Goal: Task Accomplishment & Management: Complete application form

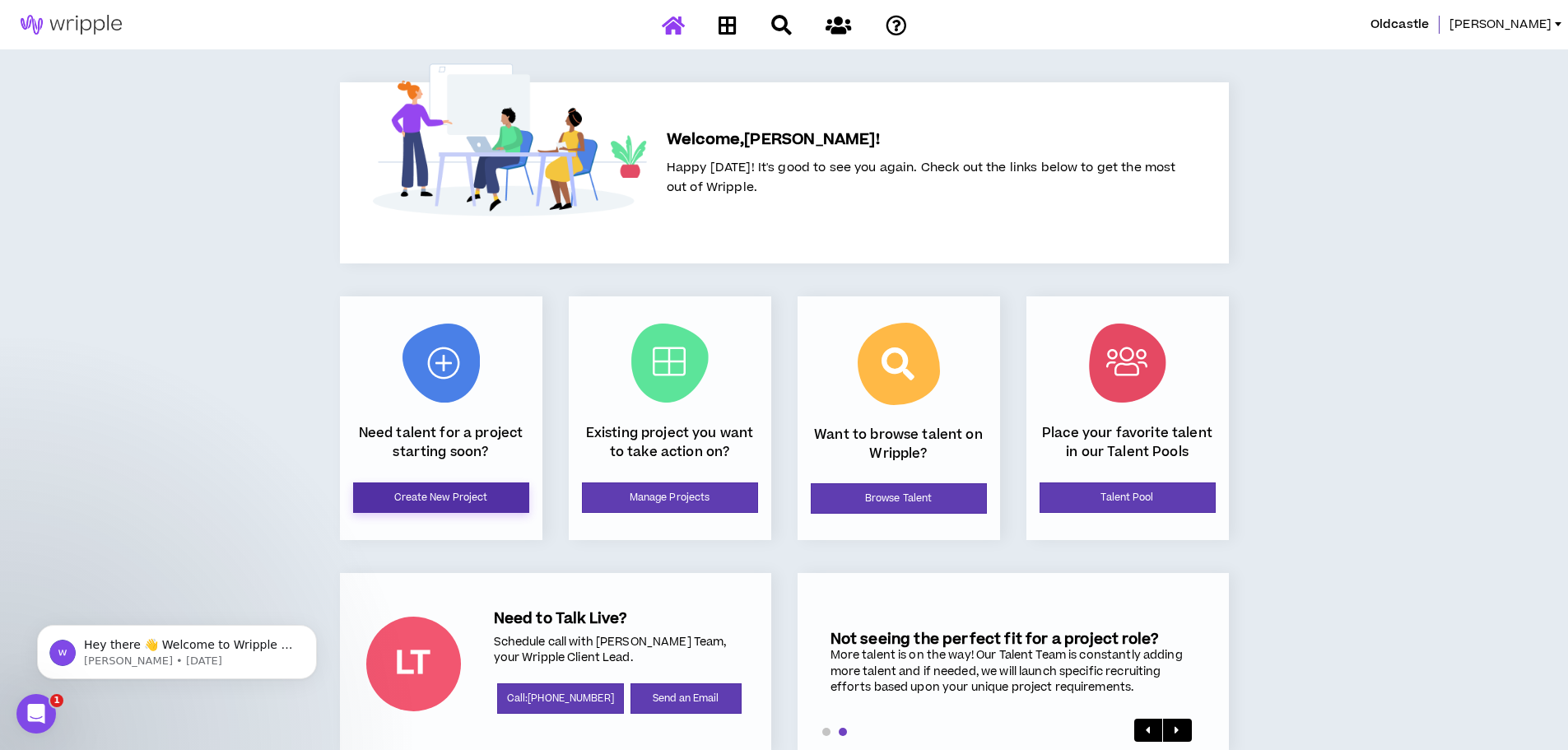
click at [485, 488] on link "Create New Project" at bounding box center [442, 497] width 176 height 31
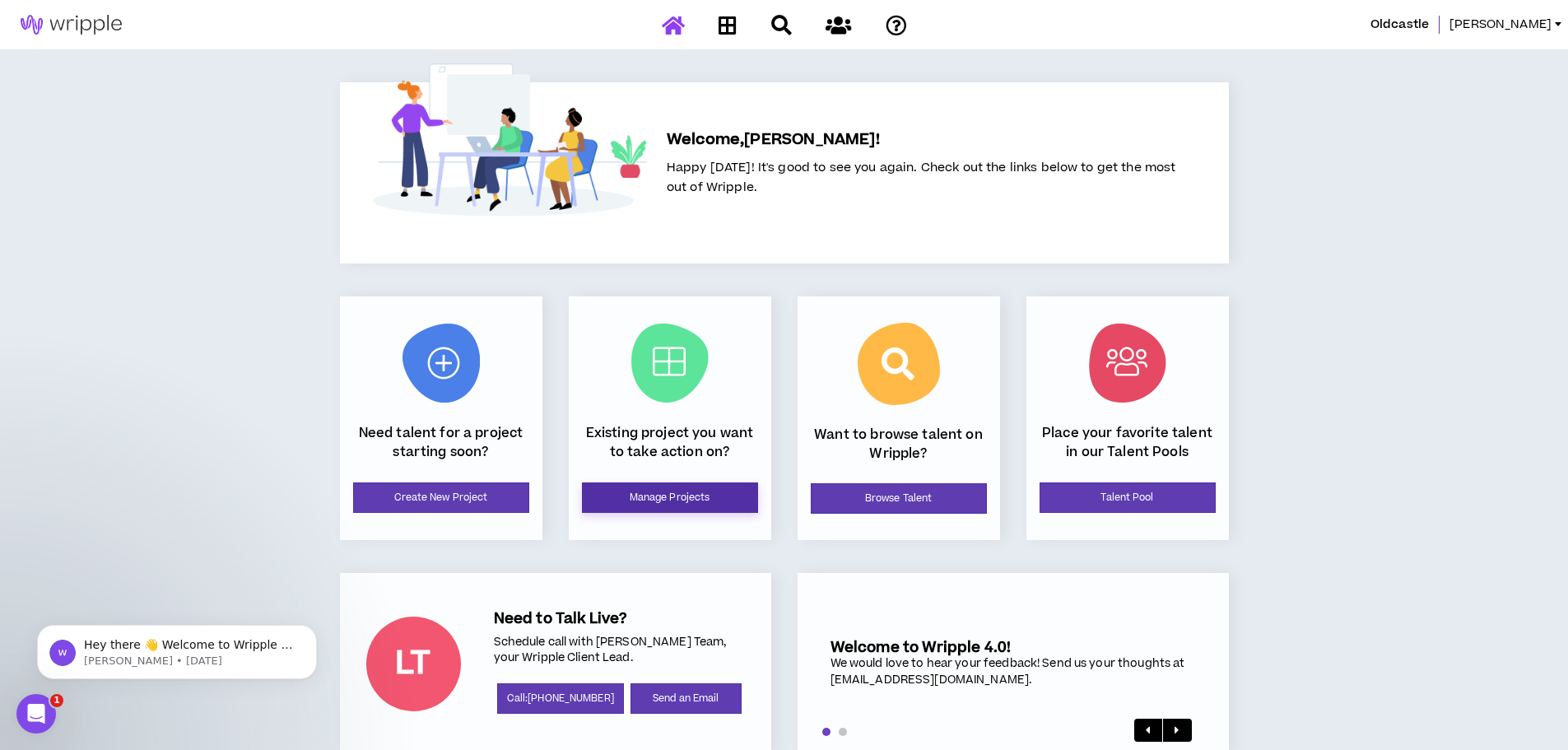
click at [697, 496] on link "Manage Projects" at bounding box center [670, 497] width 176 height 31
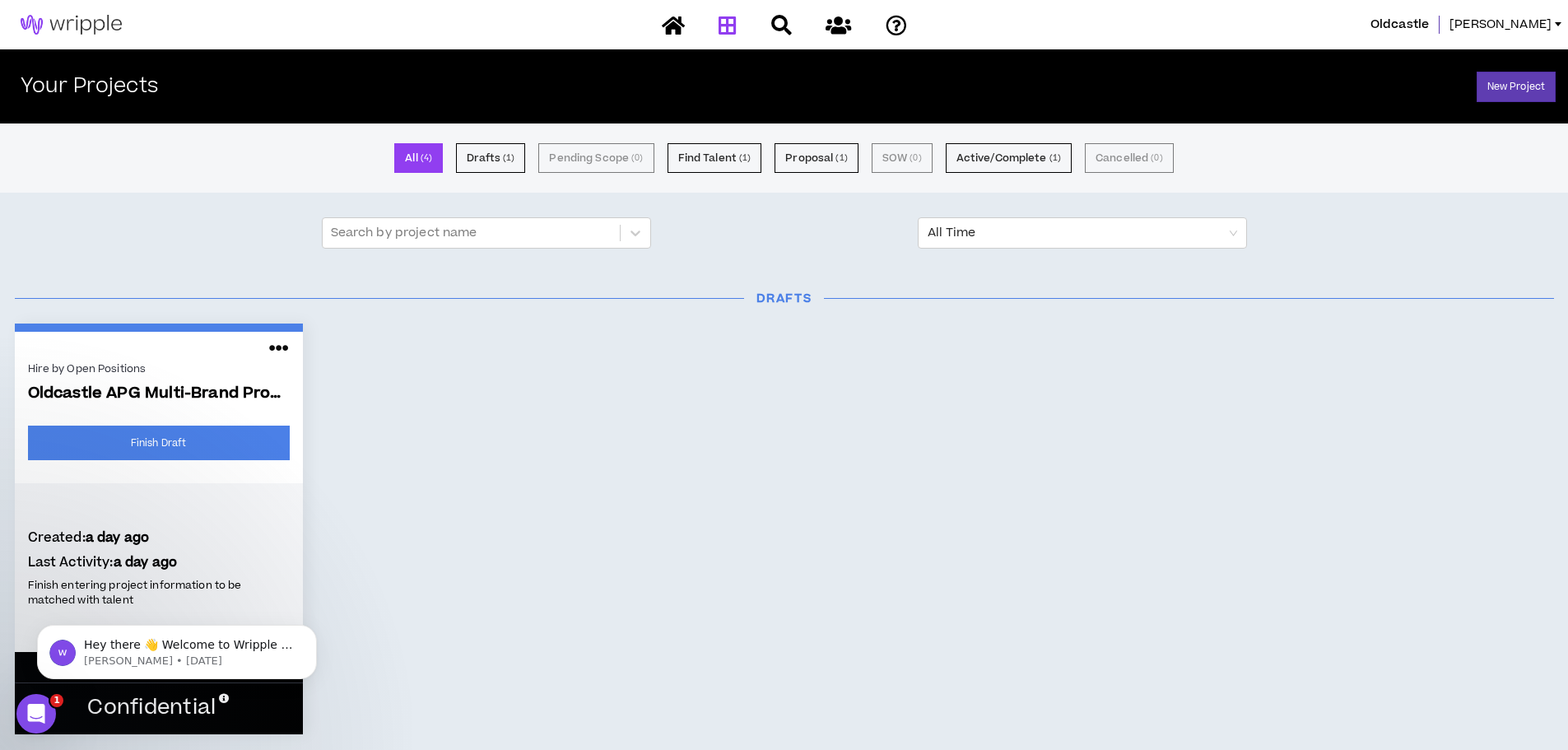
click at [278, 345] on icon at bounding box center [279, 348] width 20 height 26
click at [227, 395] on button "Cancel" at bounding box center [222, 387] width 143 height 32
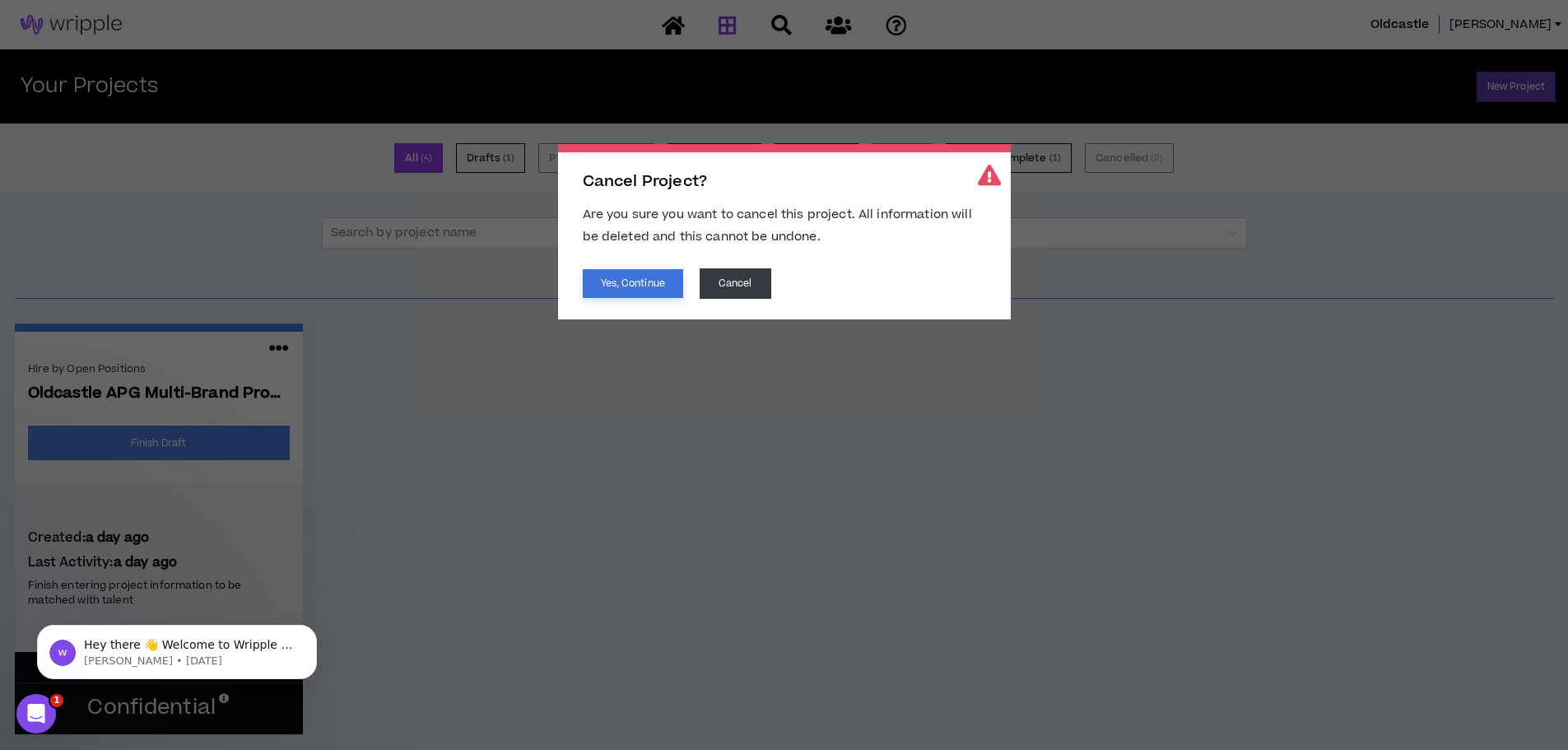
click at [650, 284] on button "Yes, Continue" at bounding box center [632, 284] width 101 height 29
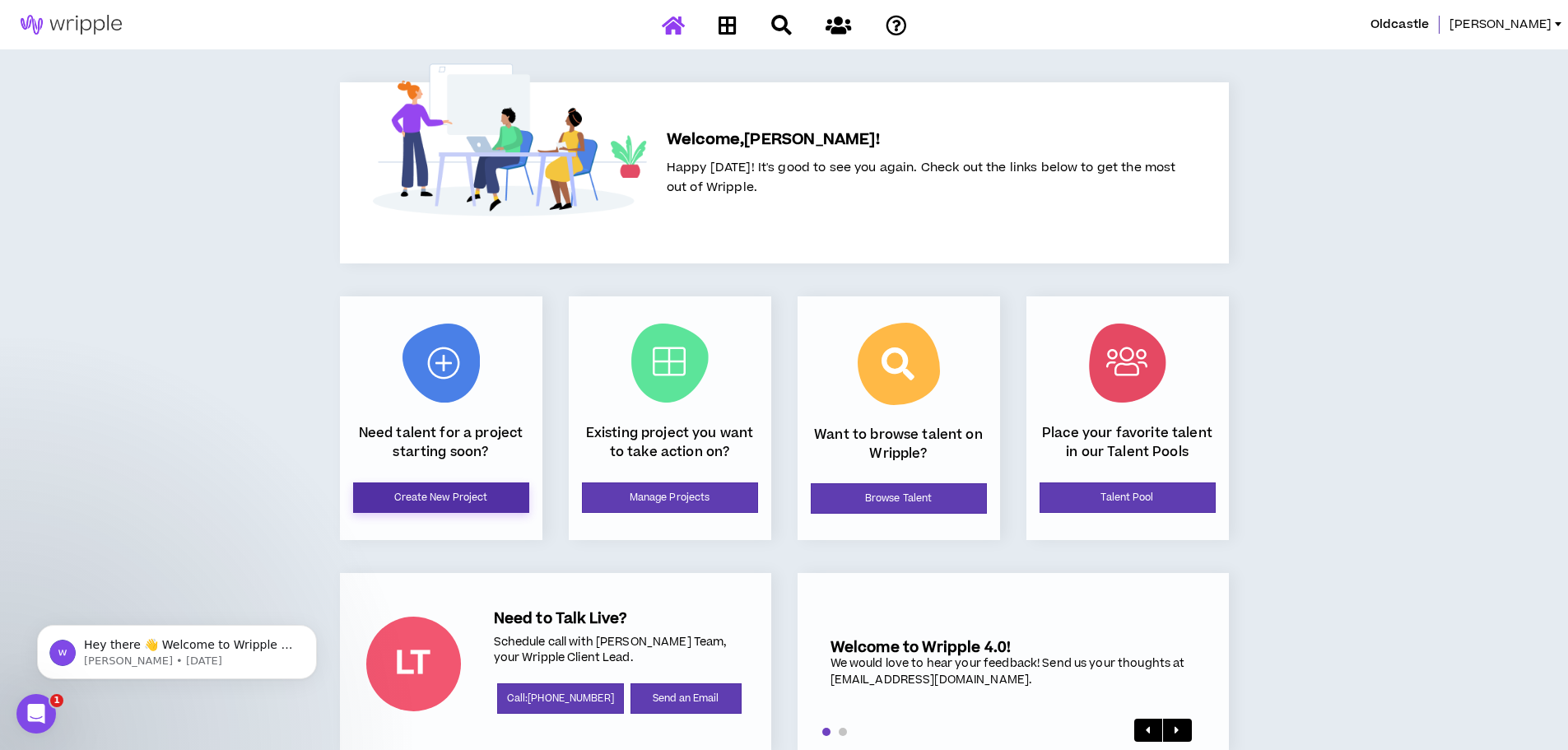
click at [462, 502] on link "Create New Project" at bounding box center [442, 497] width 176 height 31
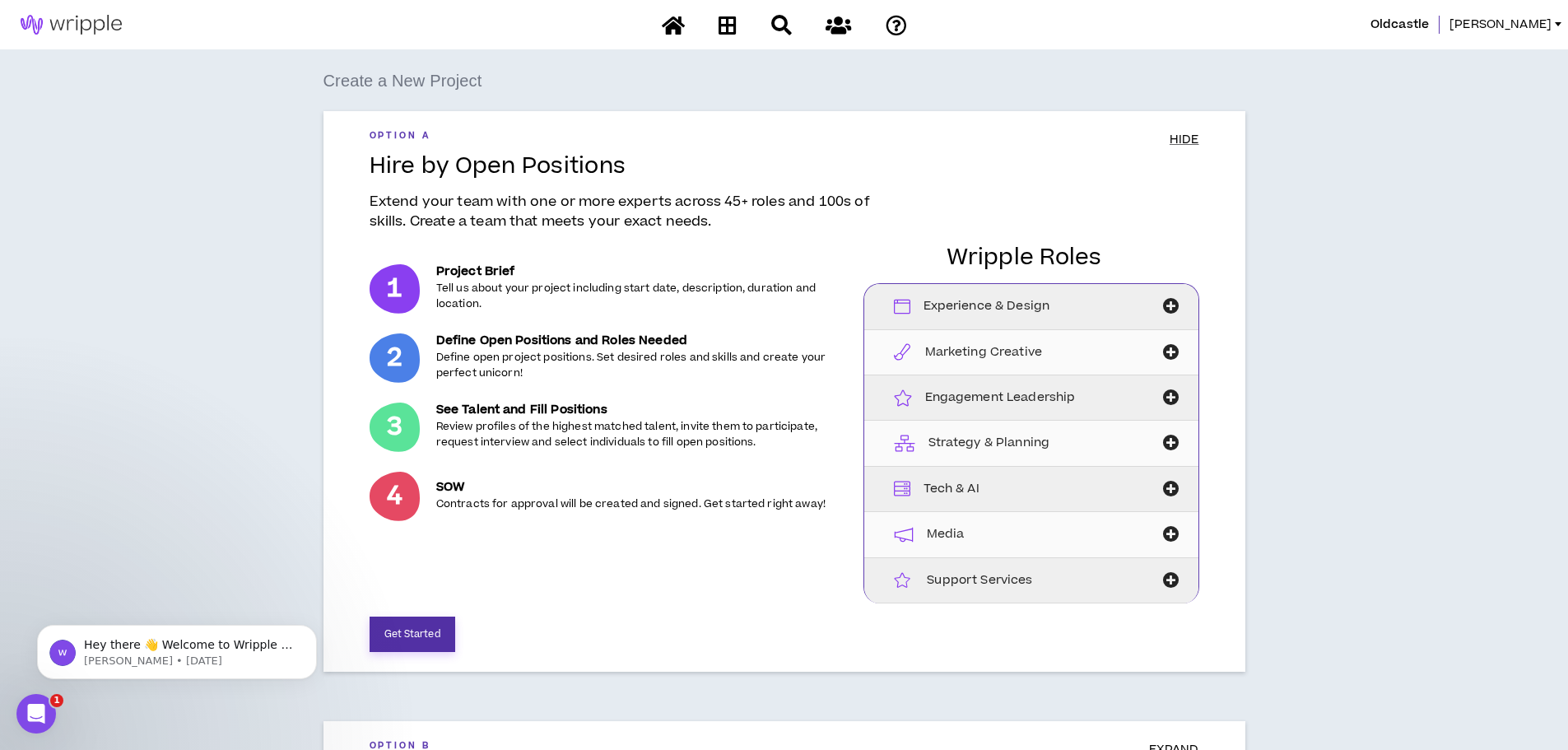
click at [415, 638] on button "Get Started" at bounding box center [412, 633] width 85 height 35
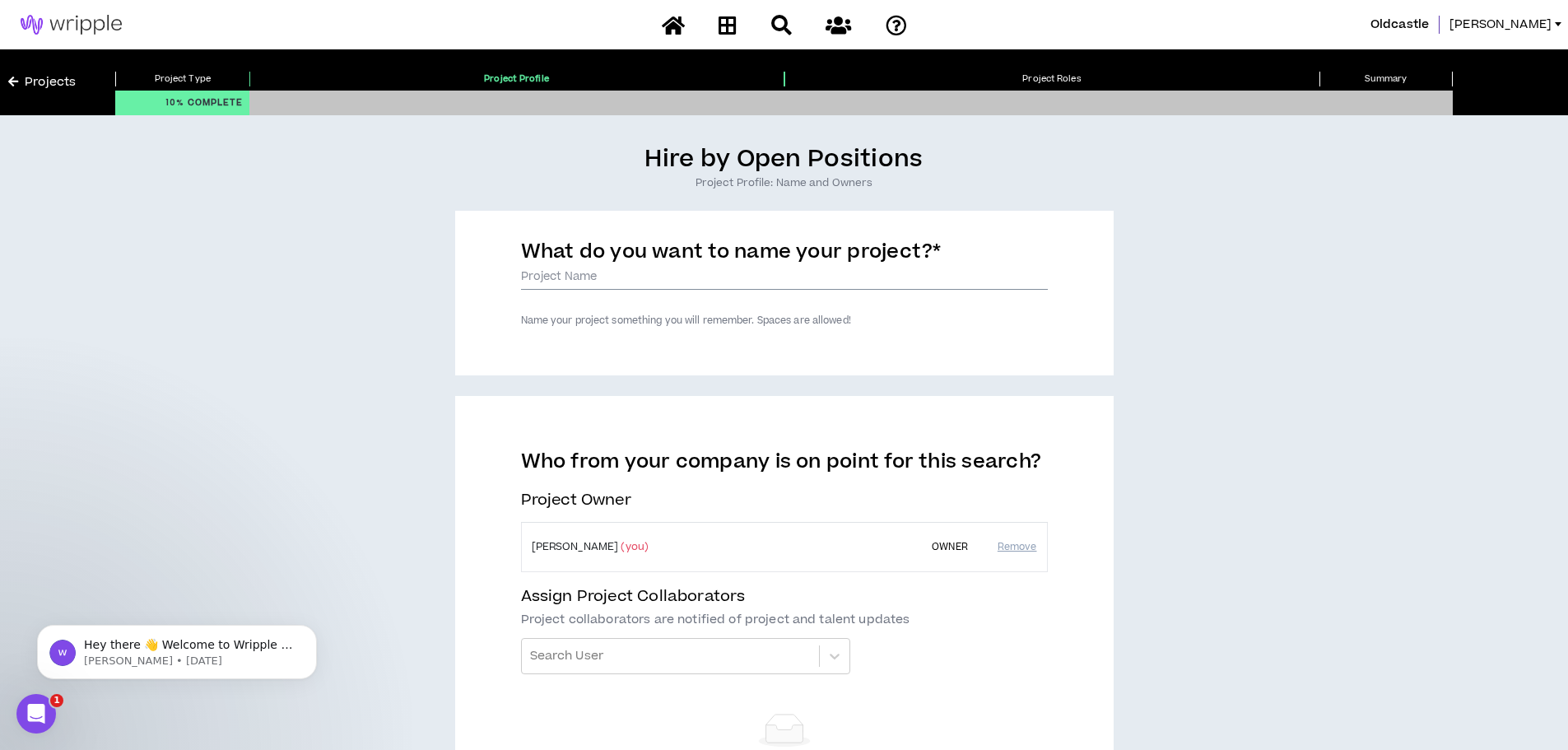
drag, startPoint x: 753, startPoint y: 284, endPoint x: 893, endPoint y: 261, distance: 141.9
click at [753, 284] on input "What do you want to name your project? *" at bounding box center [784, 278] width 527 height 25
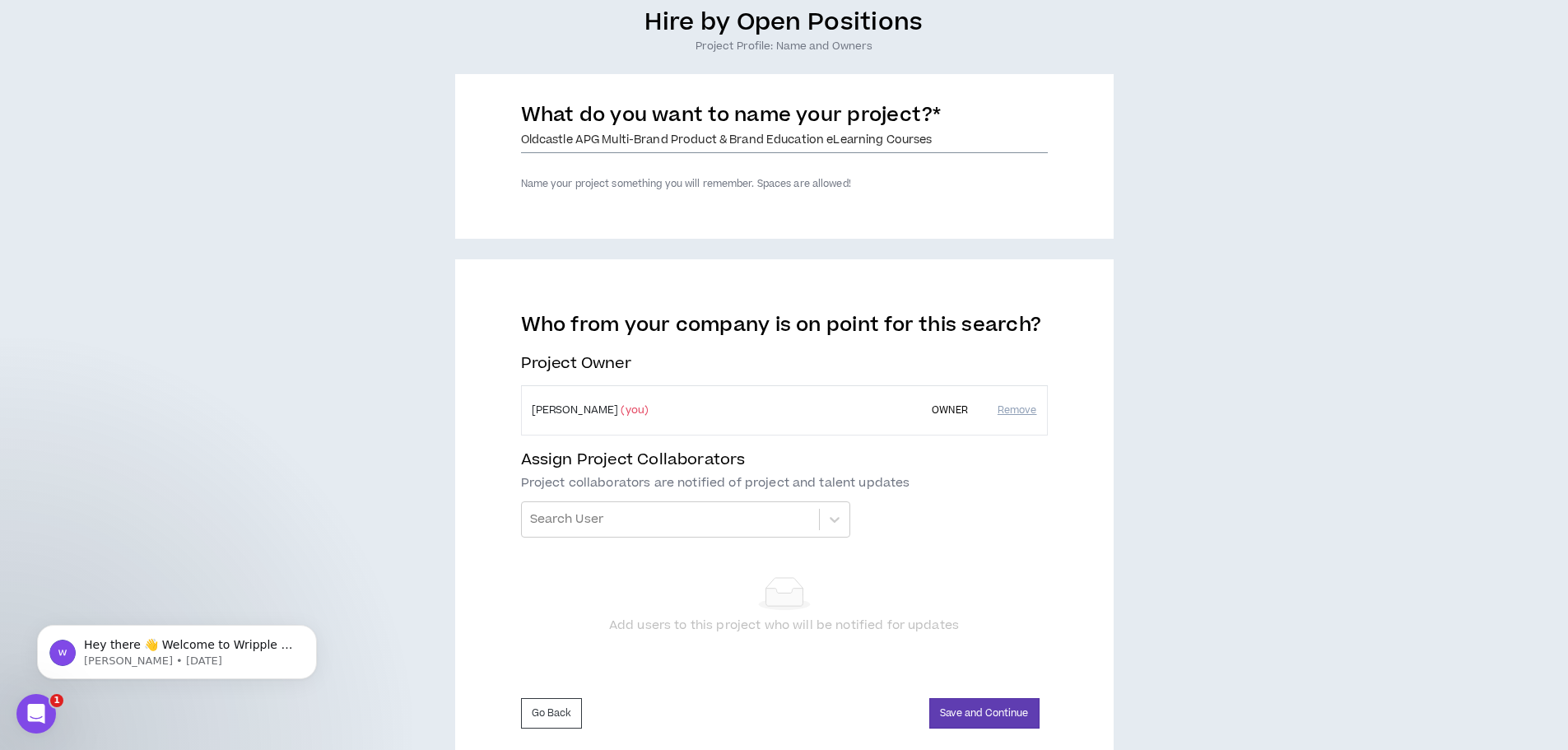
scroll to position [165, 0]
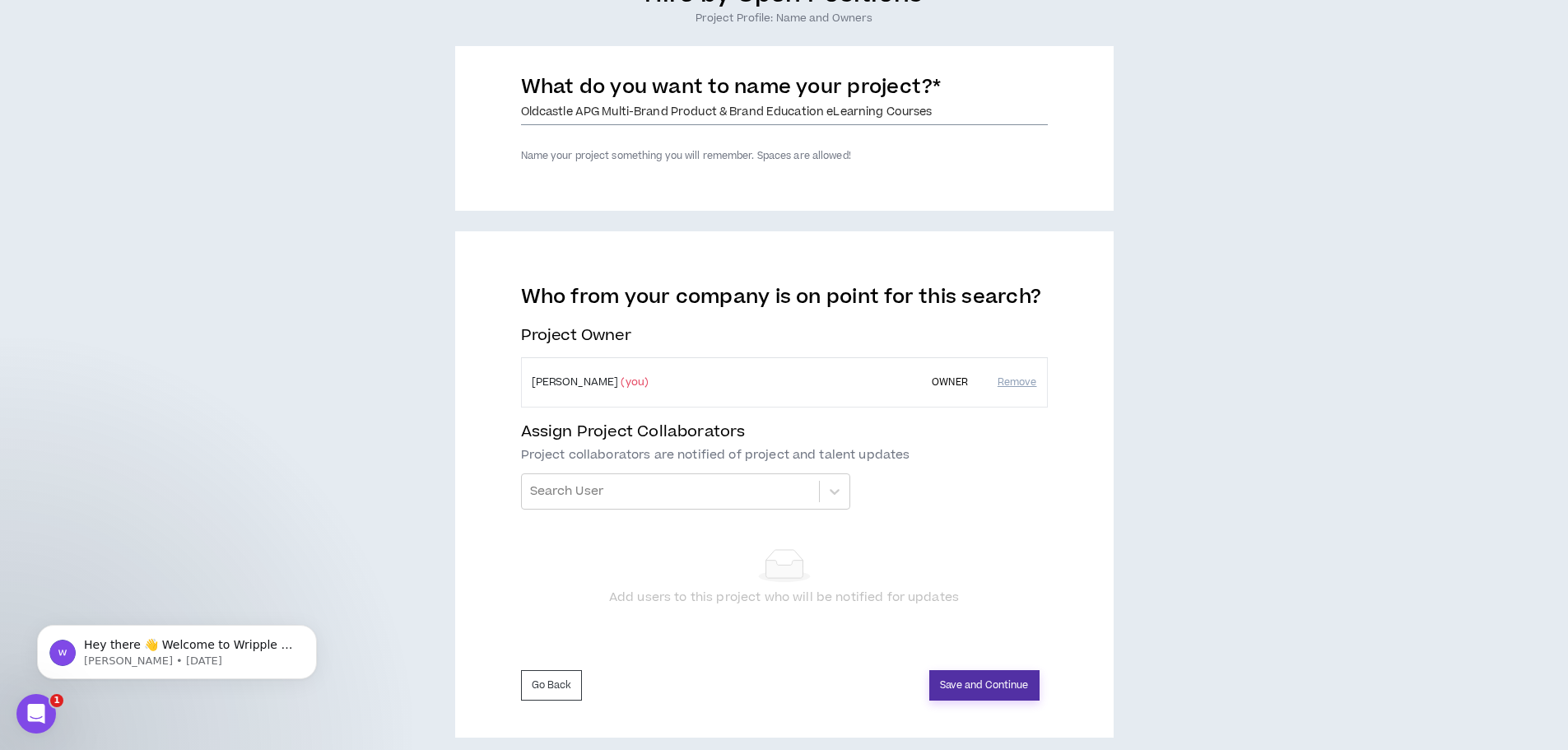
type input "Oldcastle APG Multi-Brand Product & Brand Education eLearning Courses"
click at [994, 683] on button "Save and Continue" at bounding box center [984, 685] width 110 height 31
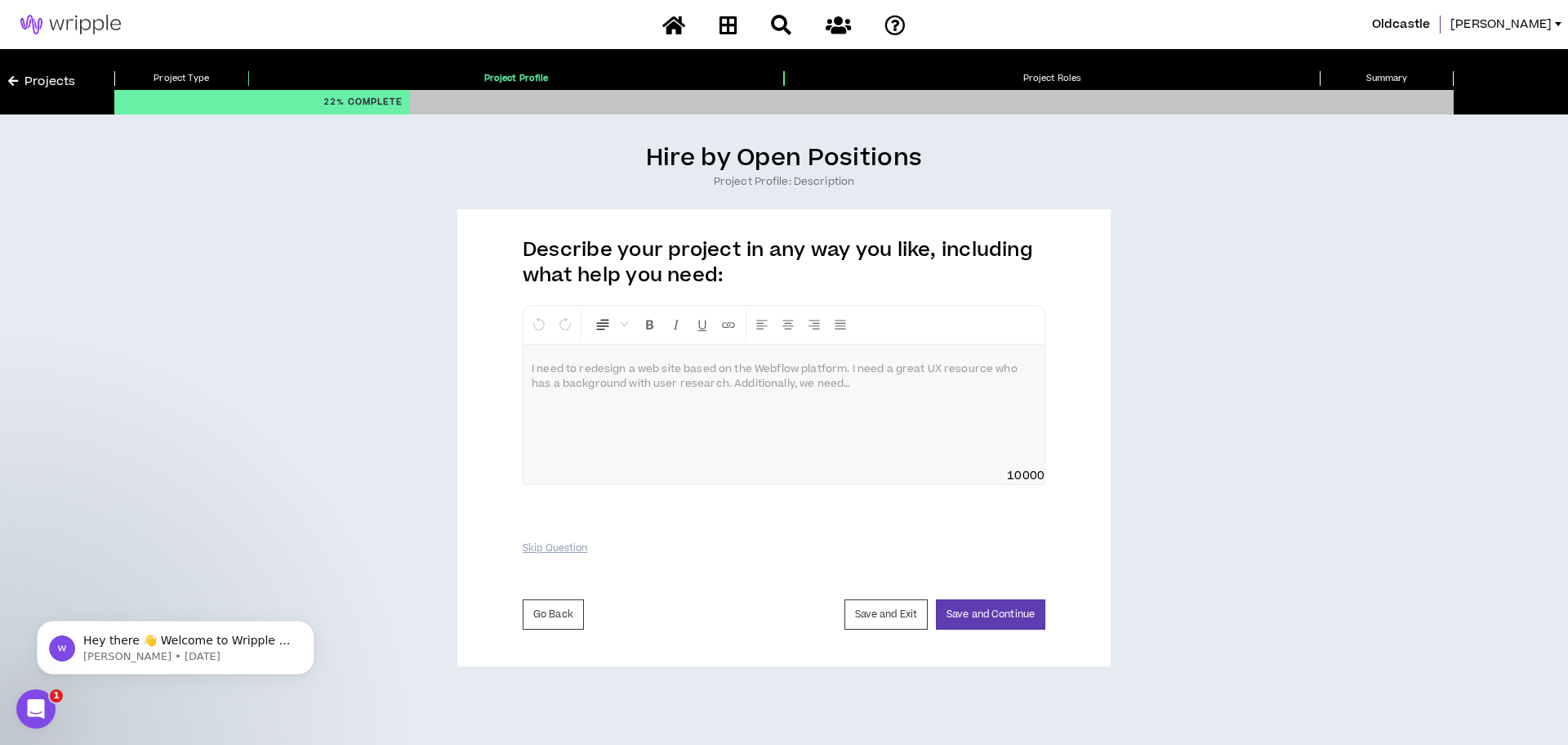
drag, startPoint x: 861, startPoint y: 384, endPoint x: 552, endPoint y: 363, distance: 309.7
click at [552, 363] on div at bounding box center [784, 406] width 521 height 123
click at [629, 369] on p at bounding box center [784, 369] width 505 height 16
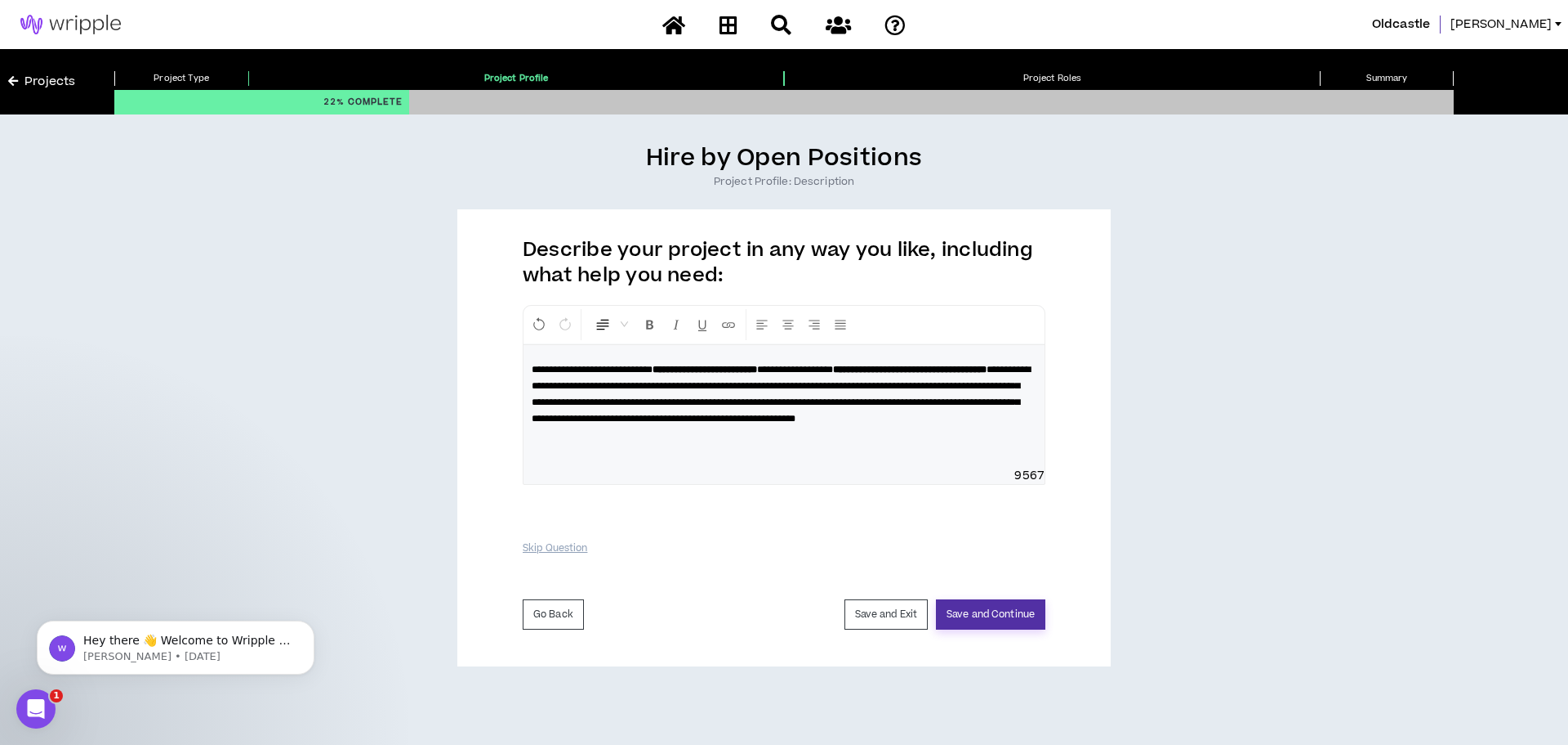
click at [995, 613] on button "Save and Continue" at bounding box center [991, 615] width 109 height 30
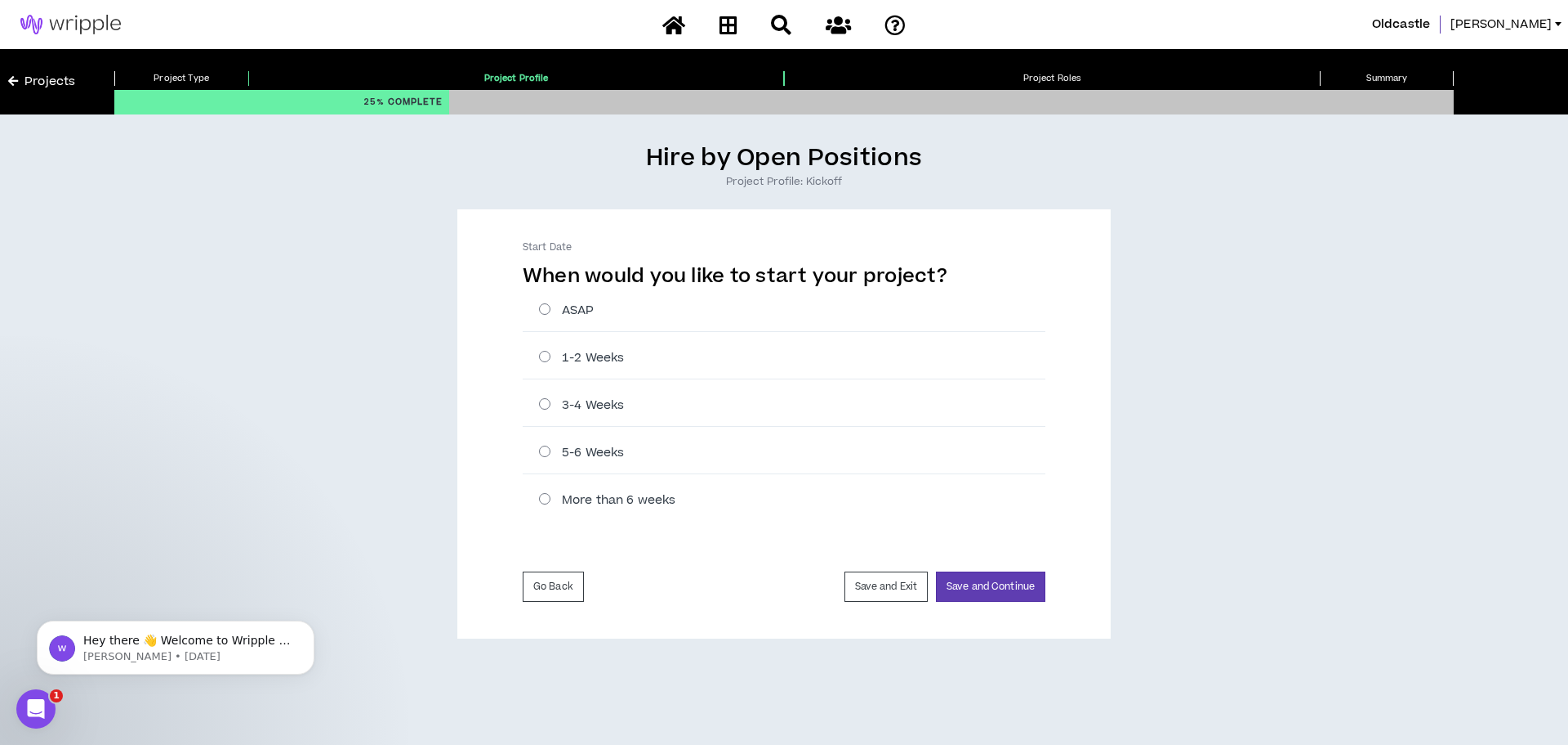
click at [589, 351] on label "1-2 Weeks" at bounding box center [792, 358] width 507 height 17
radio input "****"
click at [1009, 586] on button "Save and Continue" at bounding box center [991, 587] width 109 height 30
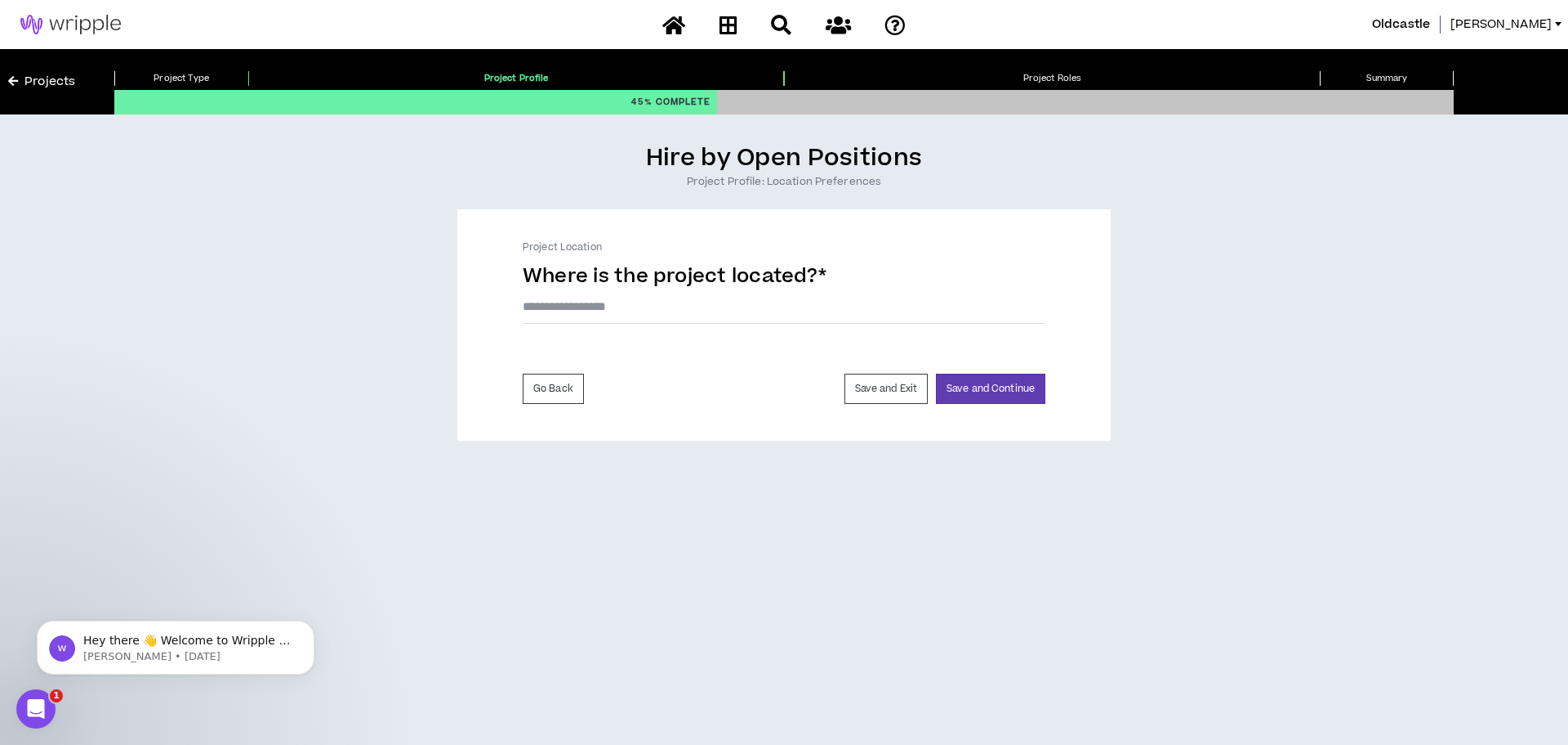
click at [686, 302] on input "text" at bounding box center [784, 306] width 523 height 34
type input "***"
click at [1005, 392] on button "Save and Continue" at bounding box center [991, 393] width 109 height 30
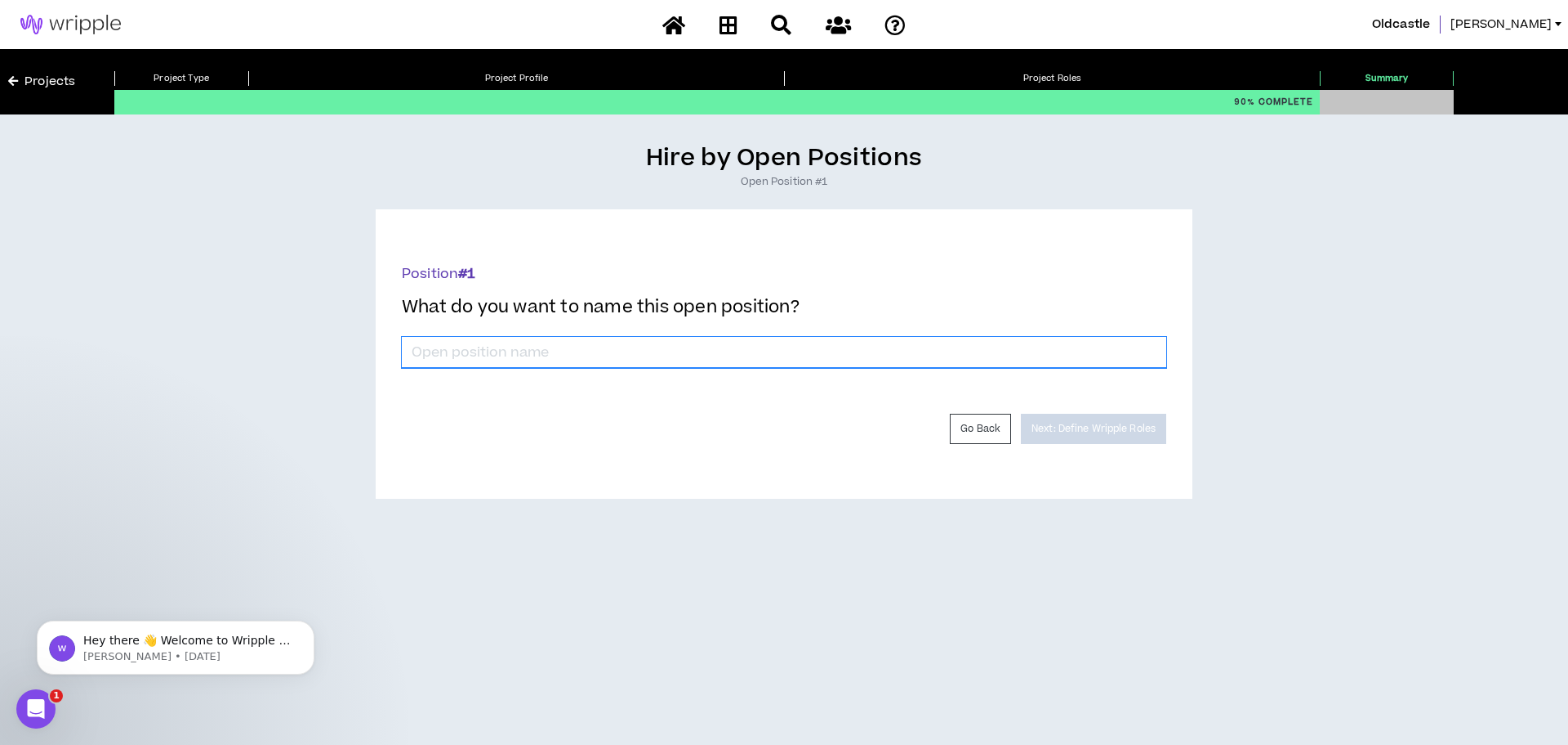
click at [617, 356] on input "*" at bounding box center [784, 352] width 765 height 31
type input "eLearning Graphic Designer"
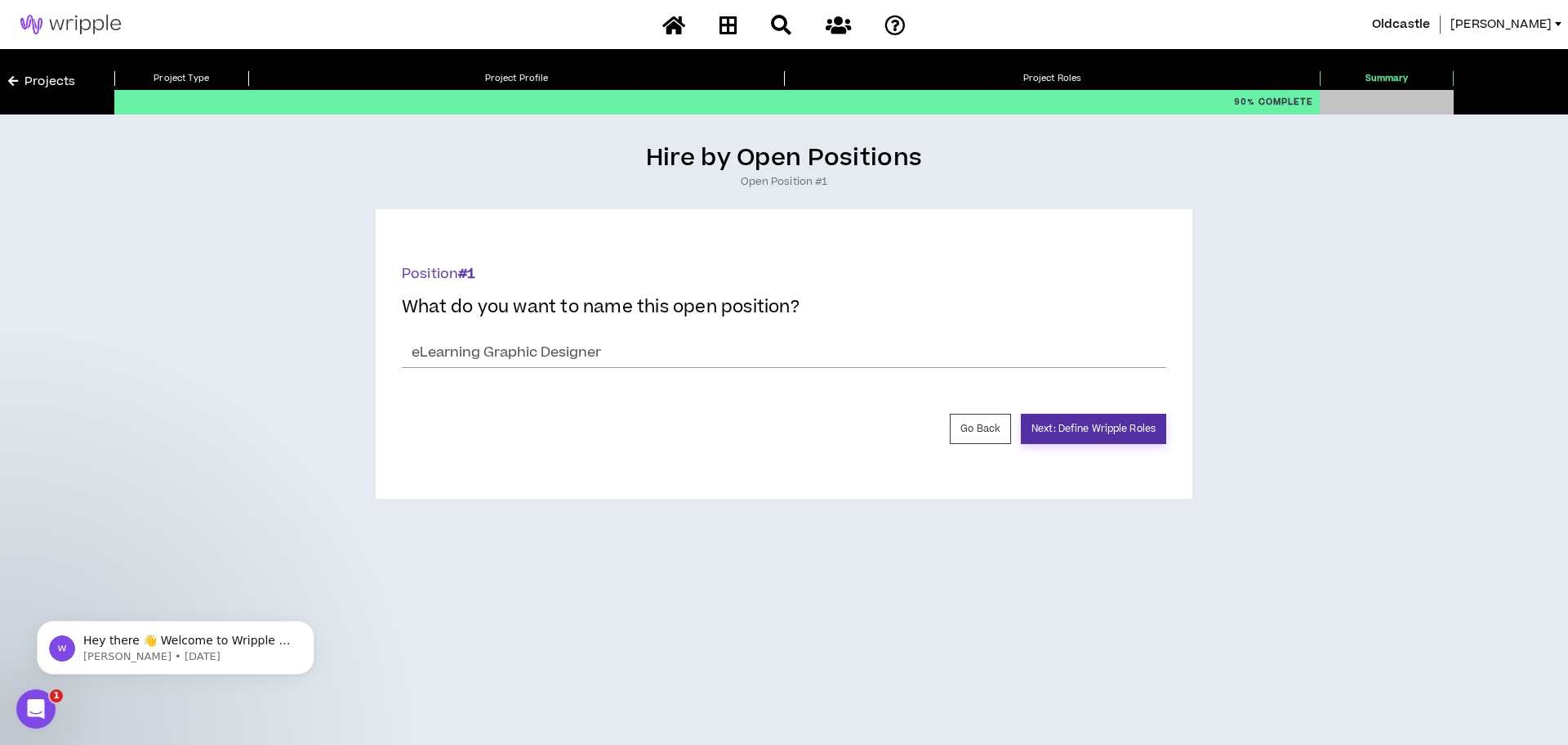
drag, startPoint x: 1129, startPoint y: 423, endPoint x: 952, endPoint y: 352, distance: 190.7
click at [1129, 424] on button "Next: Define Wripple Roles" at bounding box center [1094, 429] width 145 height 30
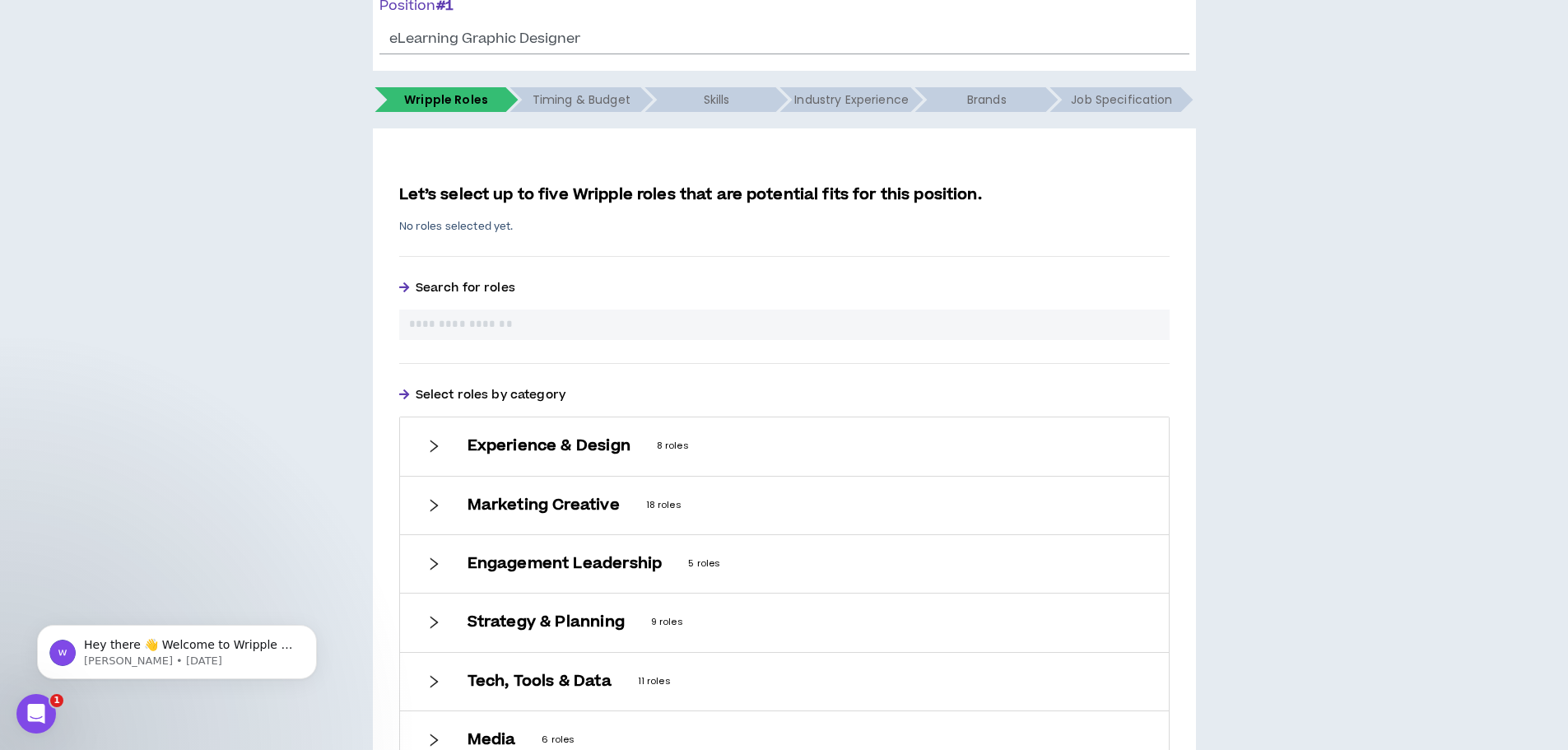
scroll to position [247, 0]
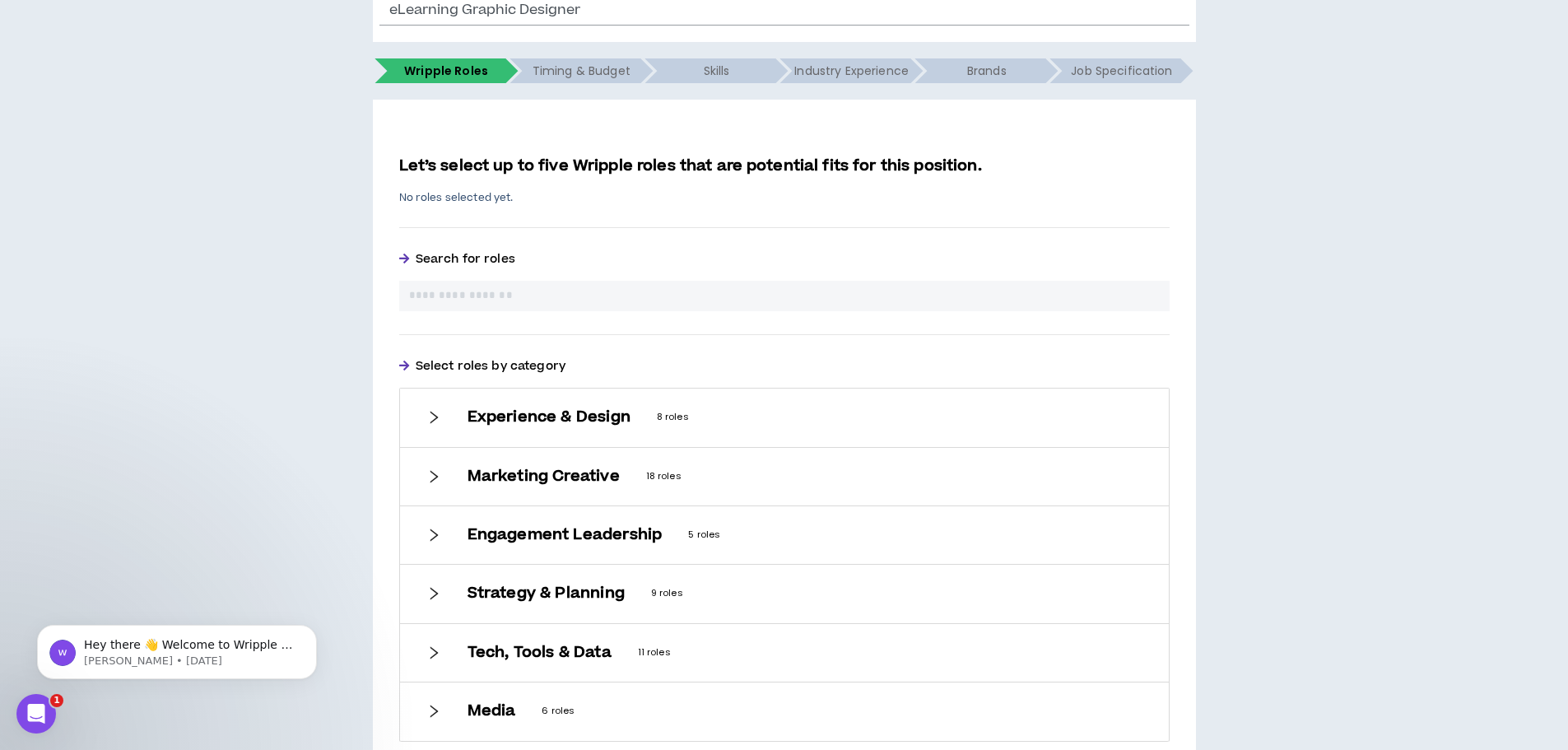
click at [432, 423] on icon "right" at bounding box center [433, 417] width 14 height 14
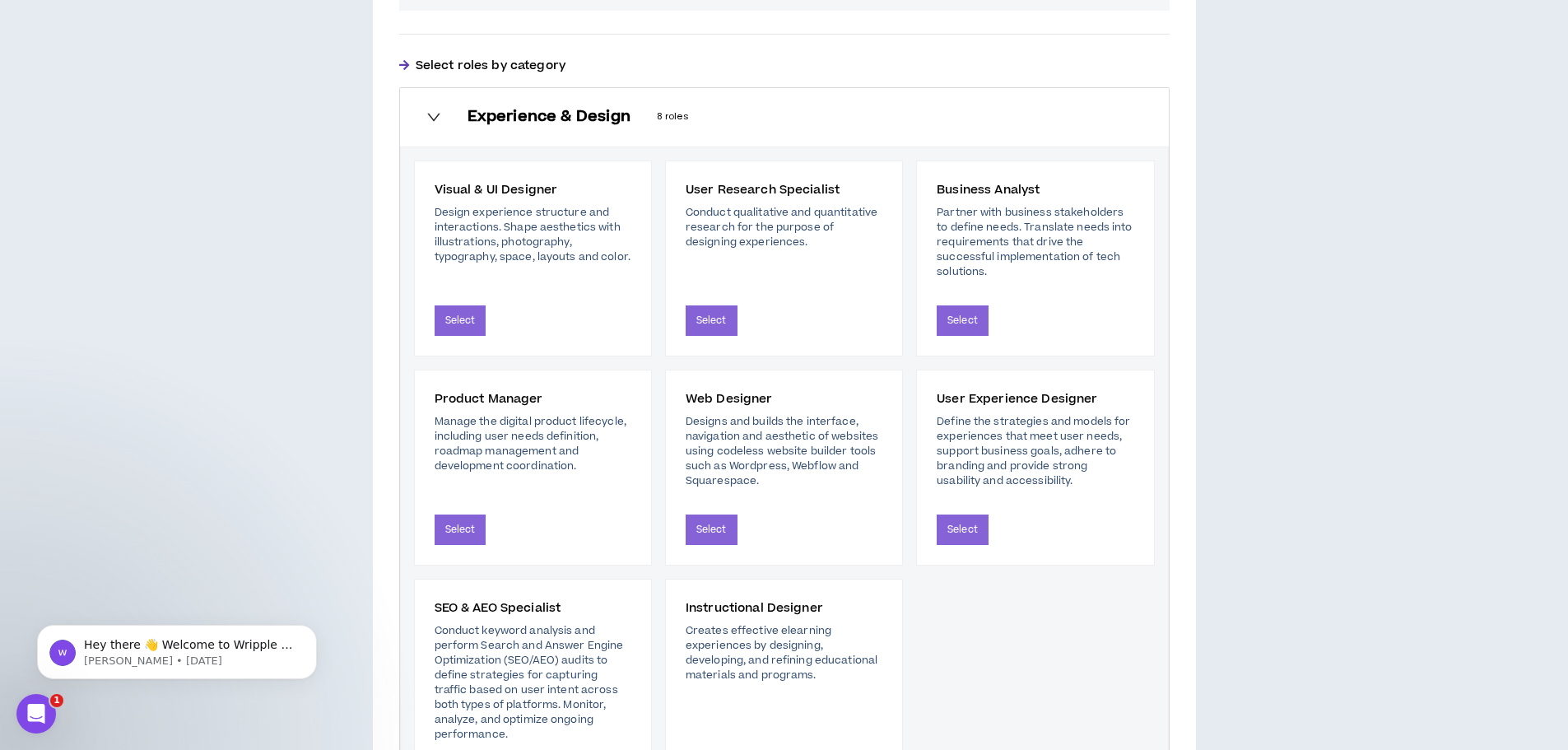
scroll to position [576, 0]
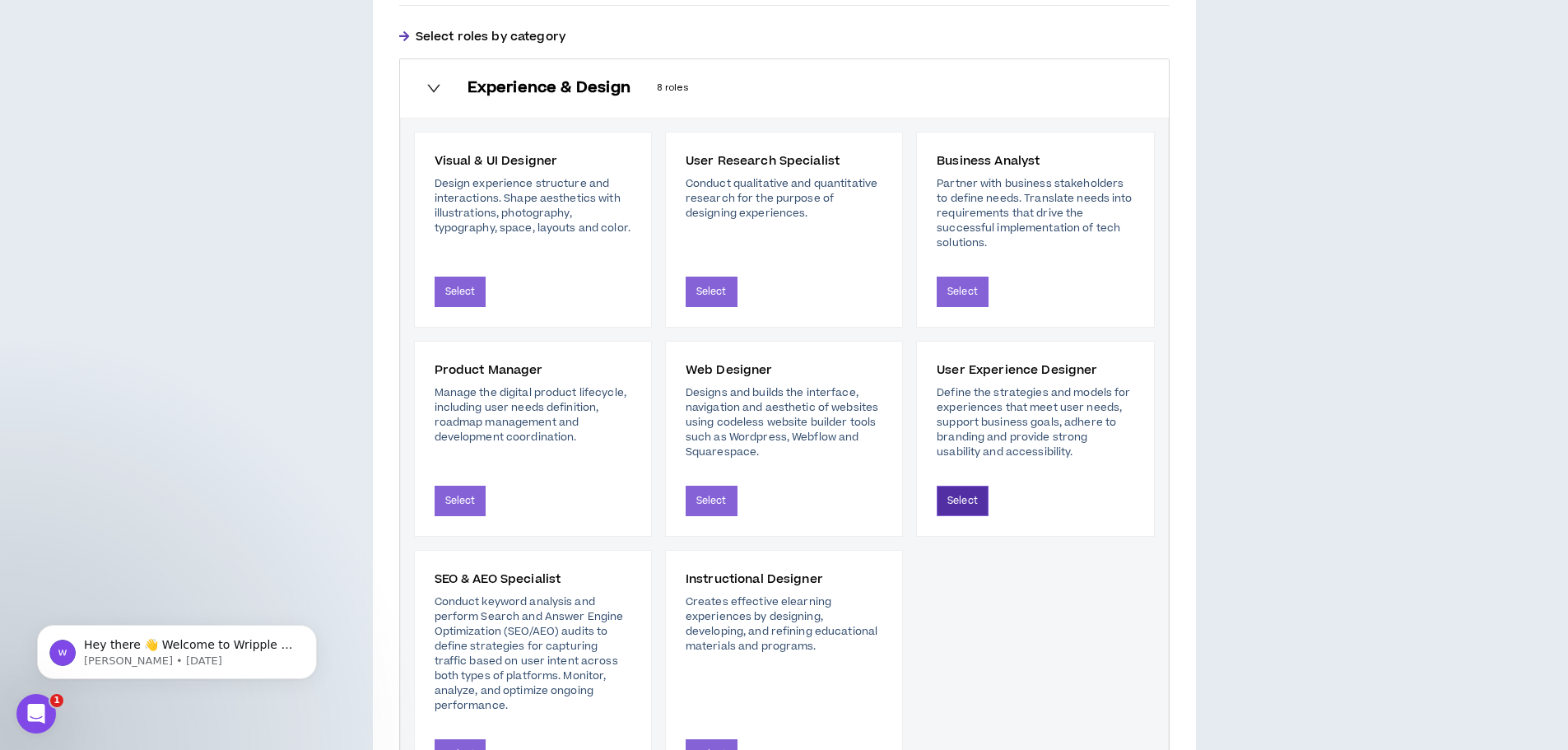
click at [968, 507] on button "Select" at bounding box center [963, 501] width 52 height 31
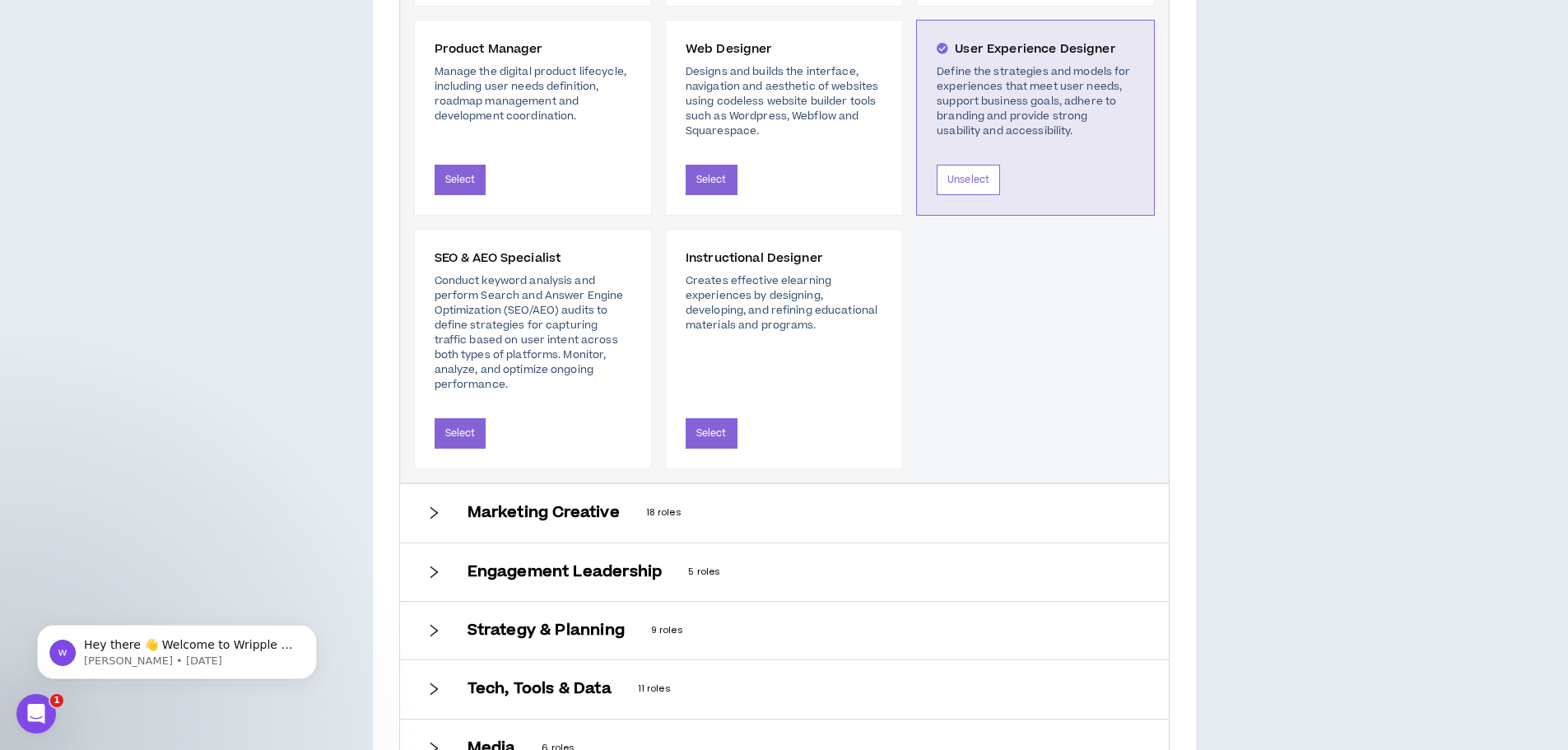
scroll to position [942, 0]
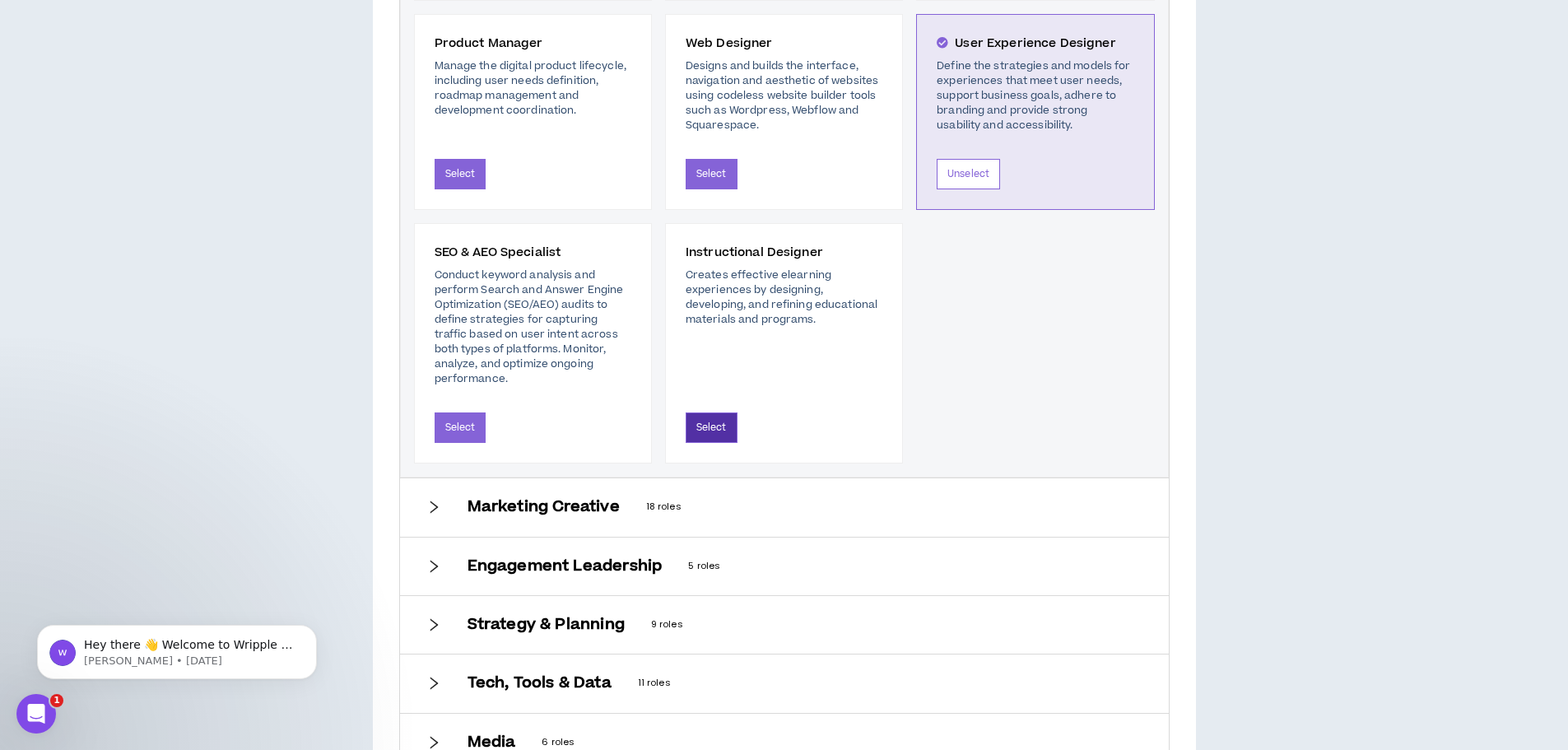
click at [714, 414] on button "Select" at bounding box center [712, 427] width 52 height 31
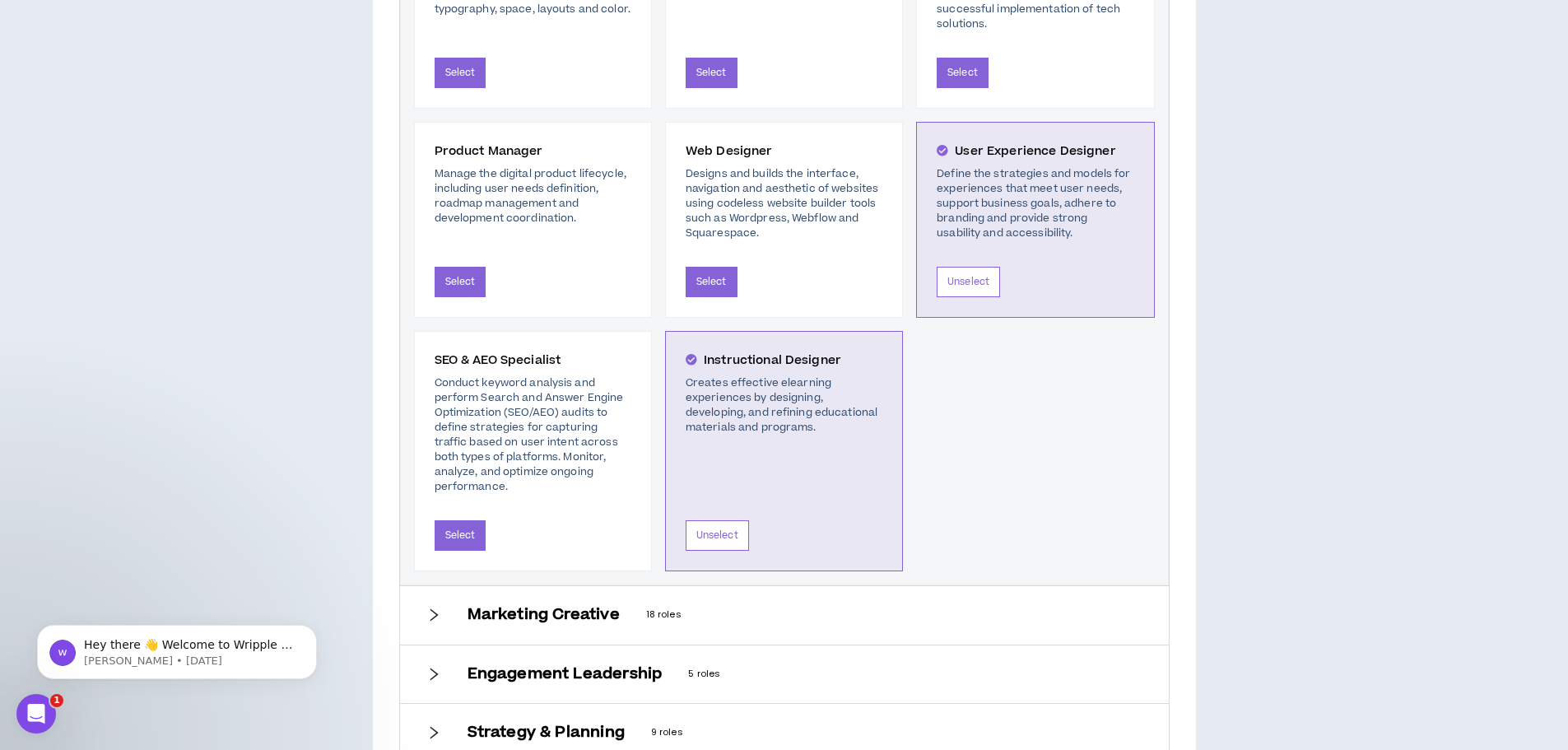
scroll to position [832, 0]
click at [966, 286] on button "Unselect" at bounding box center [968, 283] width 63 height 31
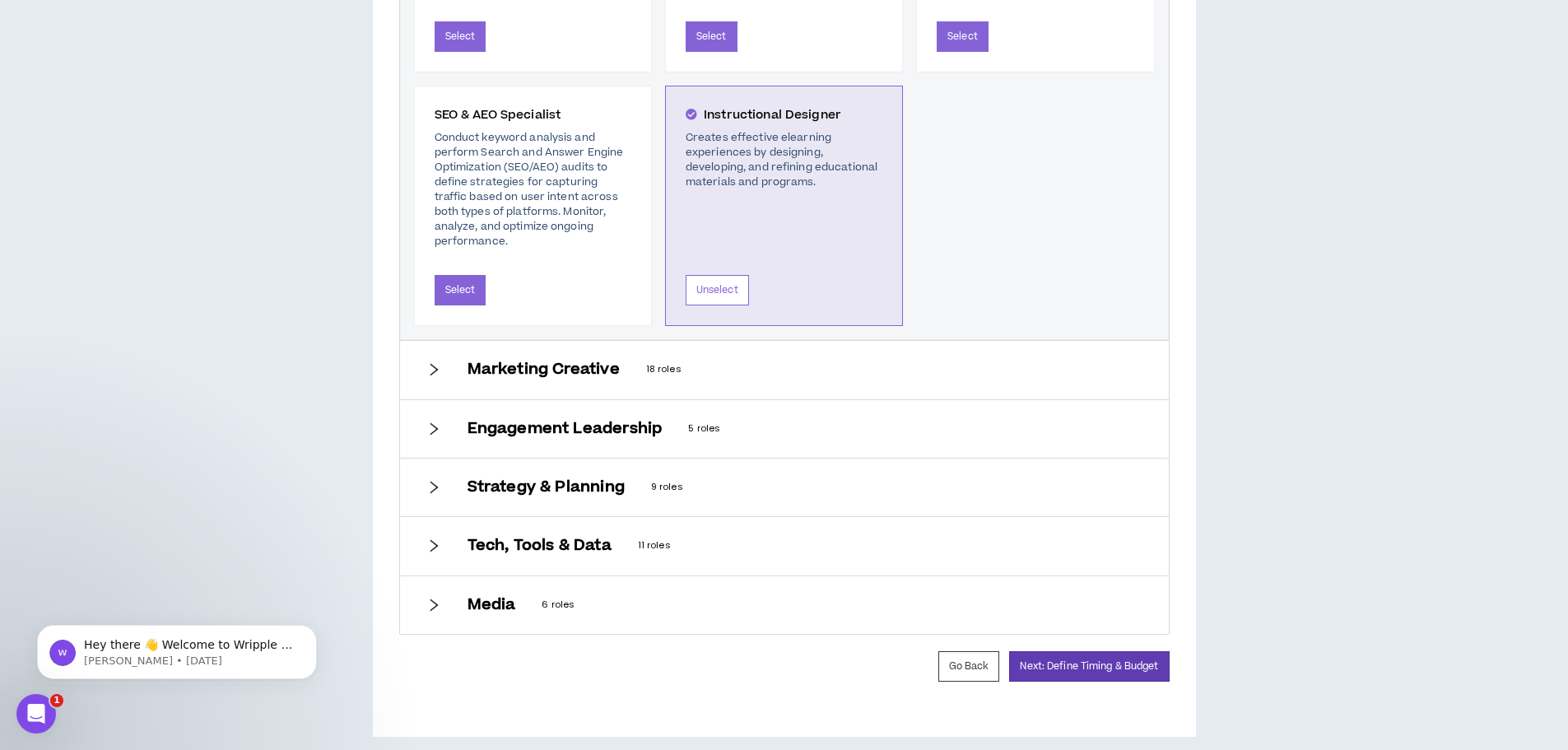
scroll to position [1080, 0]
click at [432, 365] on div "Marketing Creative 18 roles" at bounding box center [784, 369] width 768 height 57
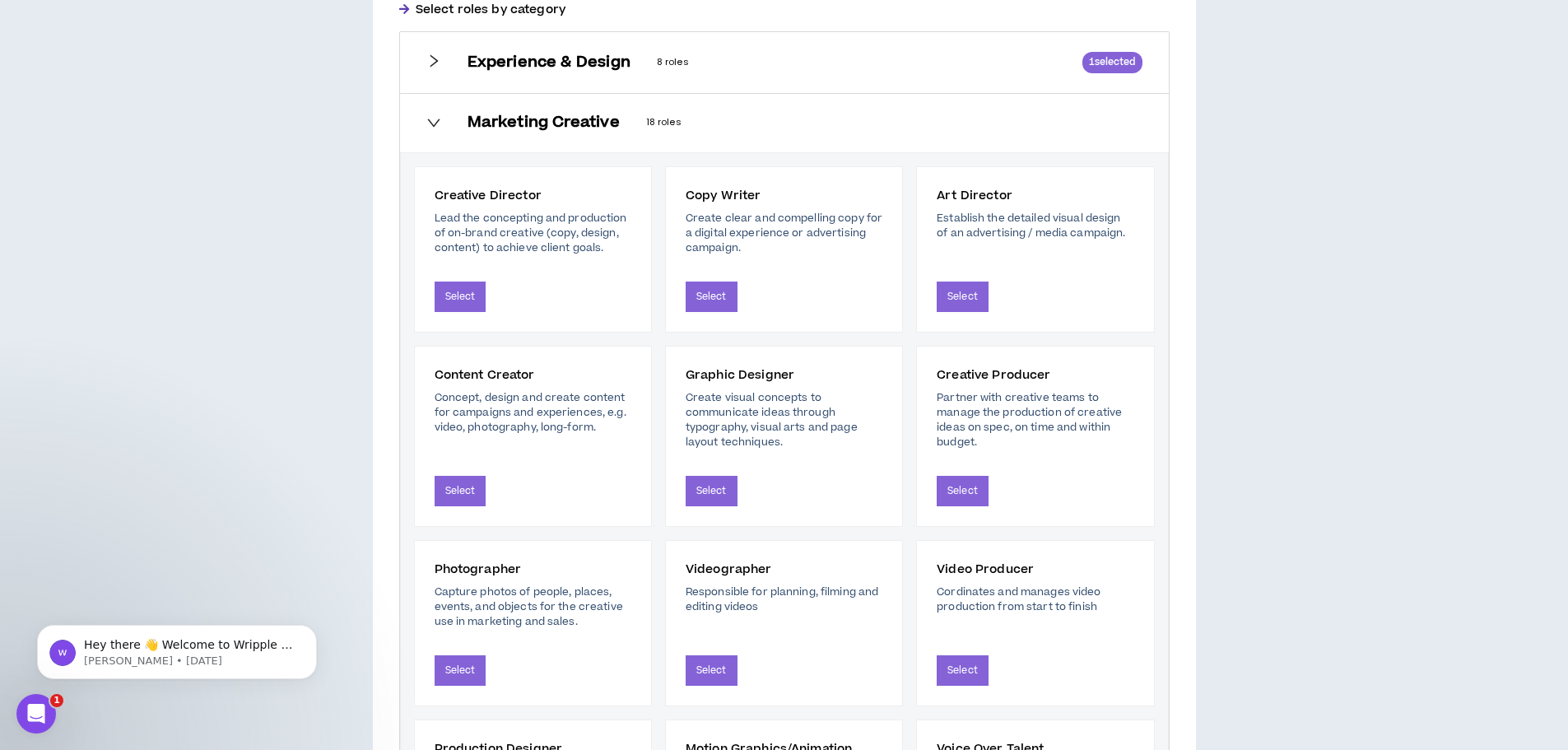
scroll to position [669, 0]
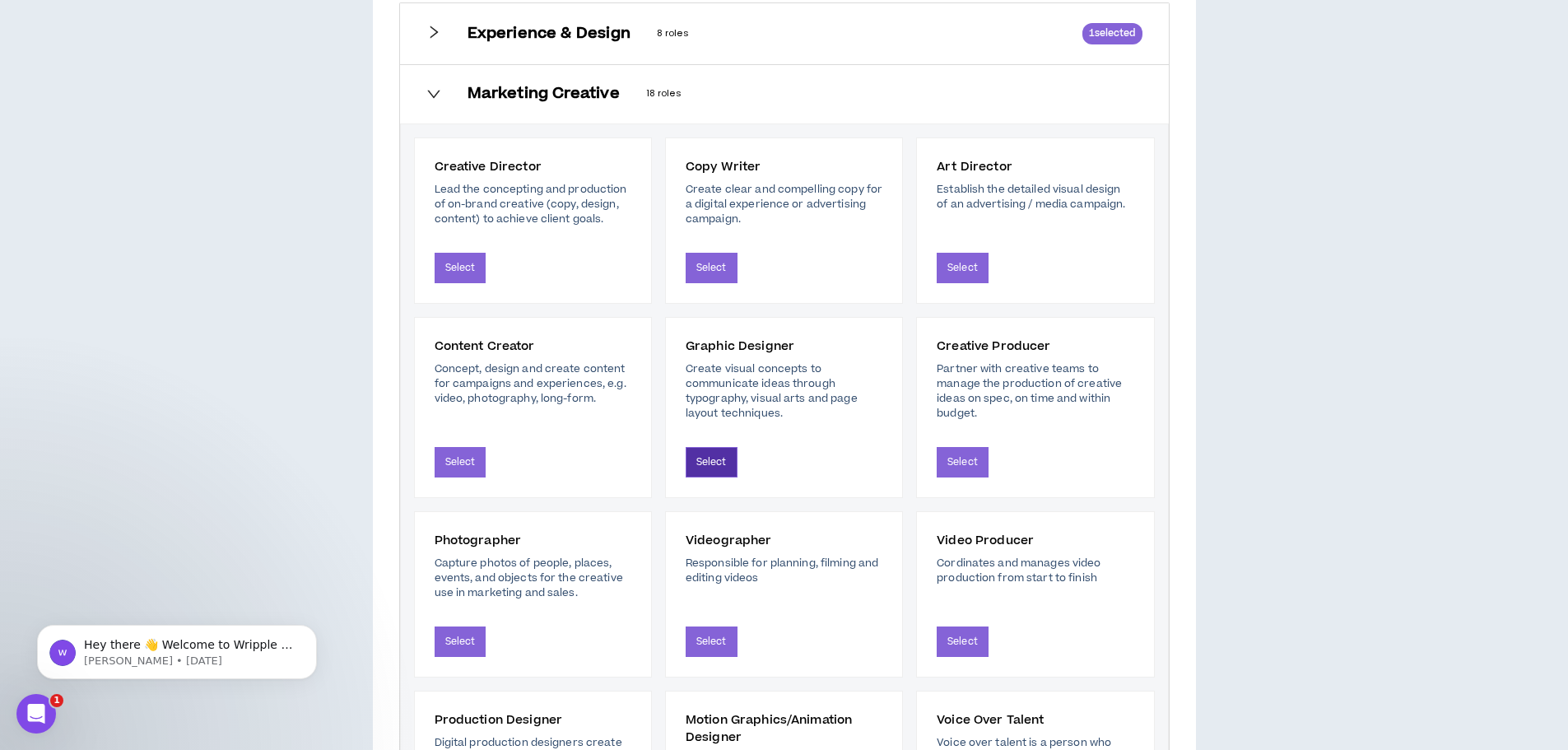
click at [712, 459] on button "Select" at bounding box center [712, 462] width 52 height 31
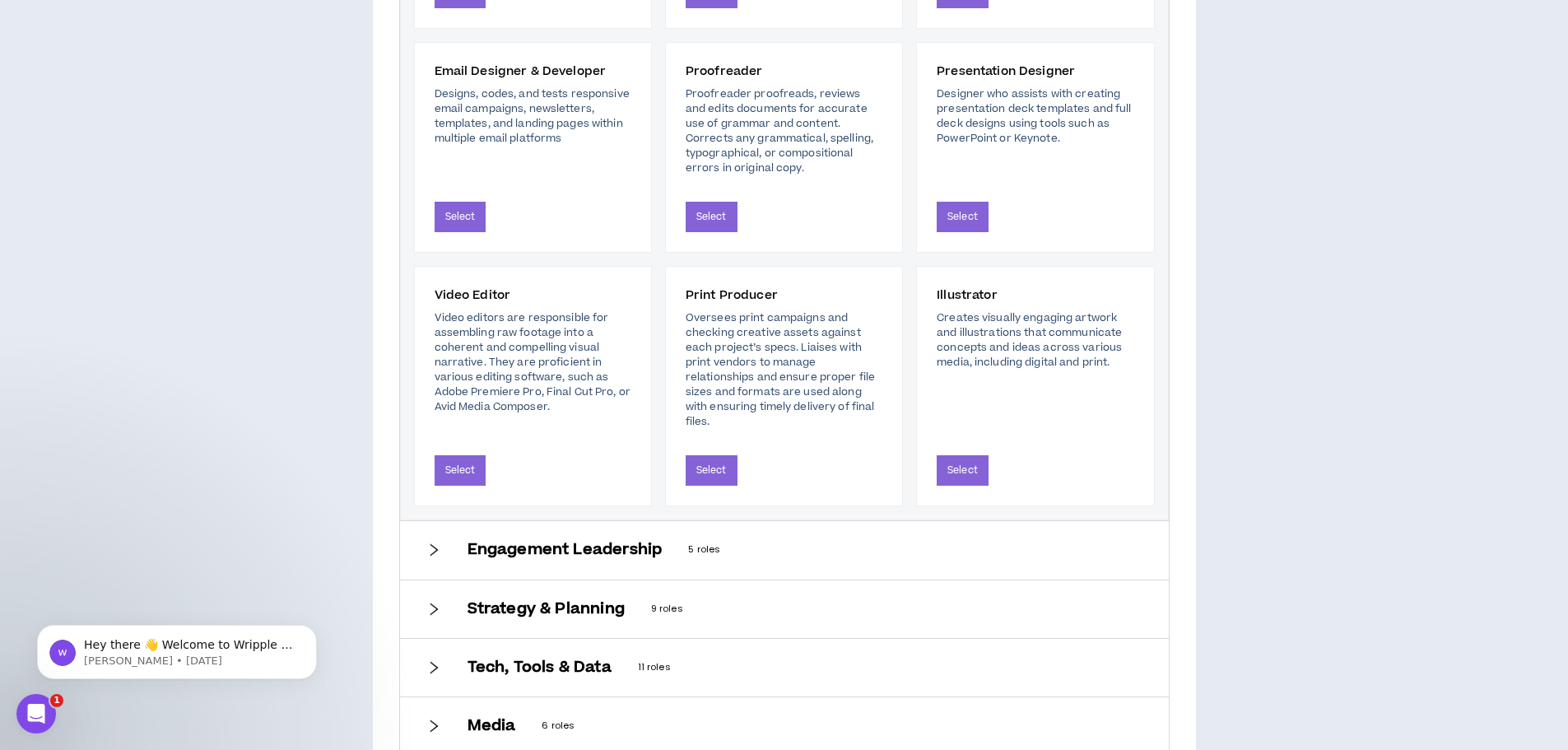
scroll to position [1574, 0]
click at [420, 557] on div "Engagement Leadership 5 roles" at bounding box center [784, 549] width 768 height 57
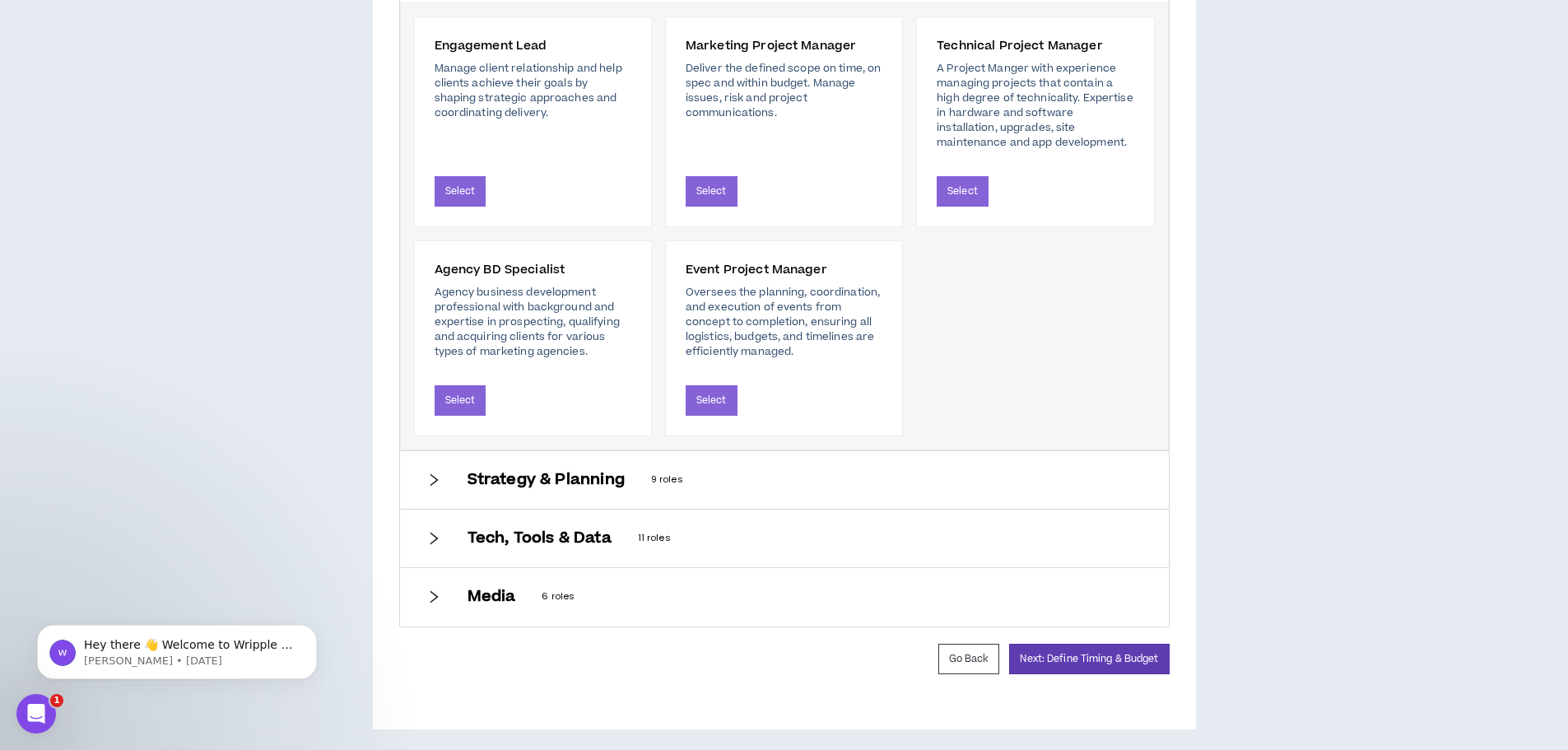
scroll to position [859, 0]
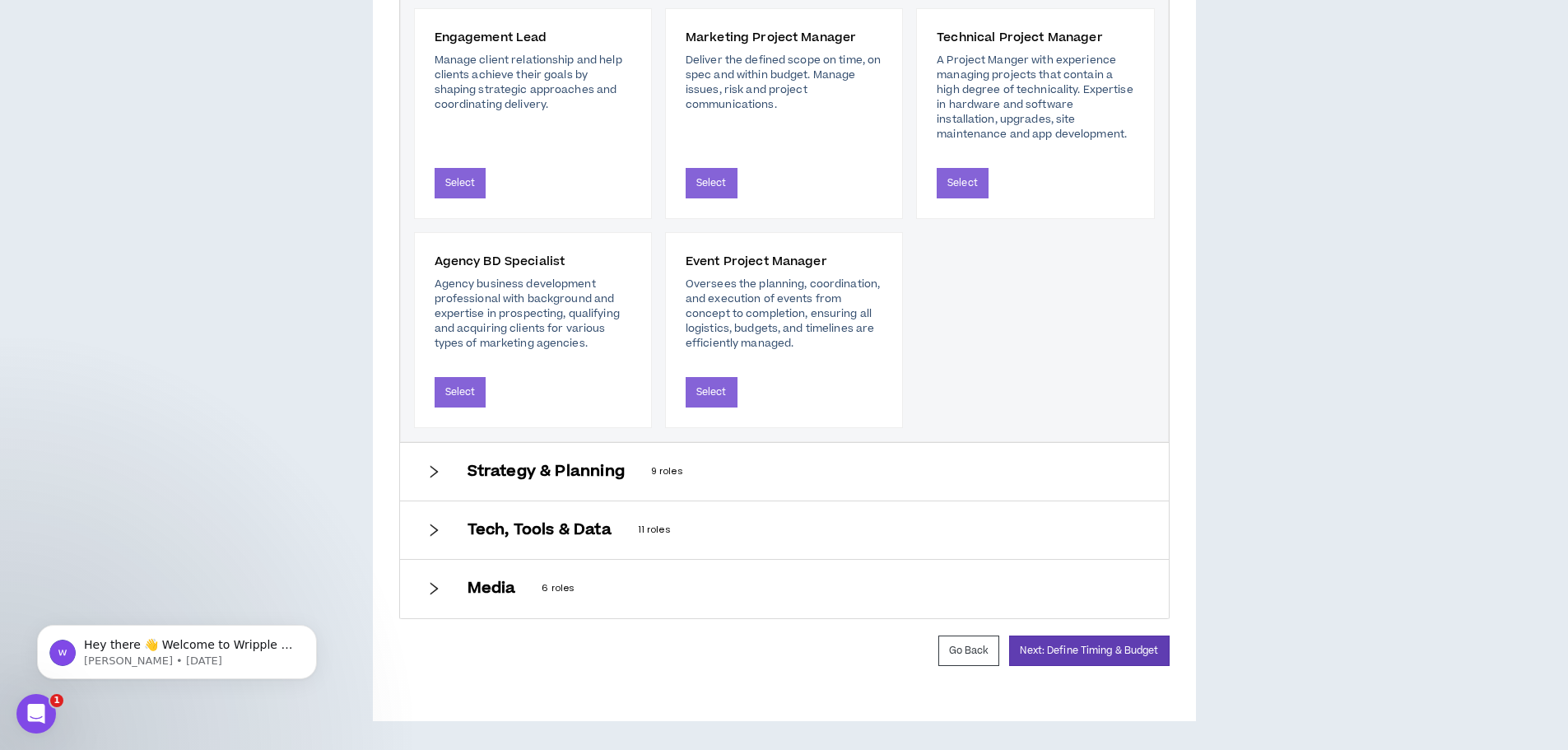
drag, startPoint x: 564, startPoint y: 479, endPoint x: 604, endPoint y: 485, distance: 40.4
click at [564, 480] on h6 "Strategy & Planning" at bounding box center [546, 471] width 157 height 18
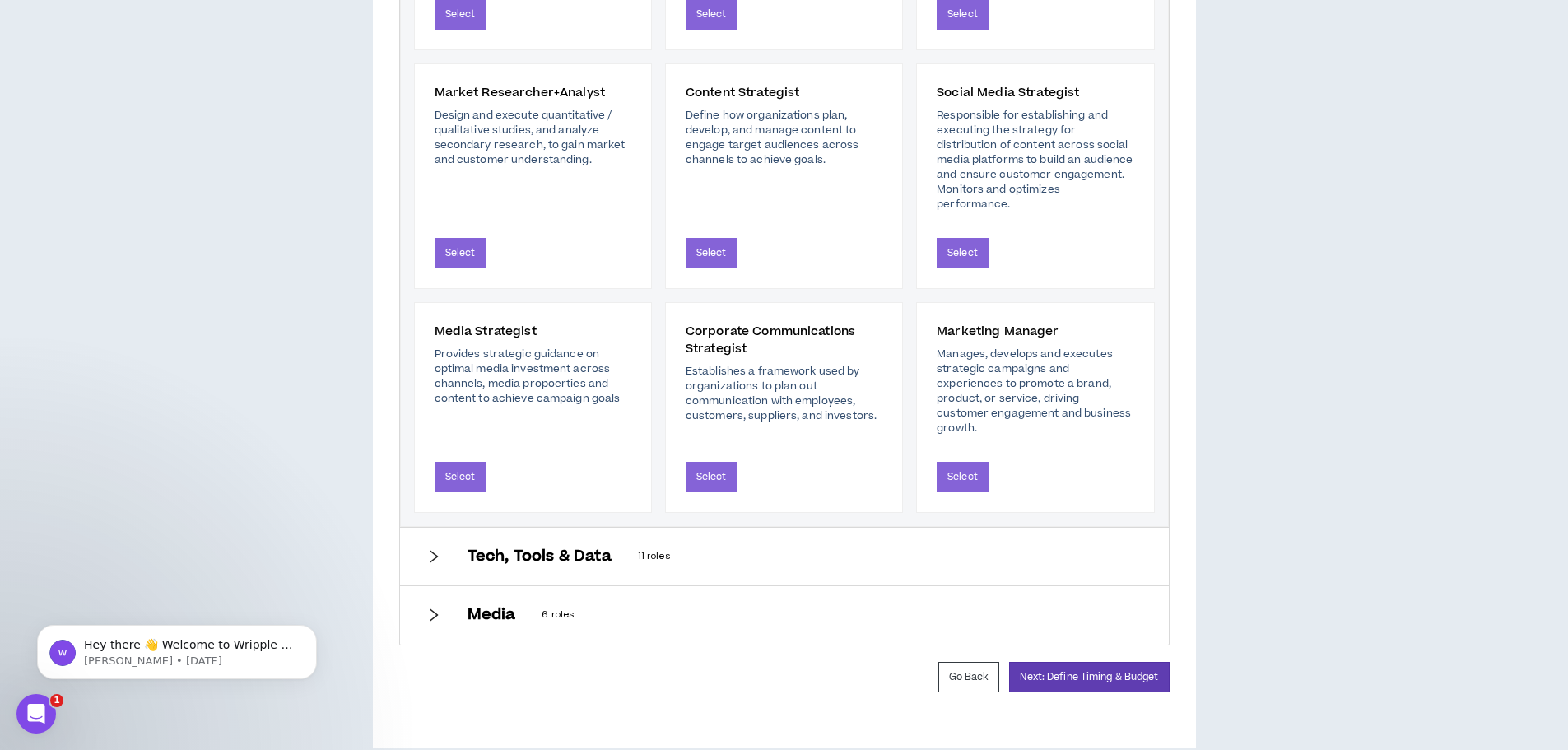
scroll to position [1071, 0]
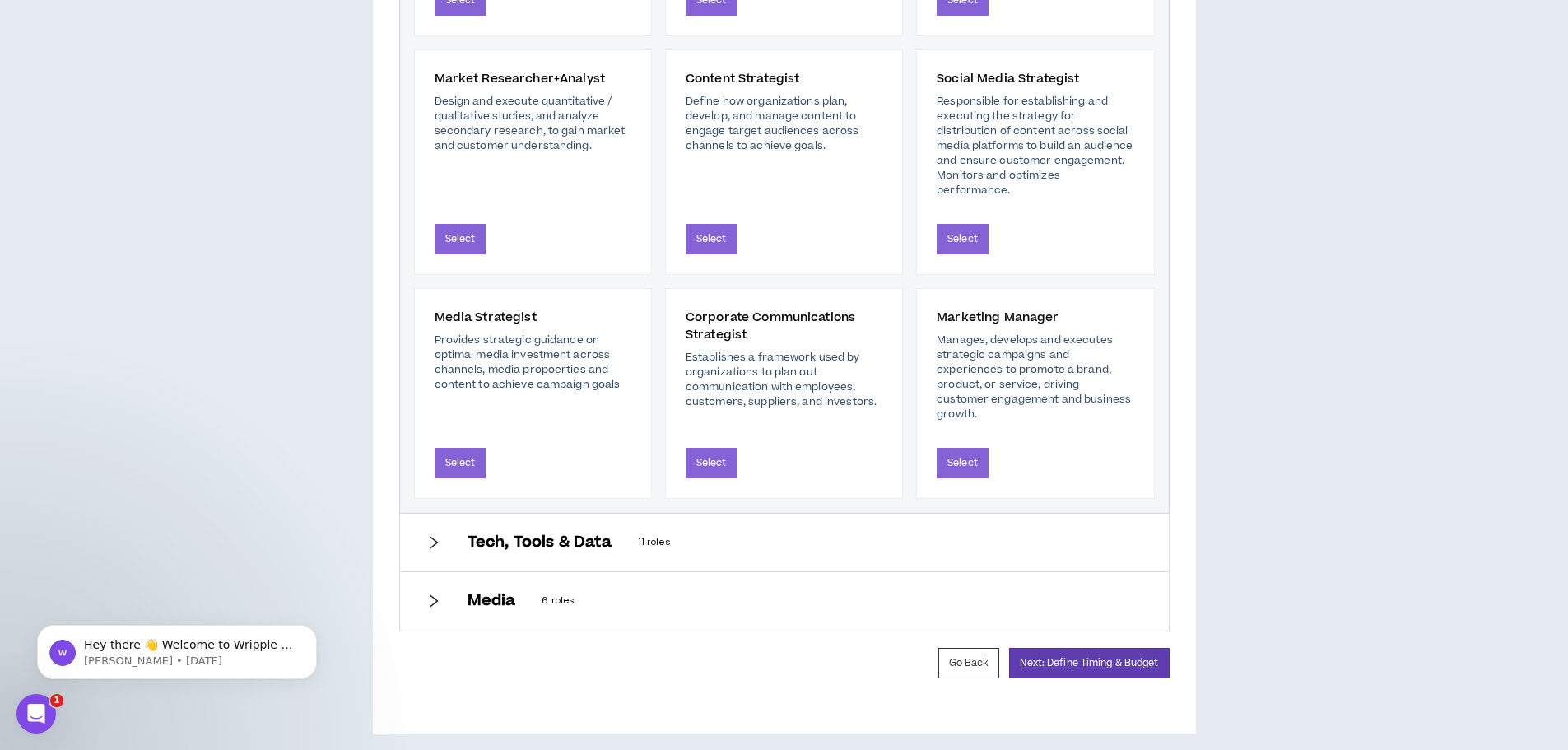
click at [521, 534] on h6 "Tech, Tools & Data" at bounding box center [539, 542] width 144 height 18
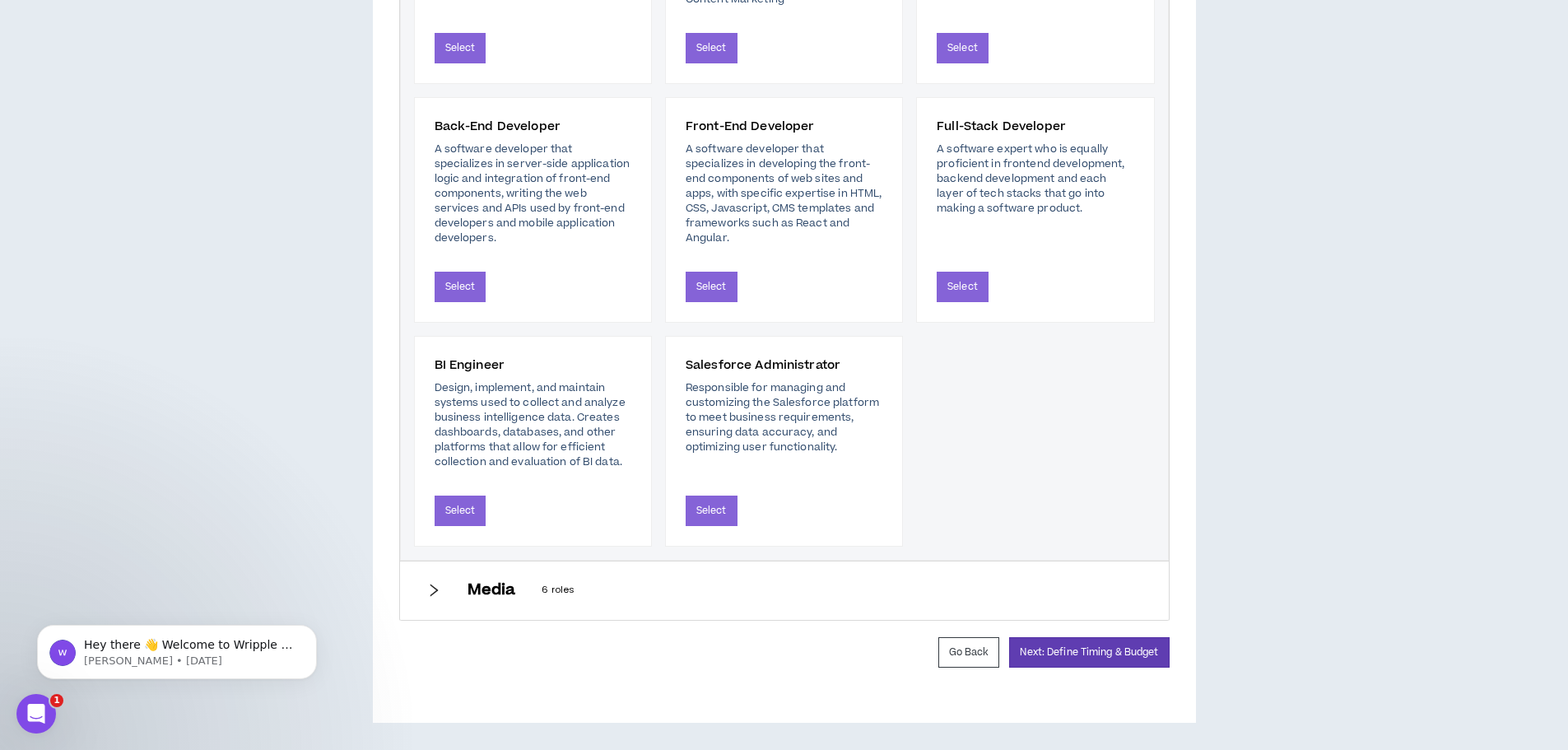
scroll to position [1322, 0]
drag, startPoint x: 488, startPoint y: 581, endPoint x: 646, endPoint y: 582, distance: 158.0
click at [489, 582] on h6 "Media" at bounding box center [491, 588] width 49 height 18
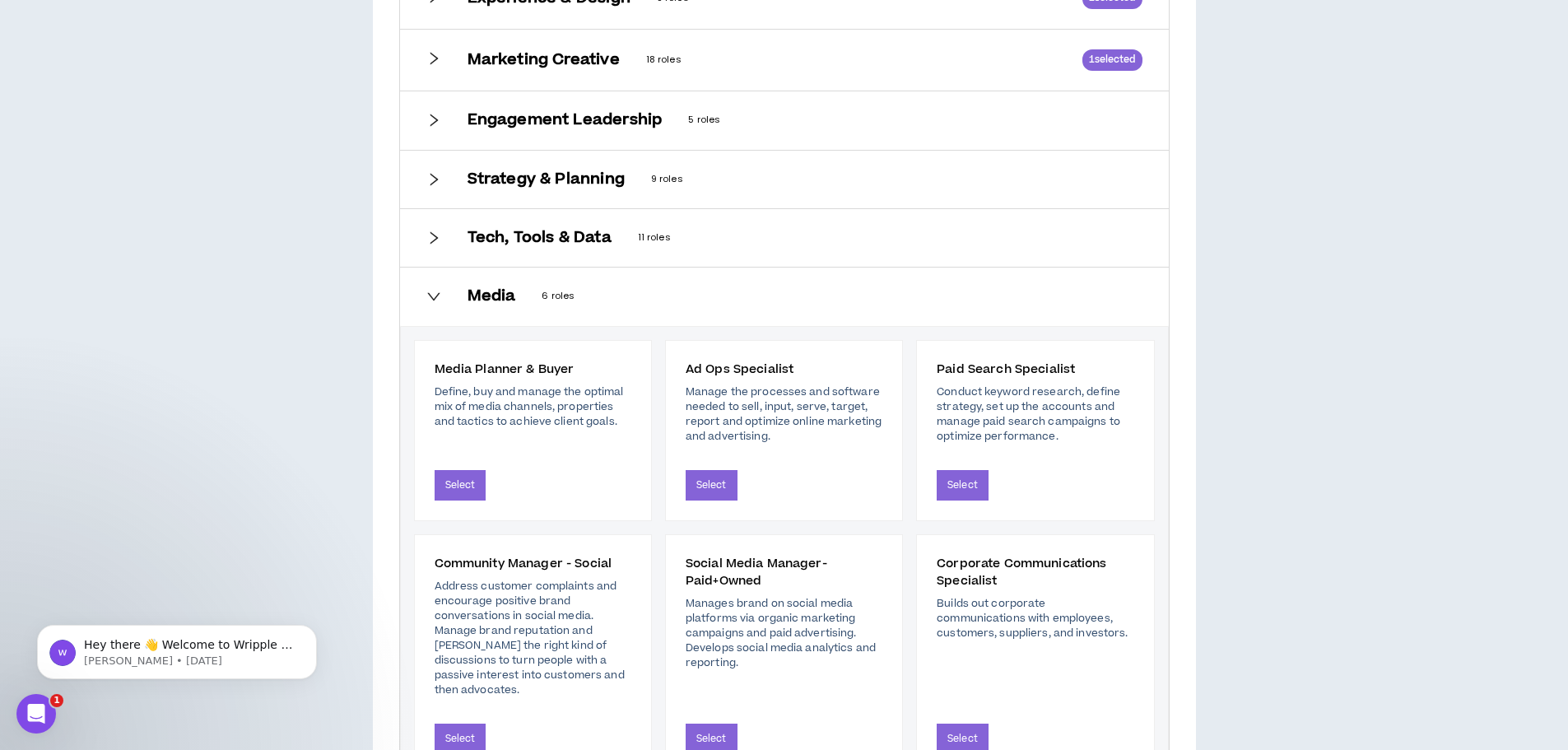
scroll to position [859, 0]
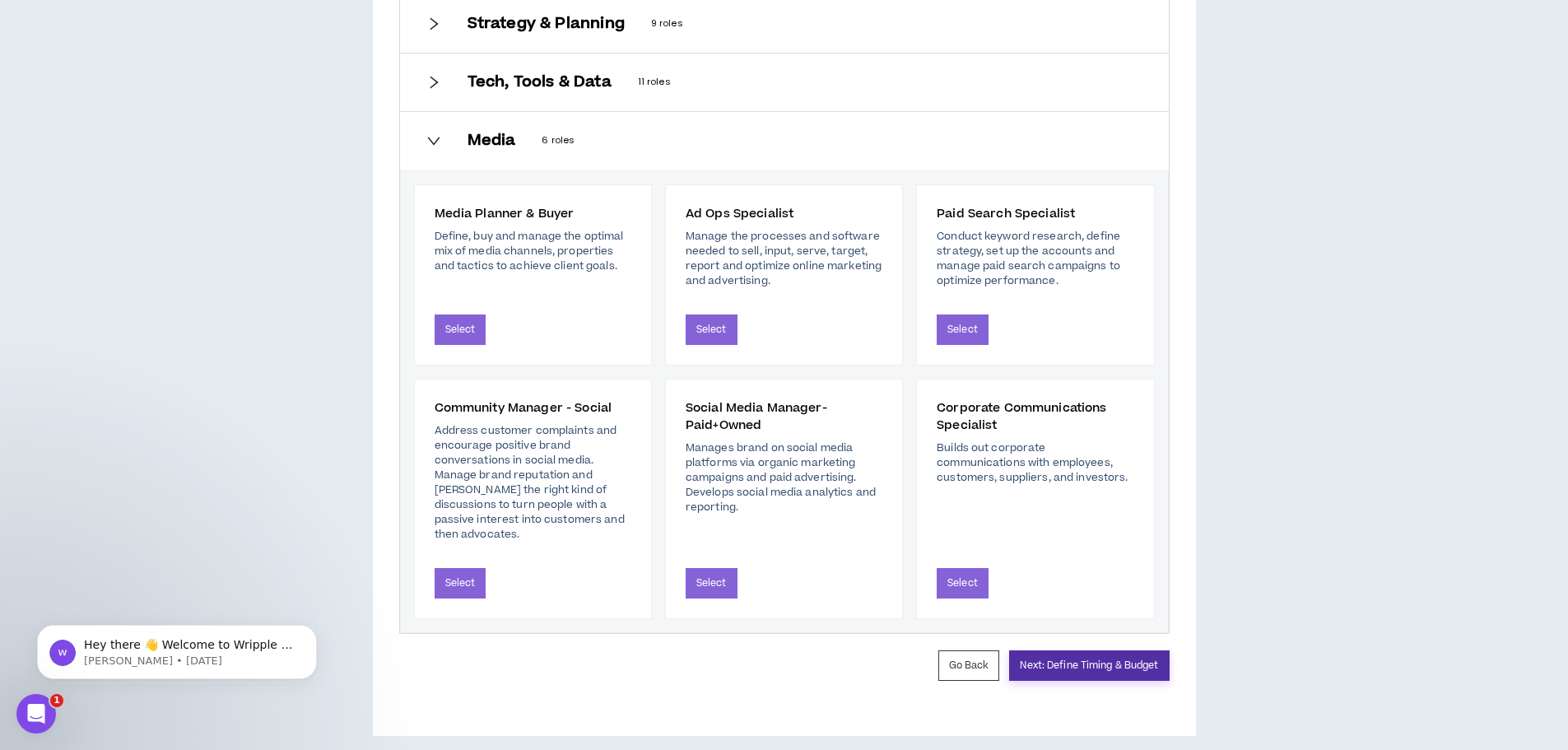
click at [1076, 651] on button "Next: Define Timing & Budget" at bounding box center [1088, 666] width 160 height 31
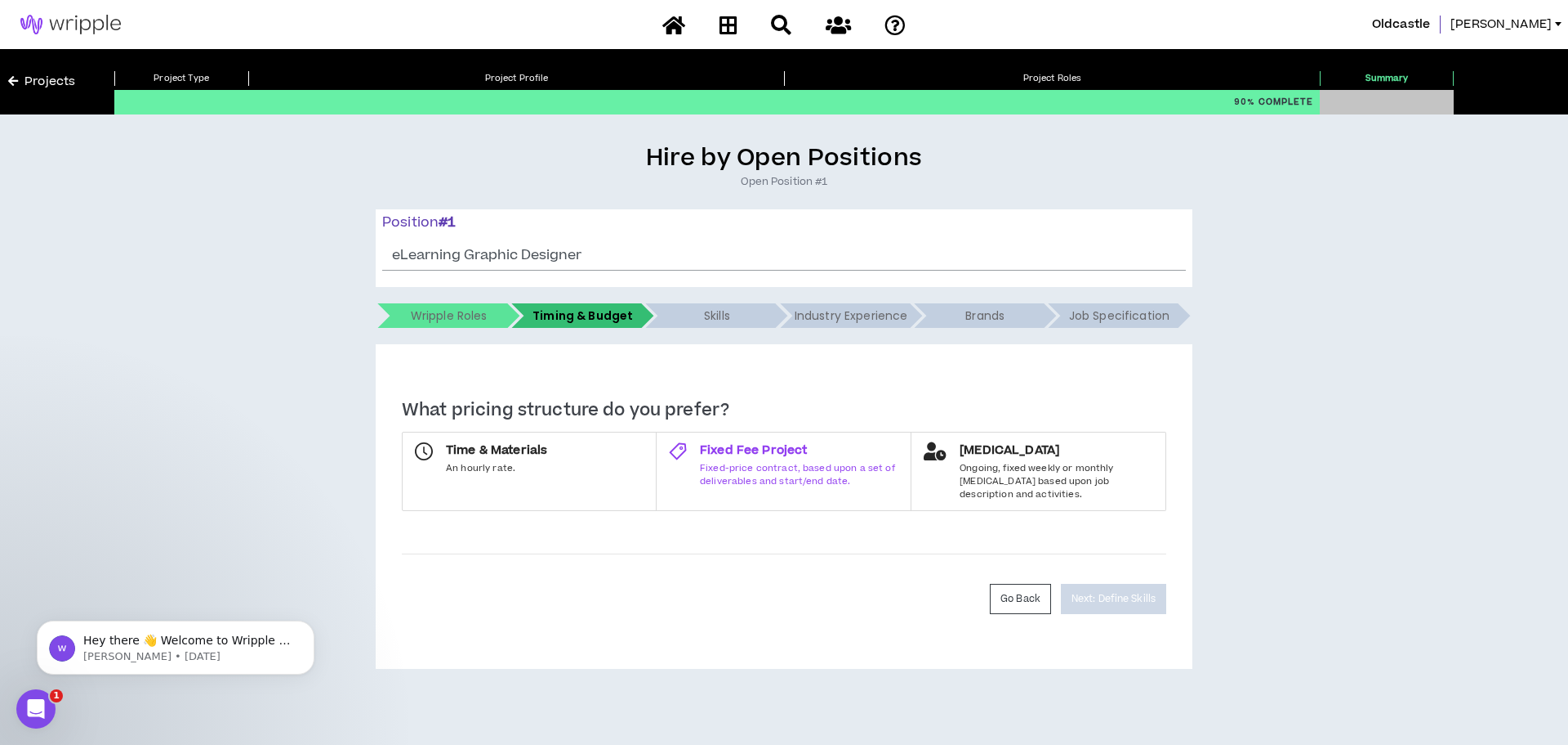
click at [733, 465] on span "Fixed-price contract, based upon a set of deliverables and start/end date." at bounding box center [799, 474] width 199 height 26
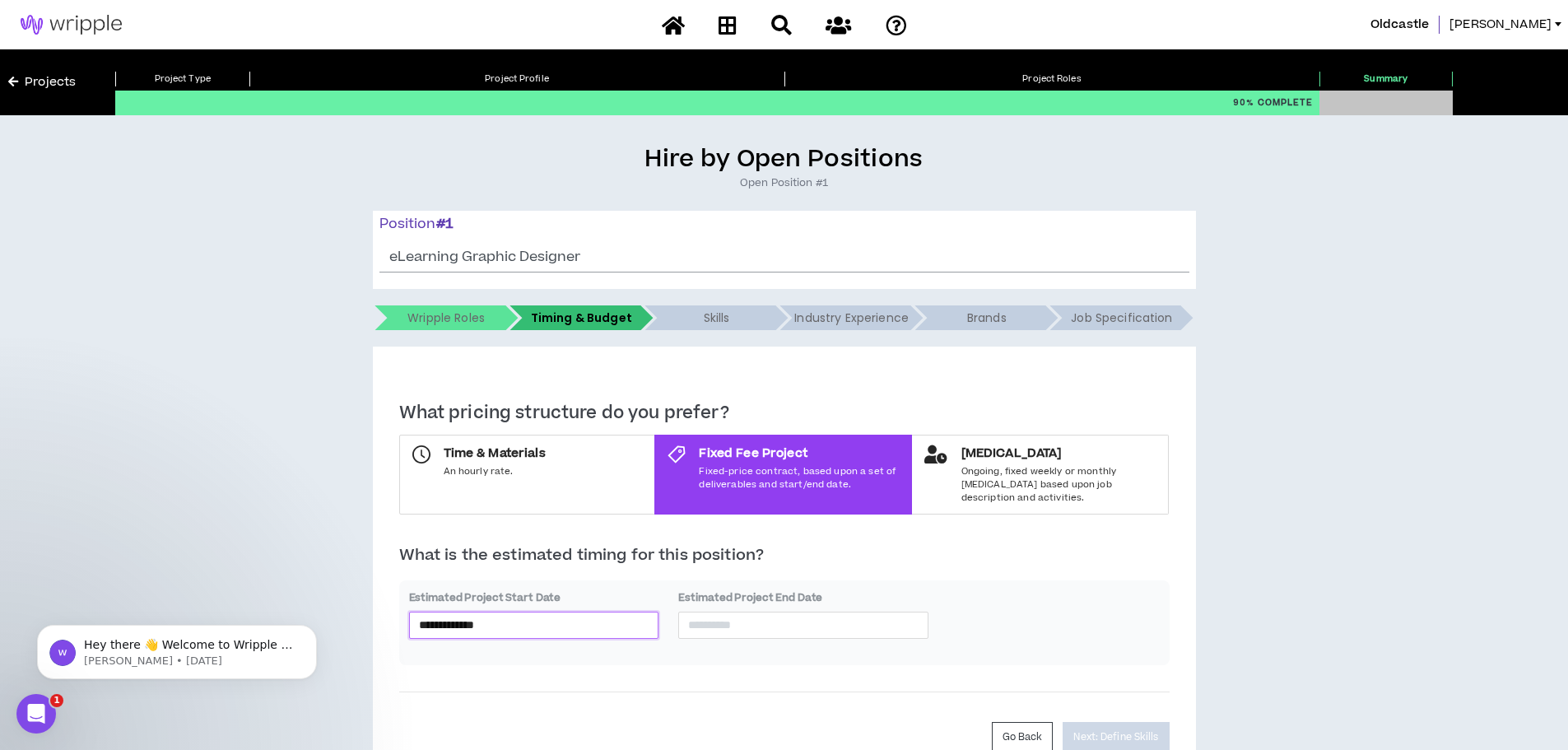
click at [539, 616] on input "**********" at bounding box center [534, 625] width 231 height 18
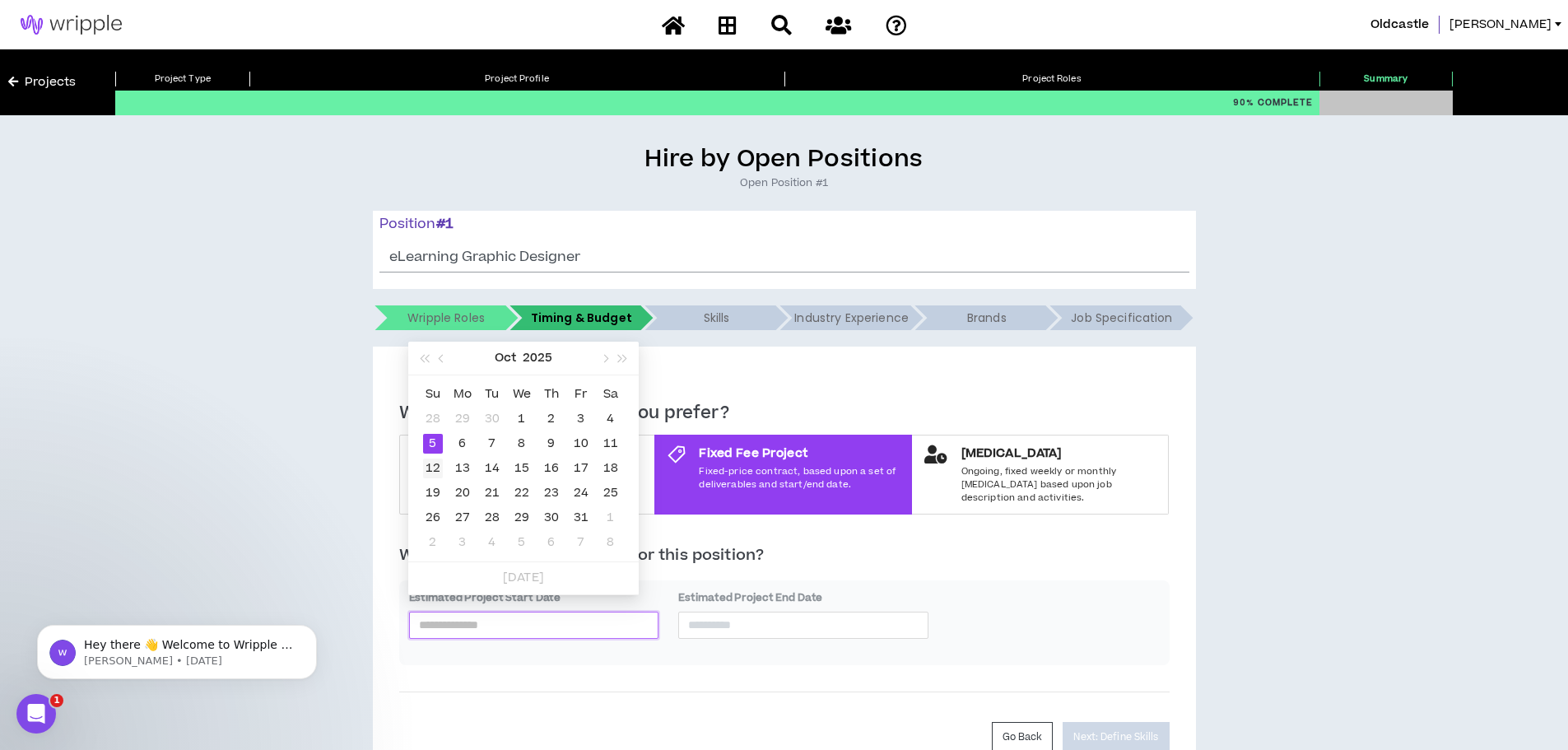
type input "**********"
click at [430, 466] on div "12" at bounding box center [433, 468] width 20 height 20
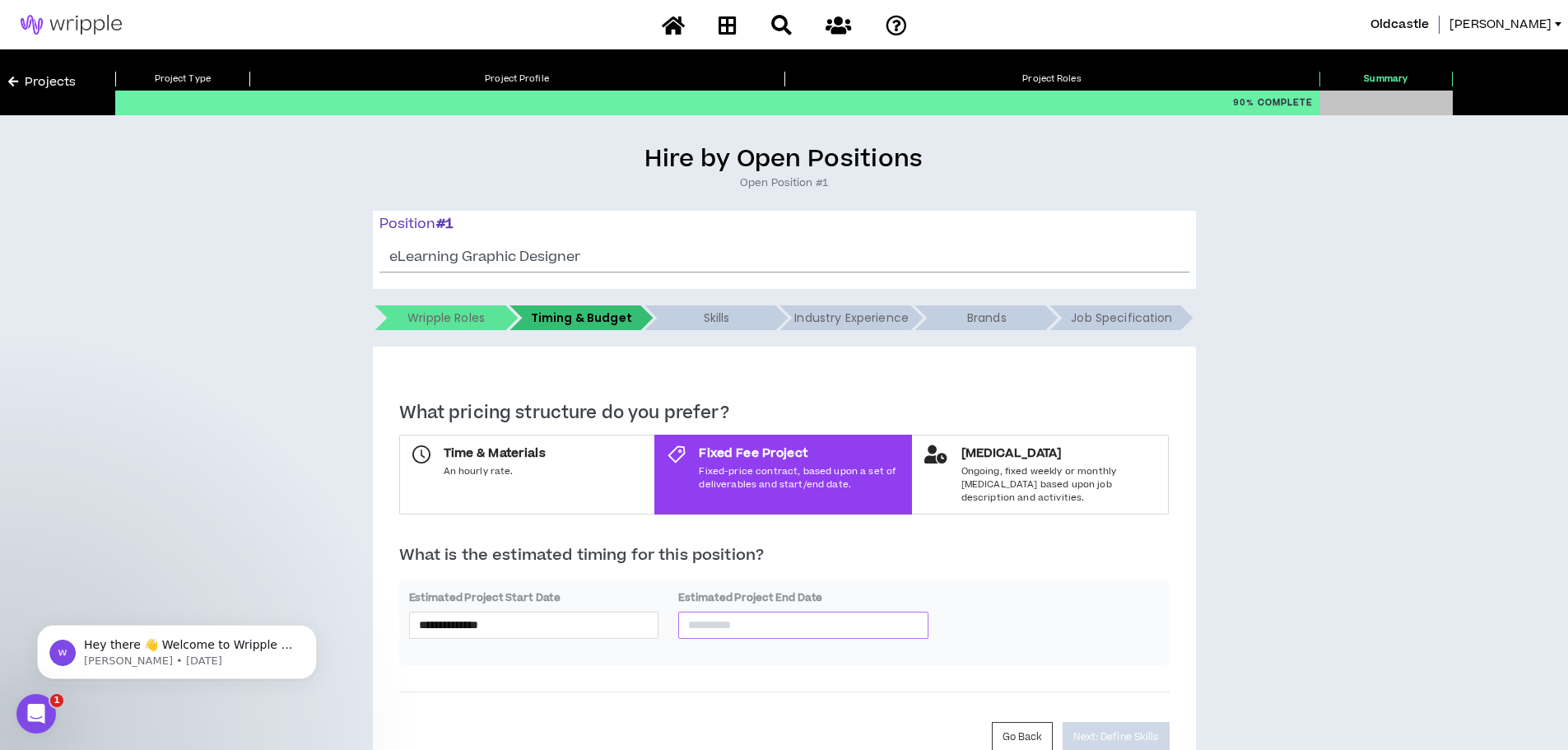
click at [796, 611] on div at bounding box center [803, 624] width 250 height 26
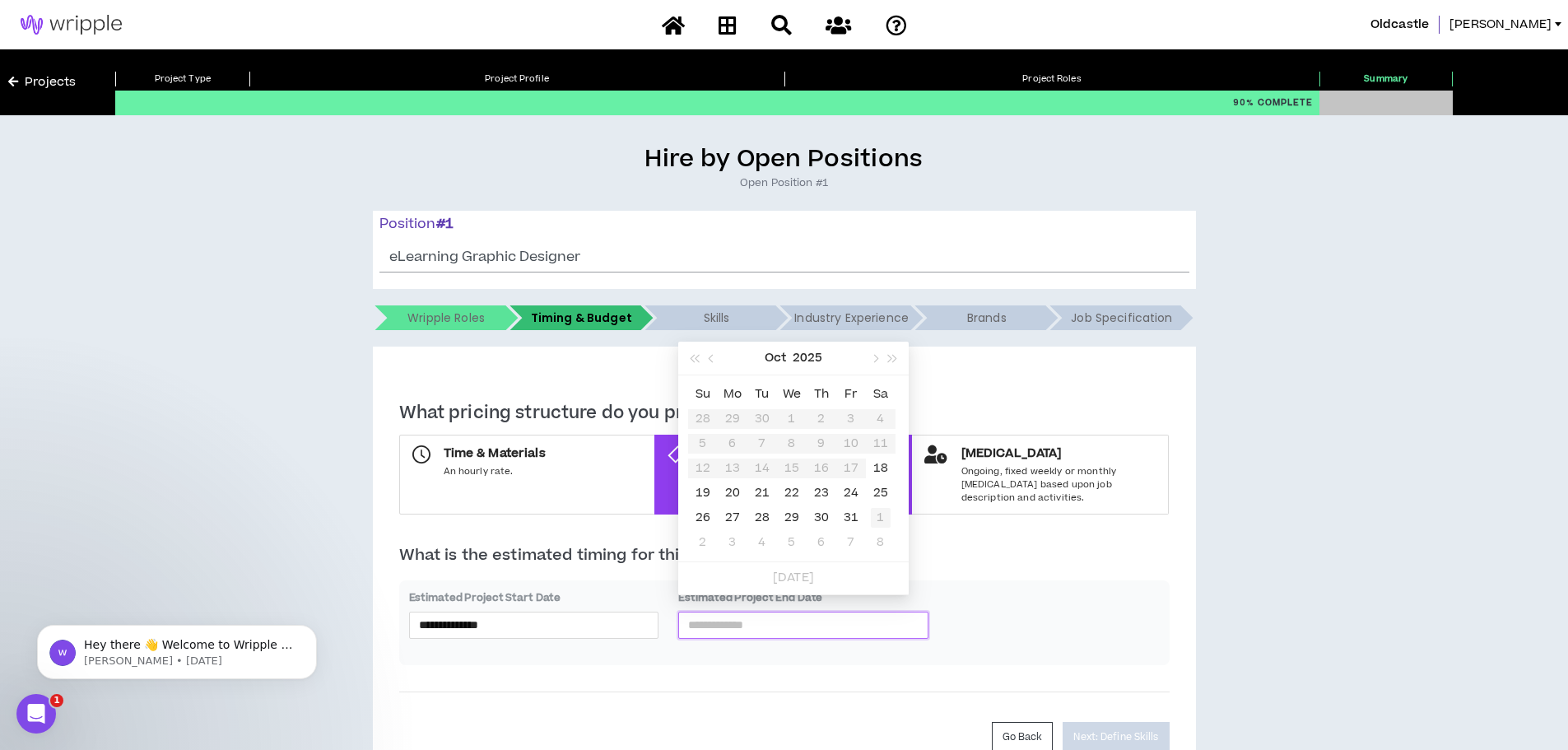
type input "**********"
click at [874, 363] on button "button" at bounding box center [874, 358] width 18 height 33
type input "**********"
click at [703, 544] on div "30" at bounding box center [702, 542] width 20 height 20
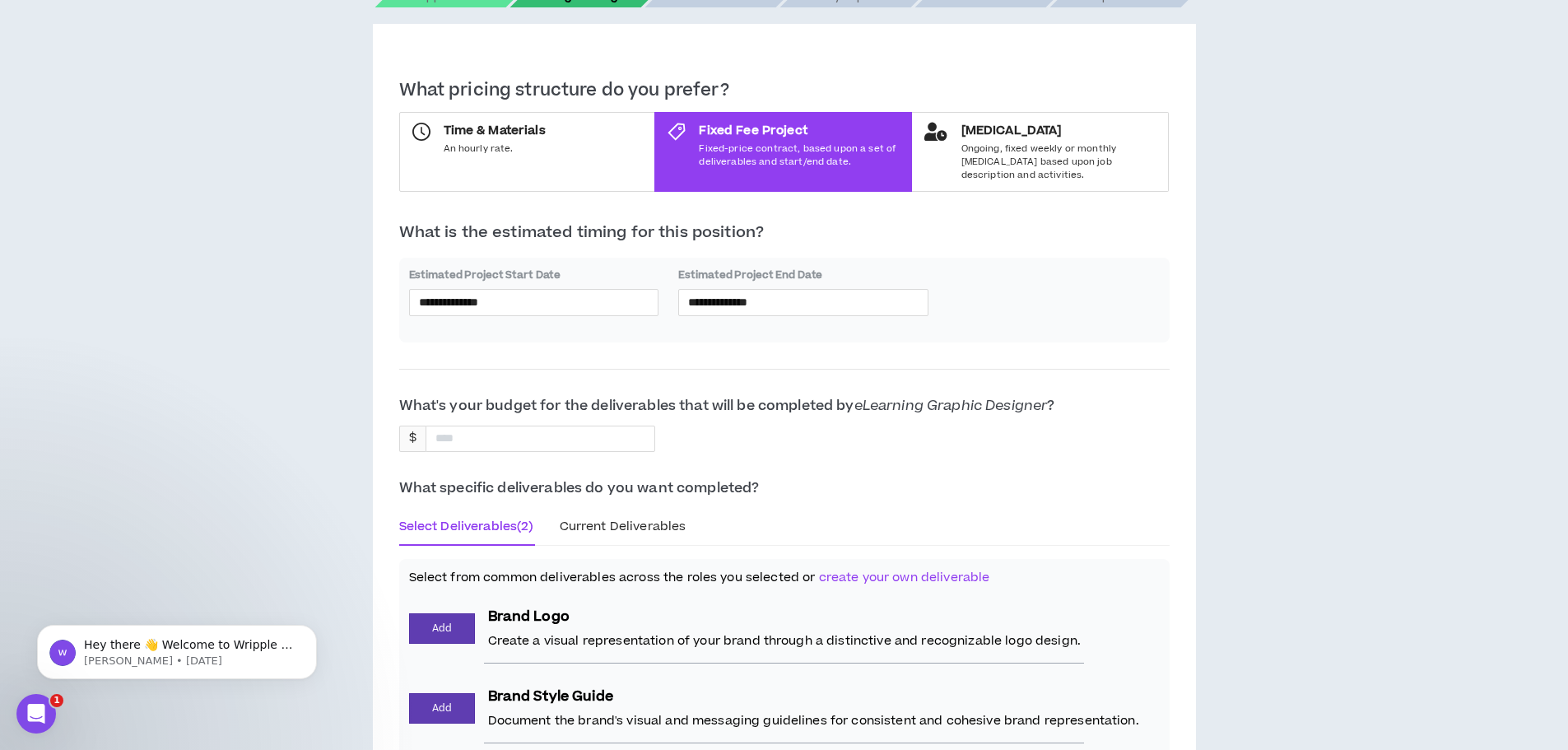
scroll to position [330, 0]
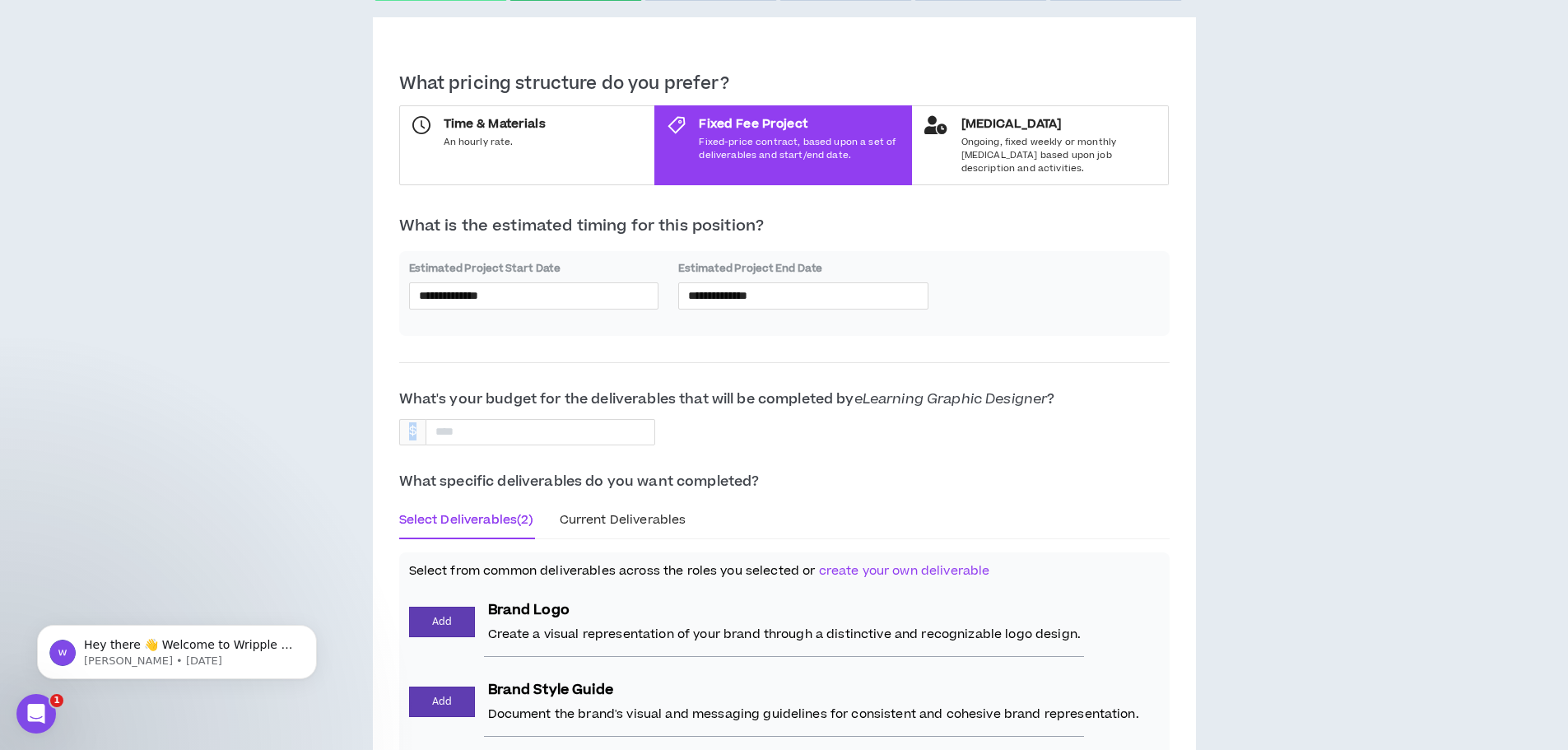
drag, startPoint x: 512, startPoint y: 411, endPoint x: 309, endPoint y: 414, distance: 203.0
click at [309, 414] on div "**********" at bounding box center [784, 366] width 1551 height 1102
click at [468, 429] on input at bounding box center [466, 432] width 79 height 25
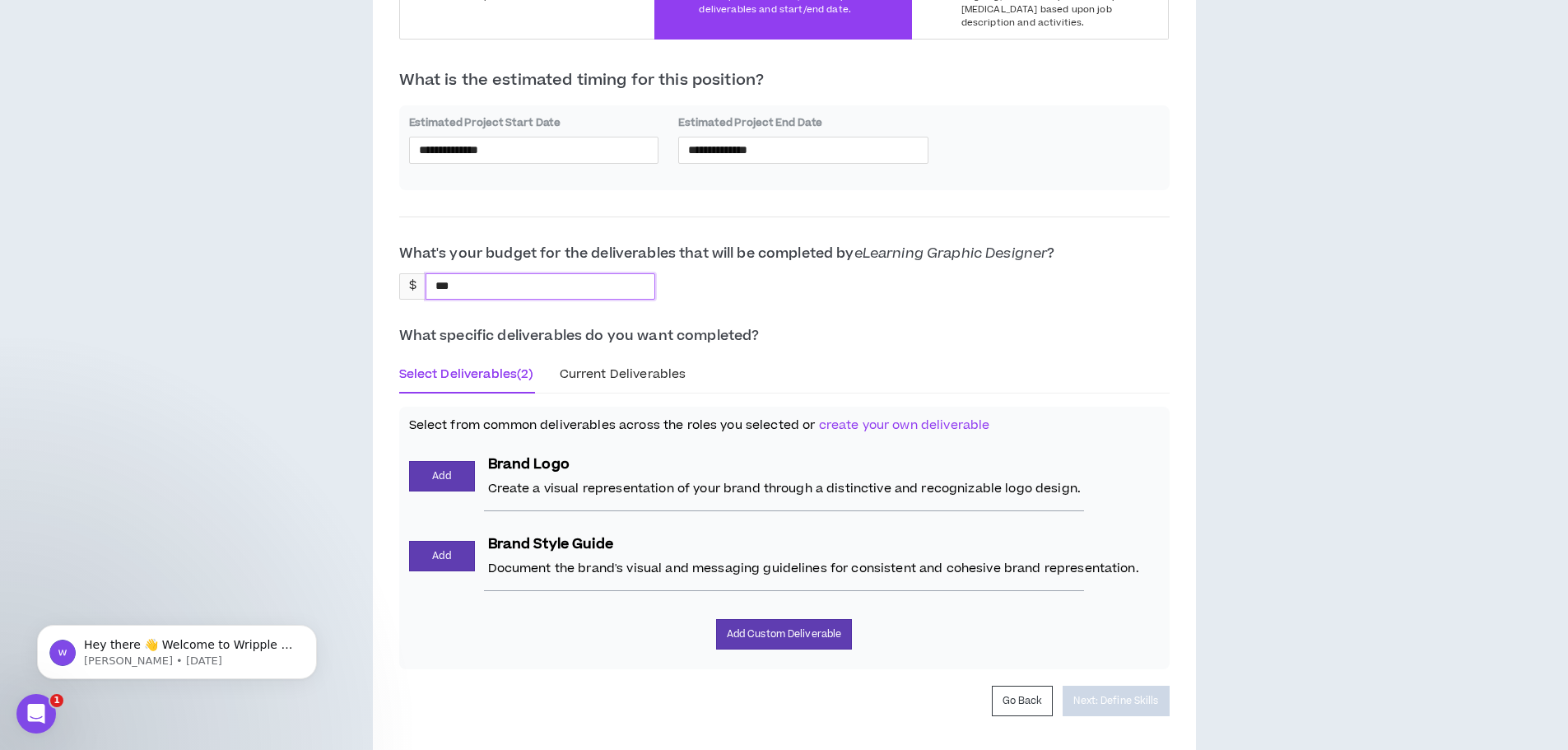
scroll to position [493, 0]
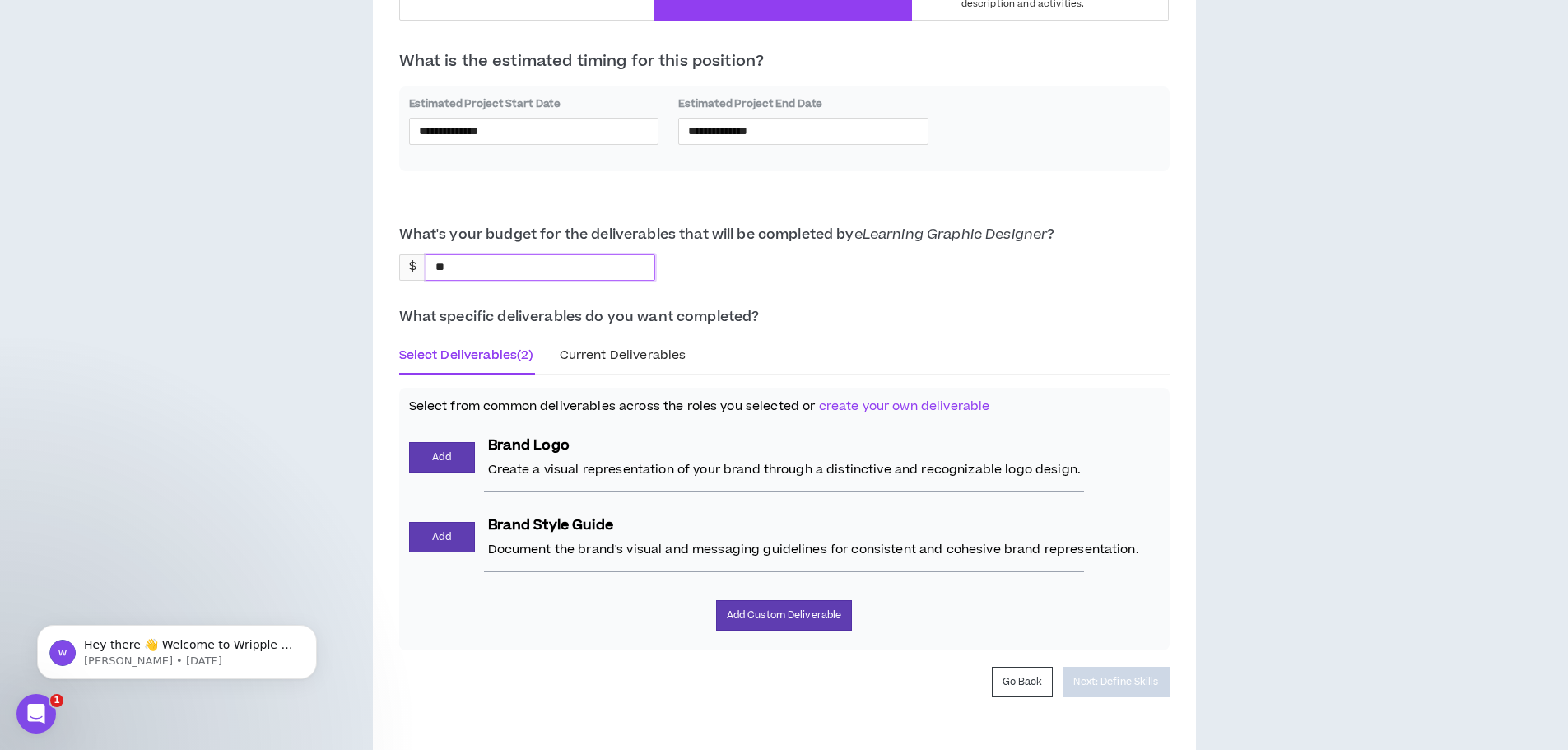
type input "*"
click at [496, 257] on input at bounding box center [466, 267] width 79 height 25
click at [1216, 427] on div "**********" at bounding box center [784, 201] width 1551 height 1102
drag, startPoint x: 1042, startPoint y: 301, endPoint x: 816, endPoint y: 284, distance: 226.6
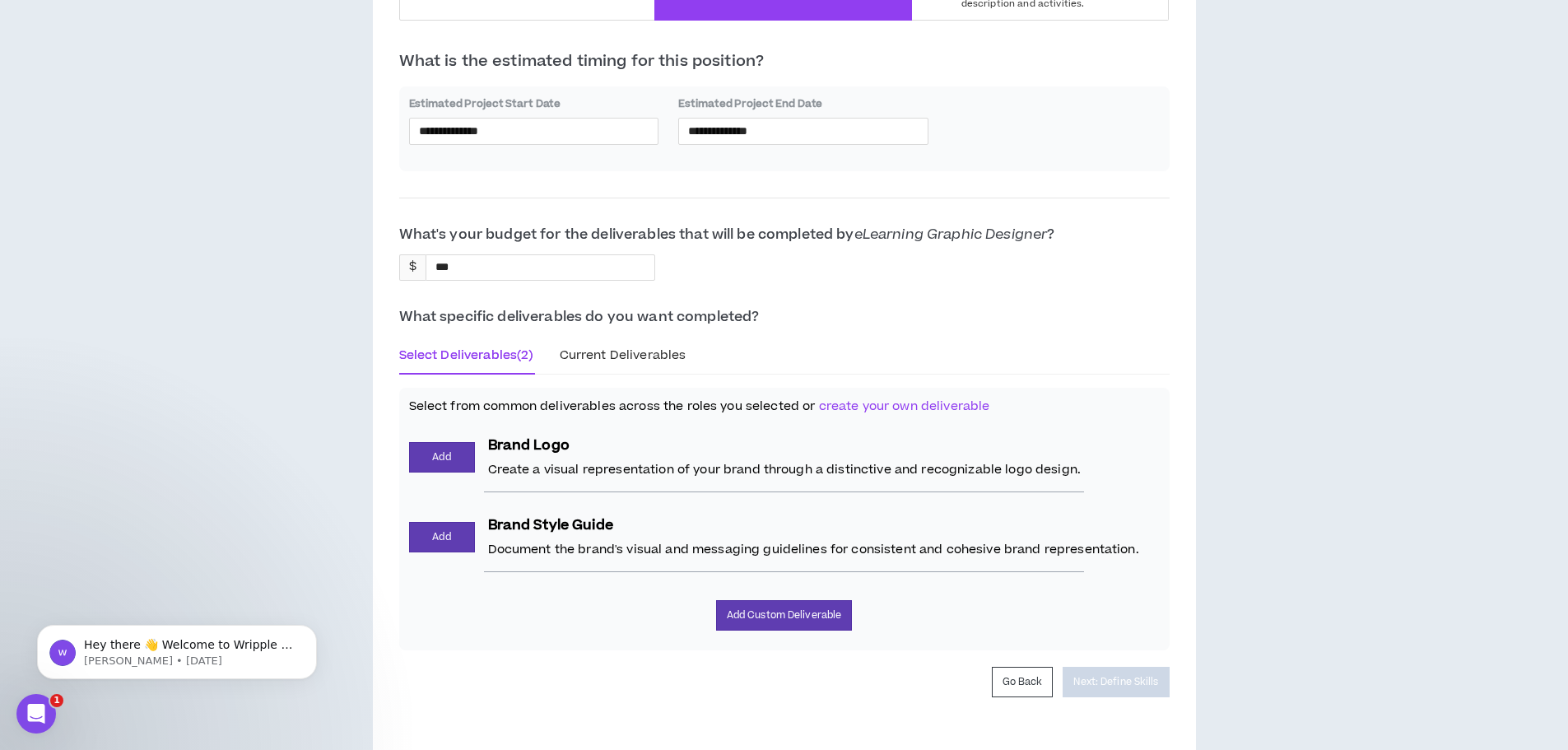
click at [1035, 307] on p "What specific deliverables do you want completed?" at bounding box center [784, 316] width 770 height 20
click at [512, 254] on div "***" at bounding box center [540, 266] width 231 height 26
drag, startPoint x: 467, startPoint y: 249, endPoint x: 413, endPoint y: 250, distance: 54.0
click at [465, 255] on input "***" at bounding box center [466, 267] width 79 height 25
drag, startPoint x: 472, startPoint y: 246, endPoint x: 388, endPoint y: 260, distance: 85.2
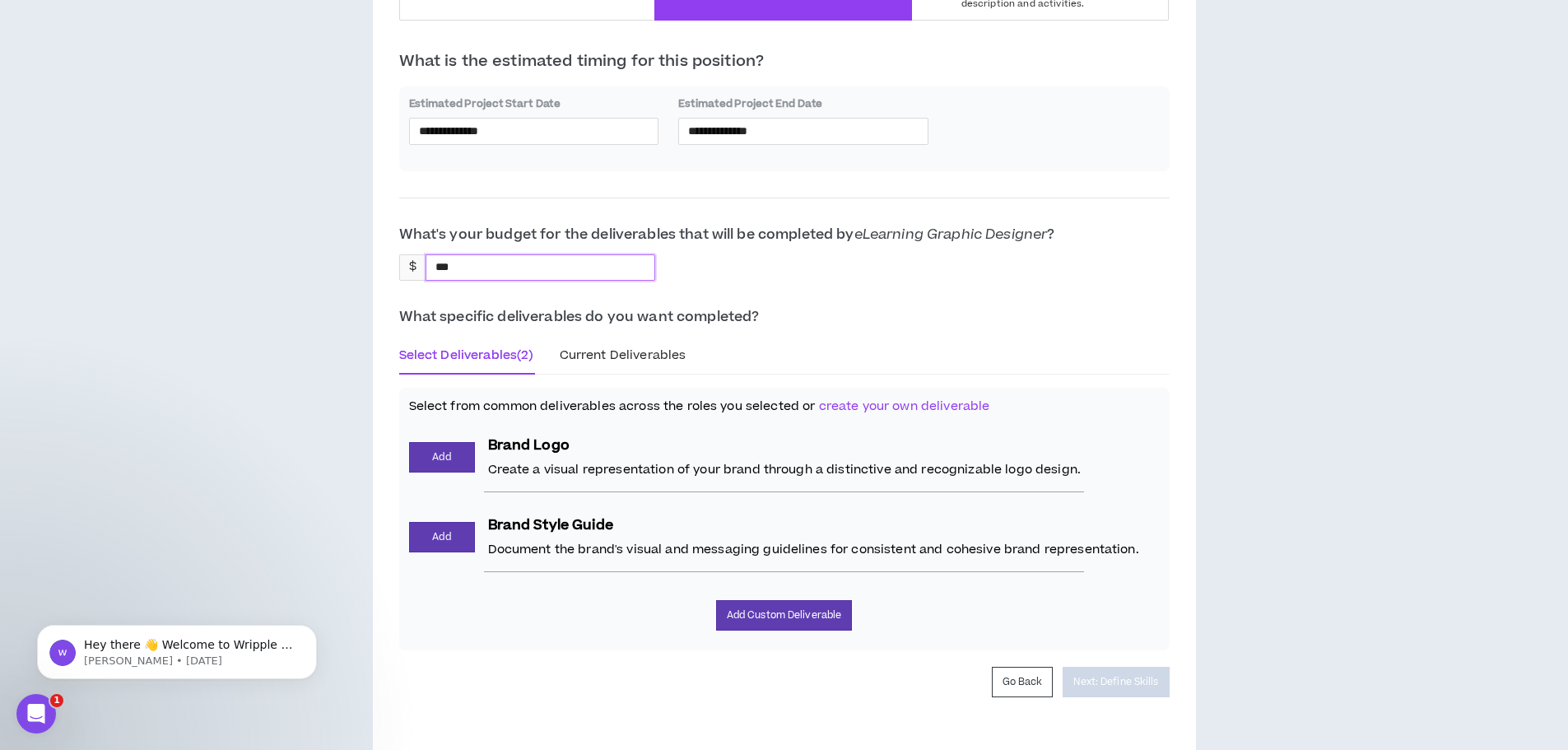
click at [388, 260] on div "**********" at bounding box center [784, 302] width 823 height 899
type input "***"
click at [444, 446] on button "Add" at bounding box center [442, 457] width 66 height 31
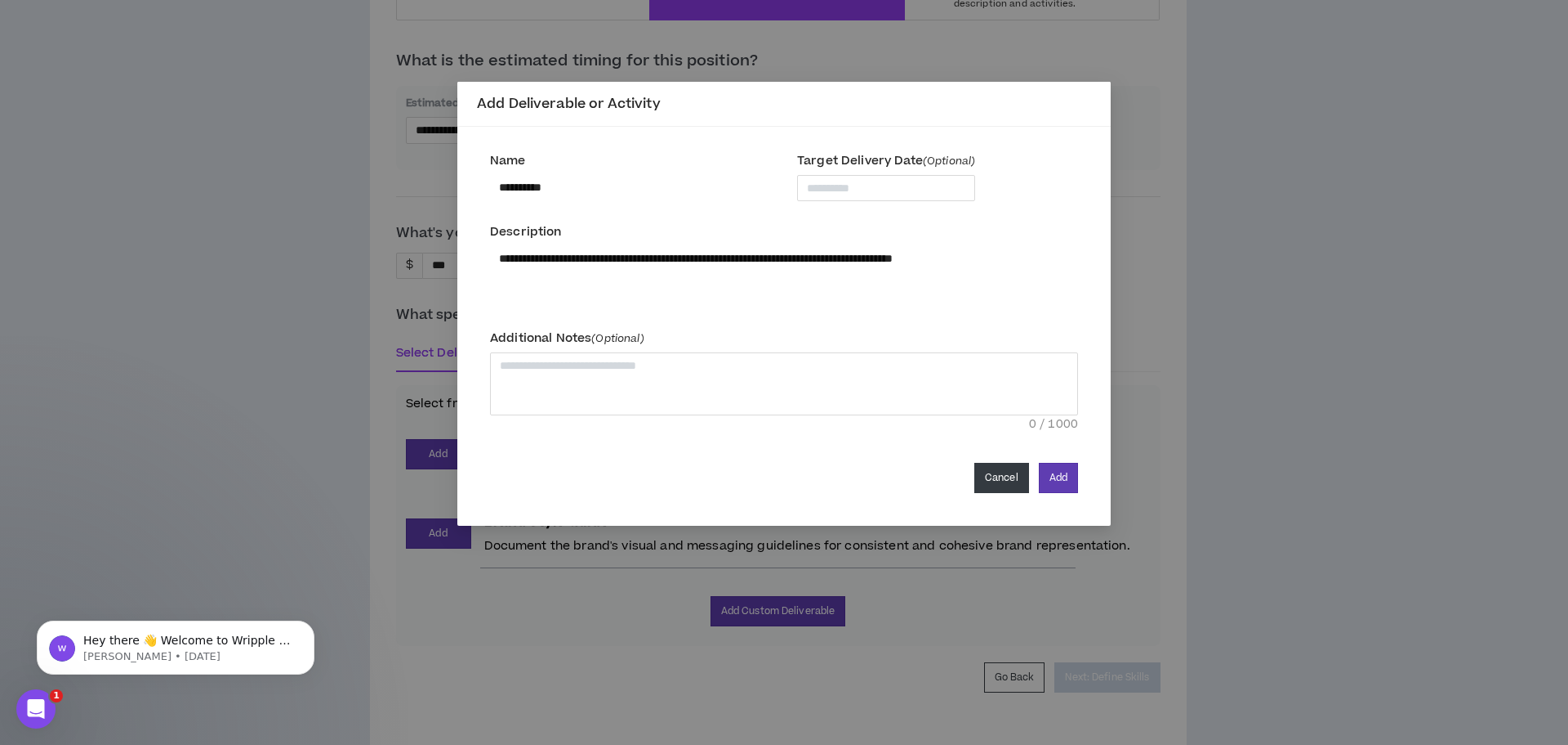
click at [1003, 484] on button "Cancel" at bounding box center [1002, 478] width 55 height 30
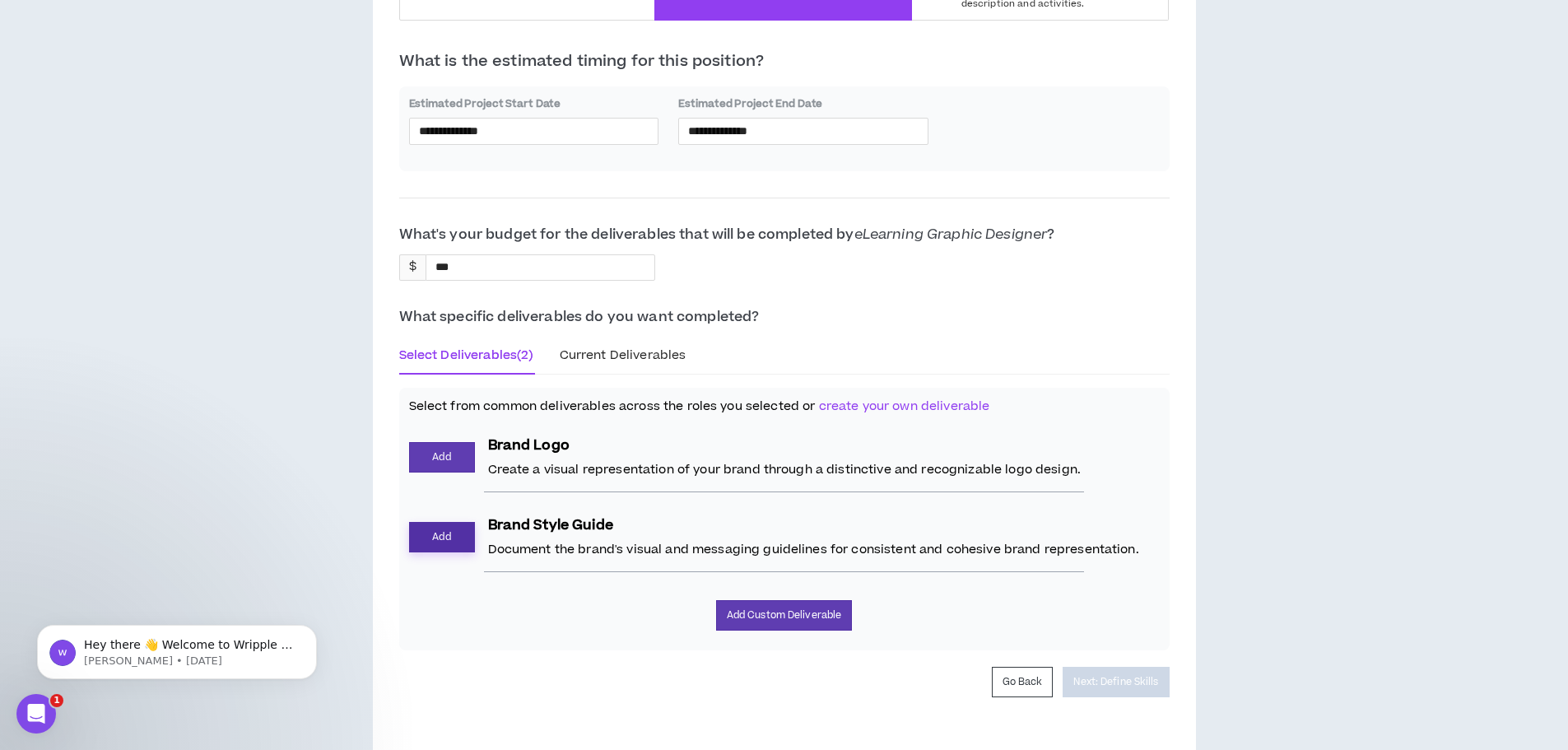
click at [435, 528] on button "Add" at bounding box center [442, 537] width 66 height 31
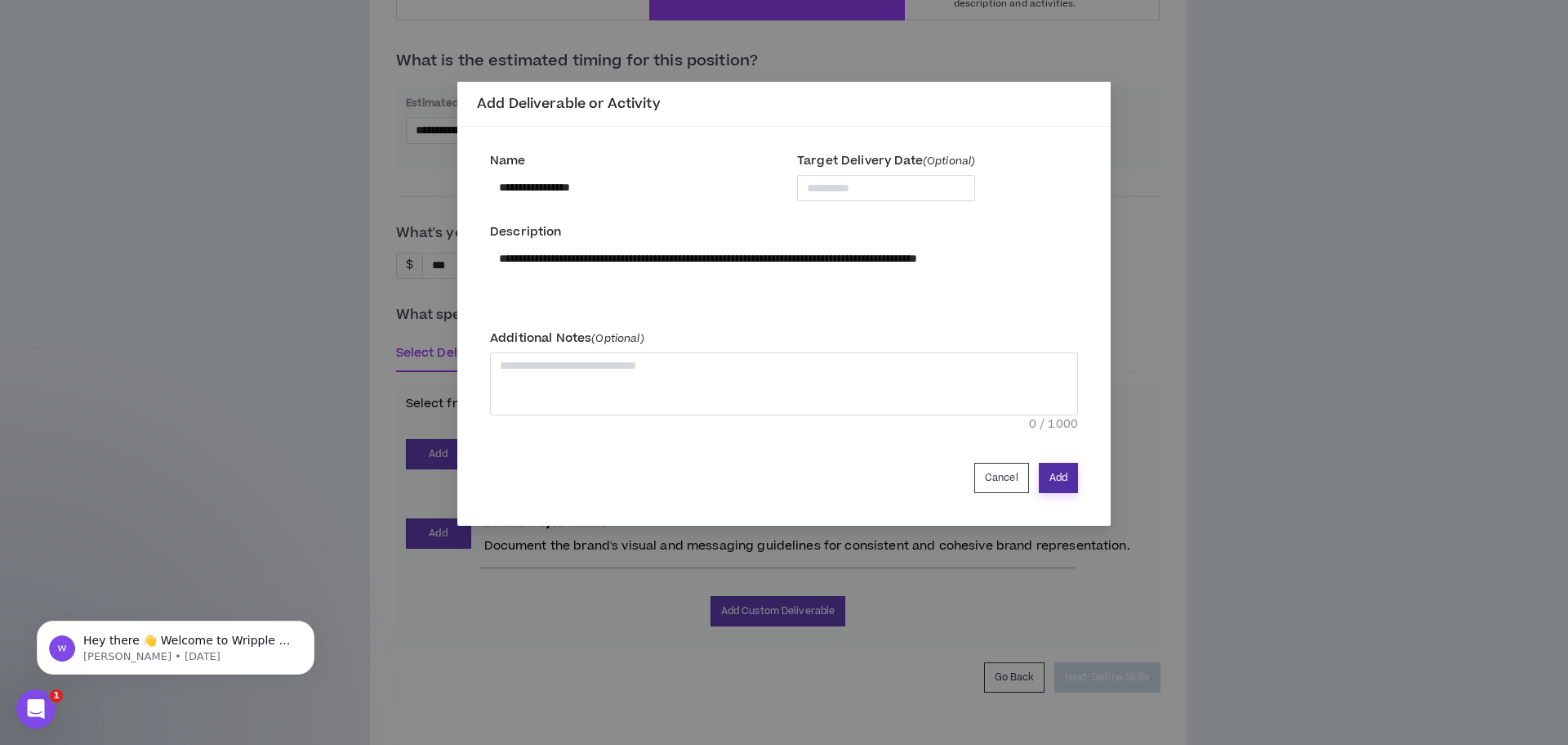
click at [1057, 479] on button "Add" at bounding box center [1058, 478] width 39 height 30
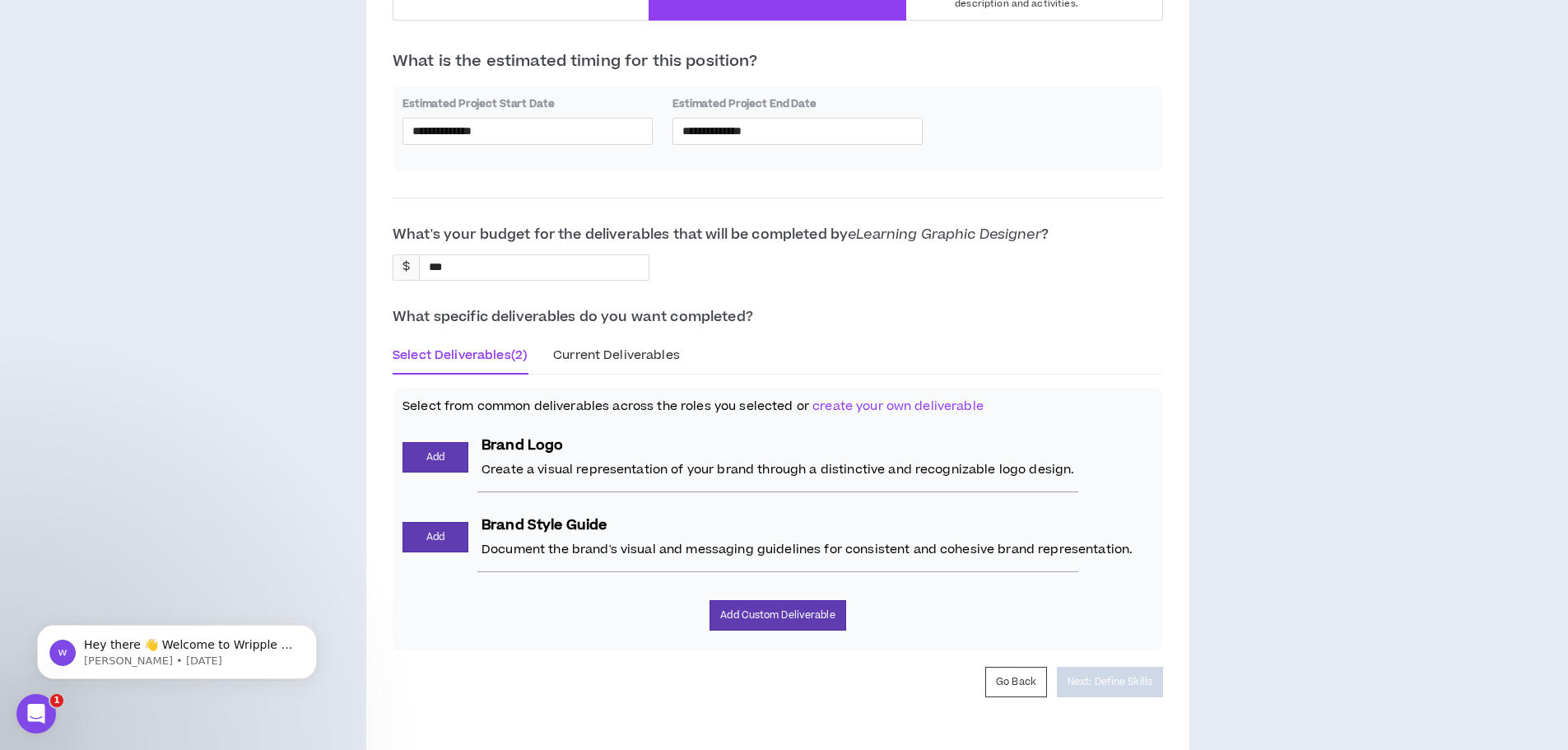
scroll to position [460, 0]
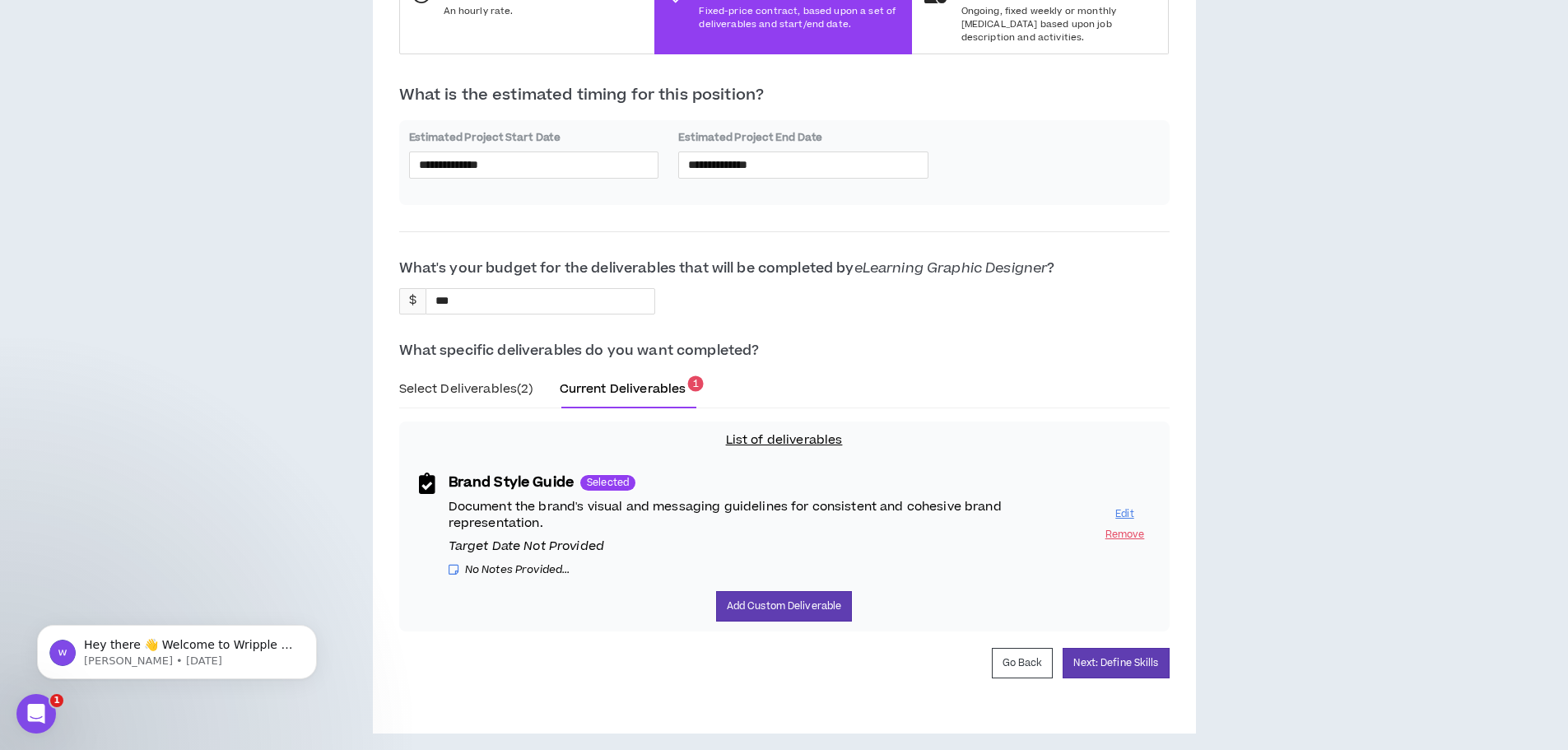
click at [633, 384] on div "Current Deliverables 1" at bounding box center [627, 389] width 137 height 18
click at [438, 380] on span "Select Deliverables (2)" at bounding box center [466, 389] width 134 height 17
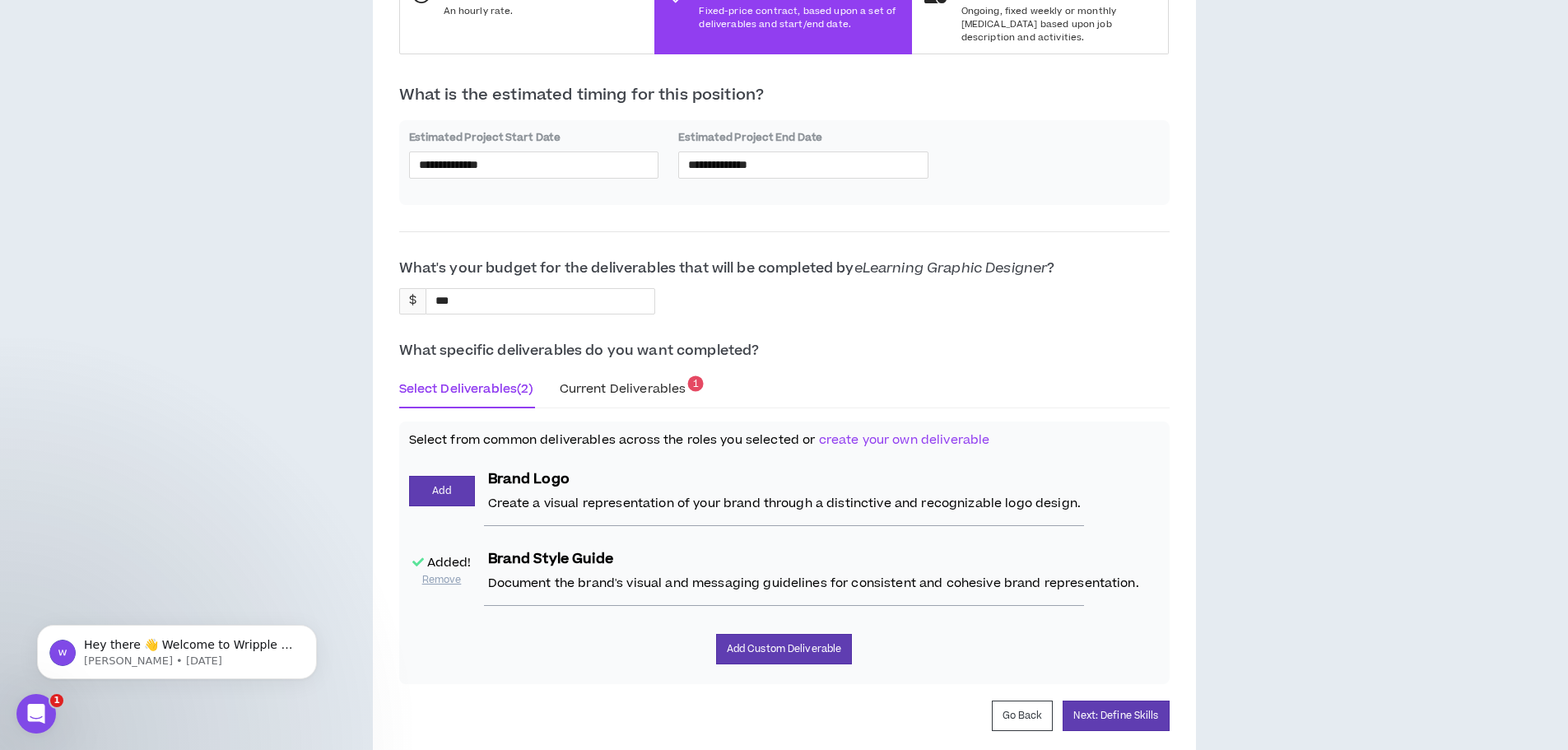
click at [633, 384] on div "Current Deliverables 1" at bounding box center [627, 389] width 137 height 18
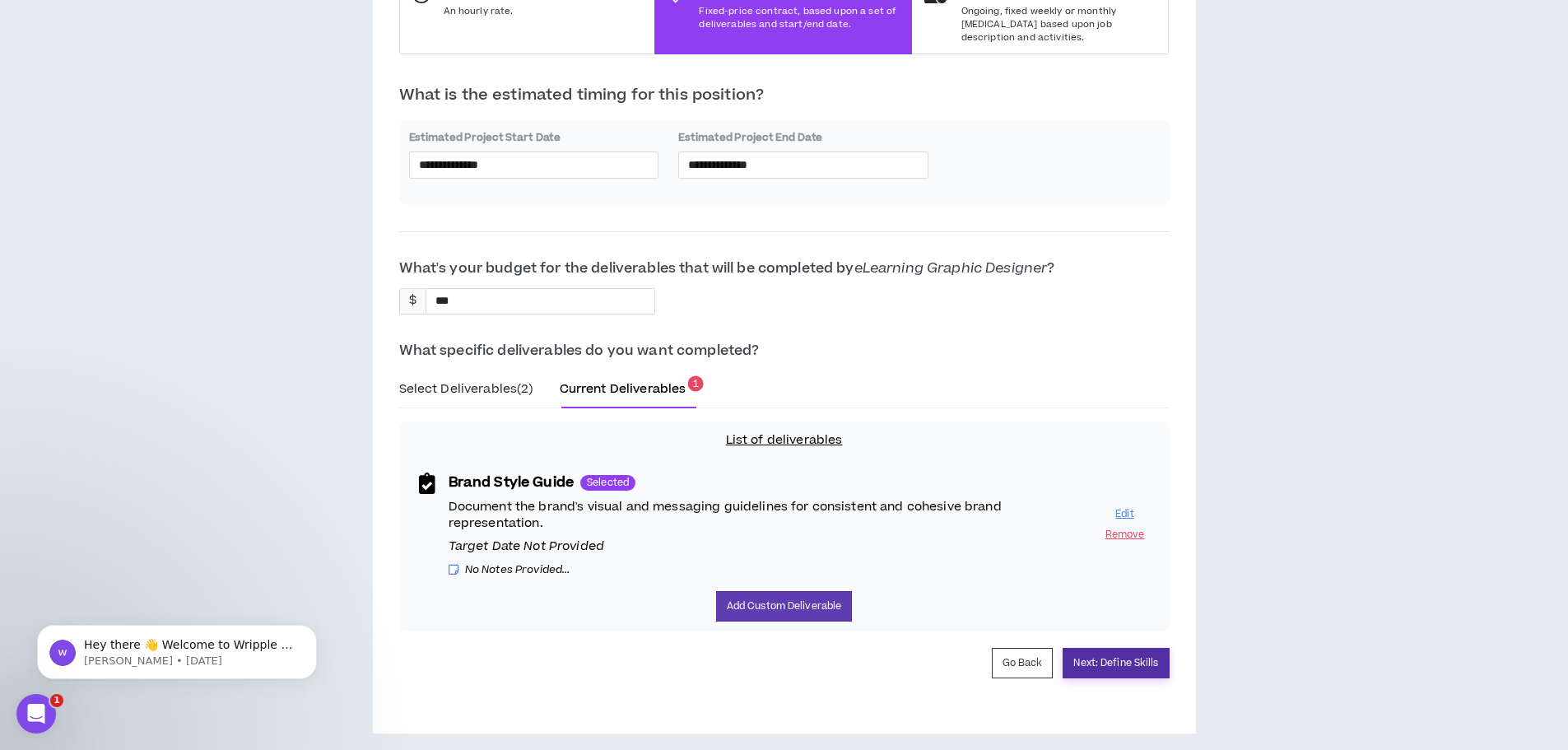
click at [1138, 654] on button "Next: Define Skills" at bounding box center [1115, 663] width 106 height 31
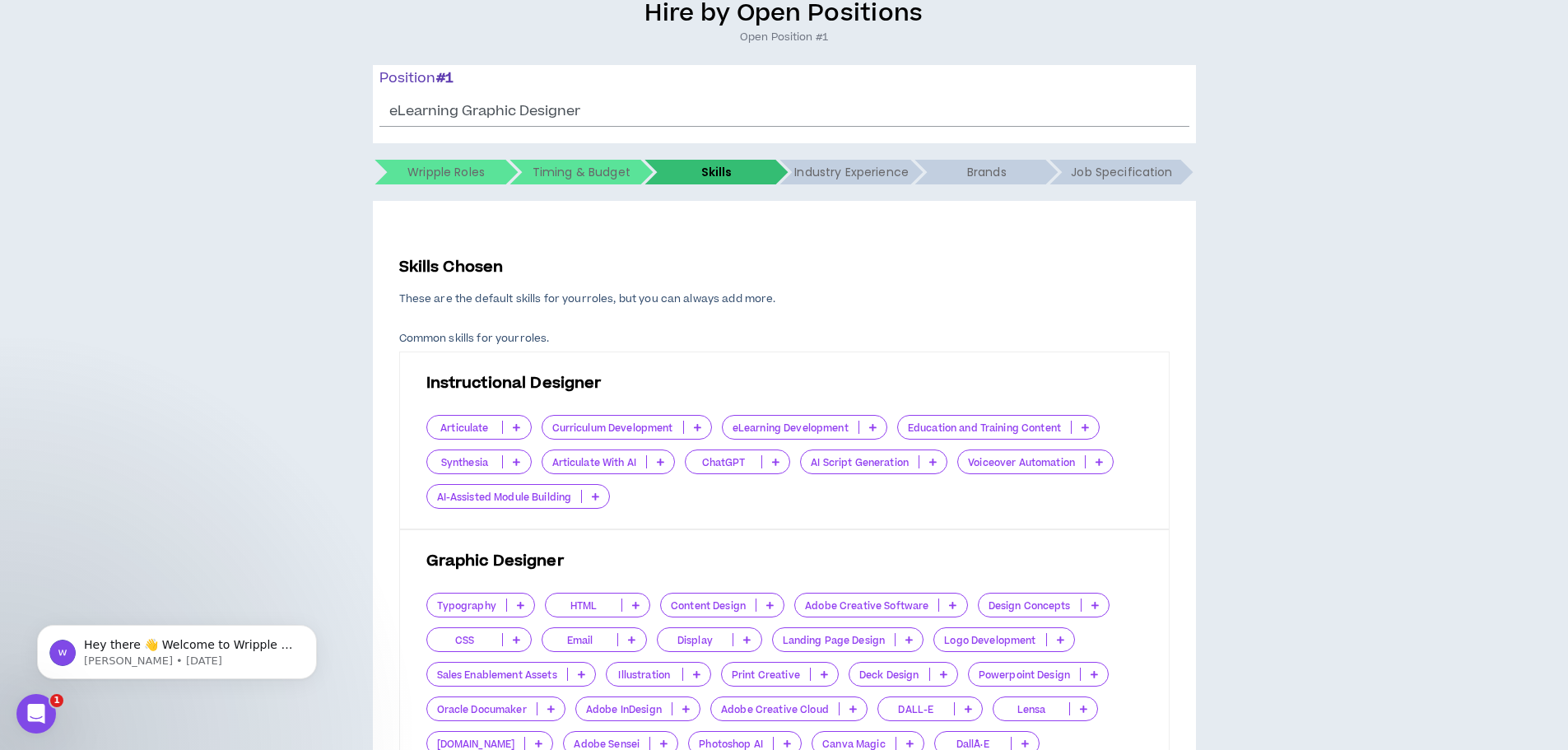
scroll to position [165, 0]
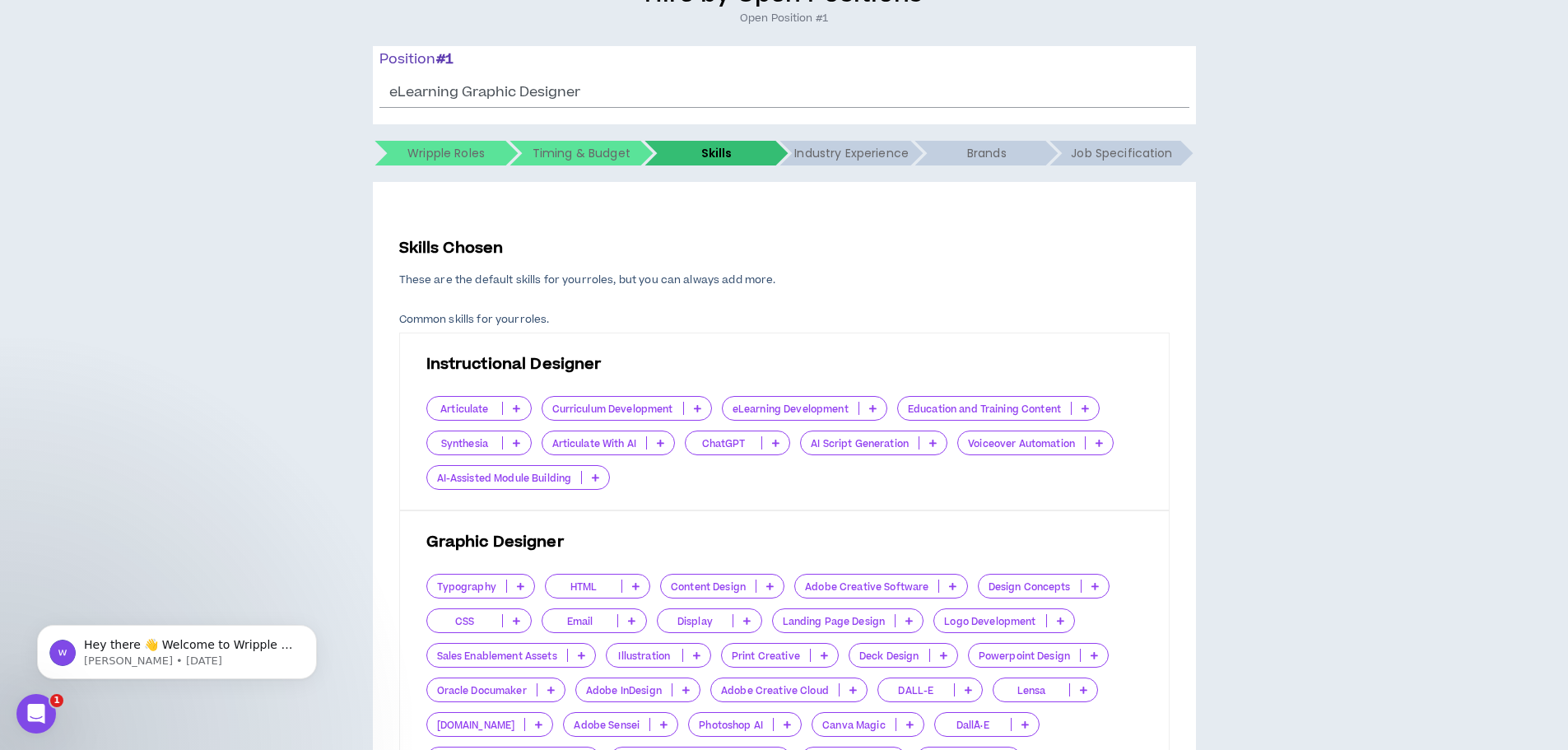
click at [517, 406] on icon at bounding box center [516, 408] width 8 height 9
click at [481, 488] on span "Very Important" at bounding box center [478, 489] width 84 height 18
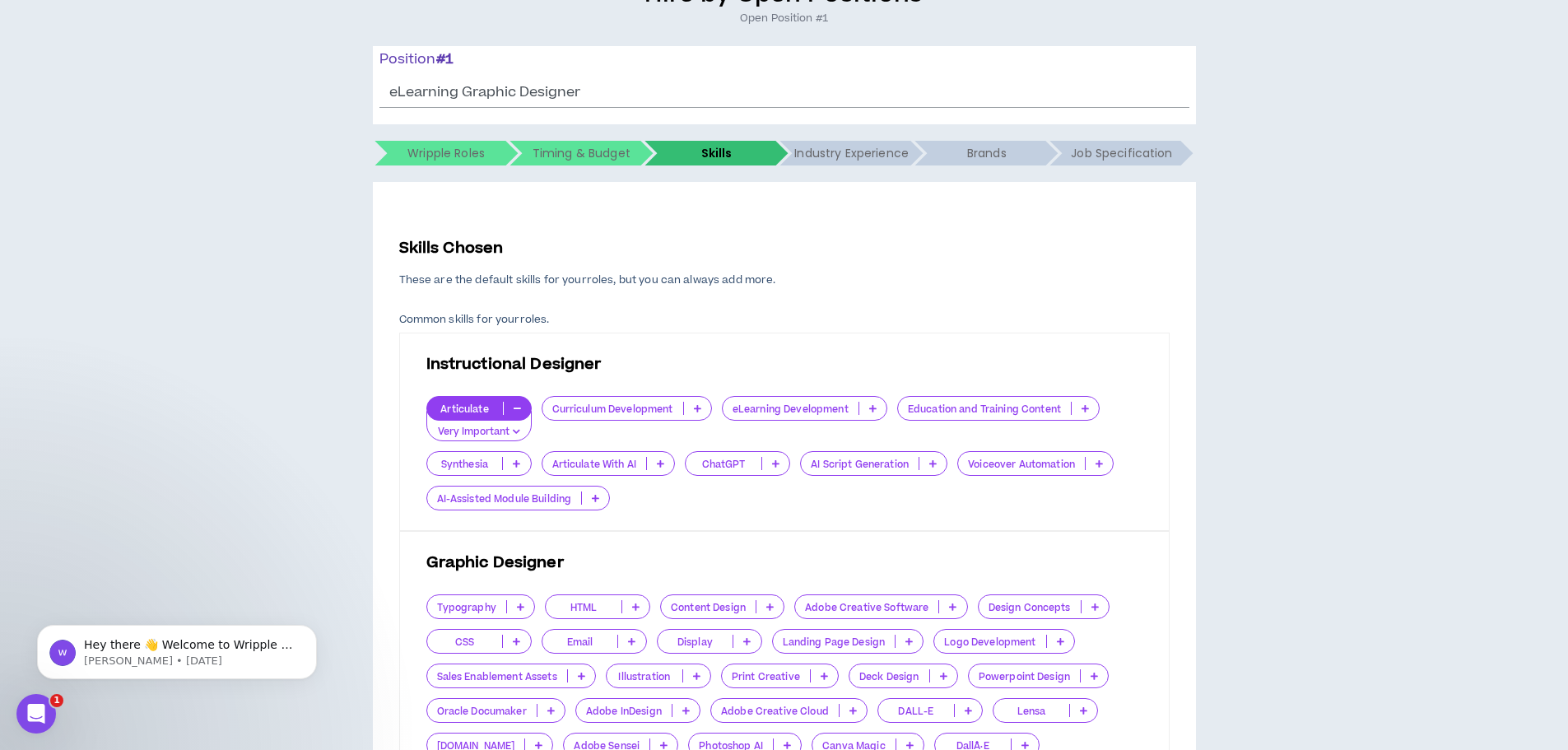
drag, startPoint x: 1083, startPoint y: 404, endPoint x: 1079, endPoint y: 419, distance: 15.5
click at [1083, 405] on icon at bounding box center [1085, 408] width 8 height 9
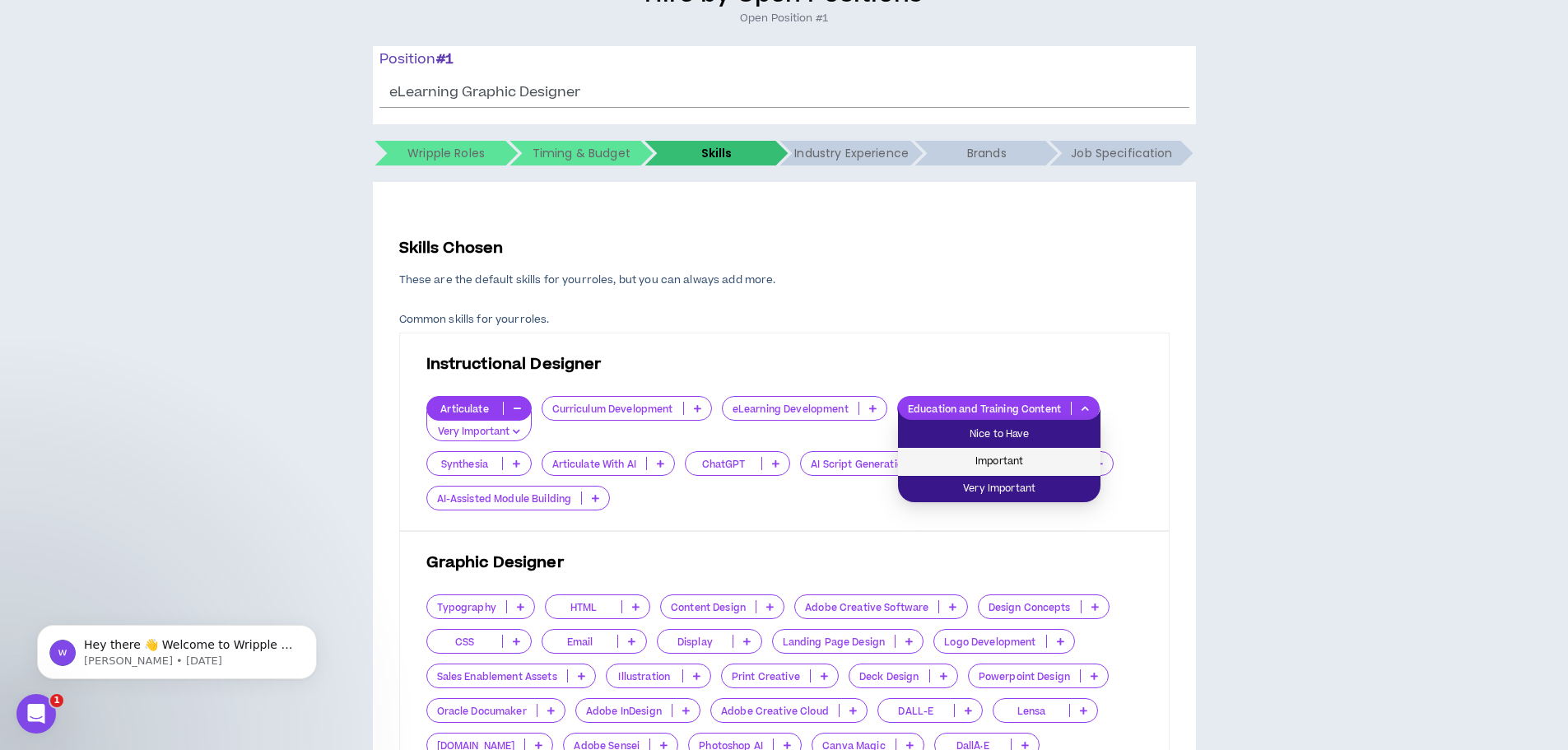
click at [1028, 460] on span "Important" at bounding box center [999, 462] width 183 height 18
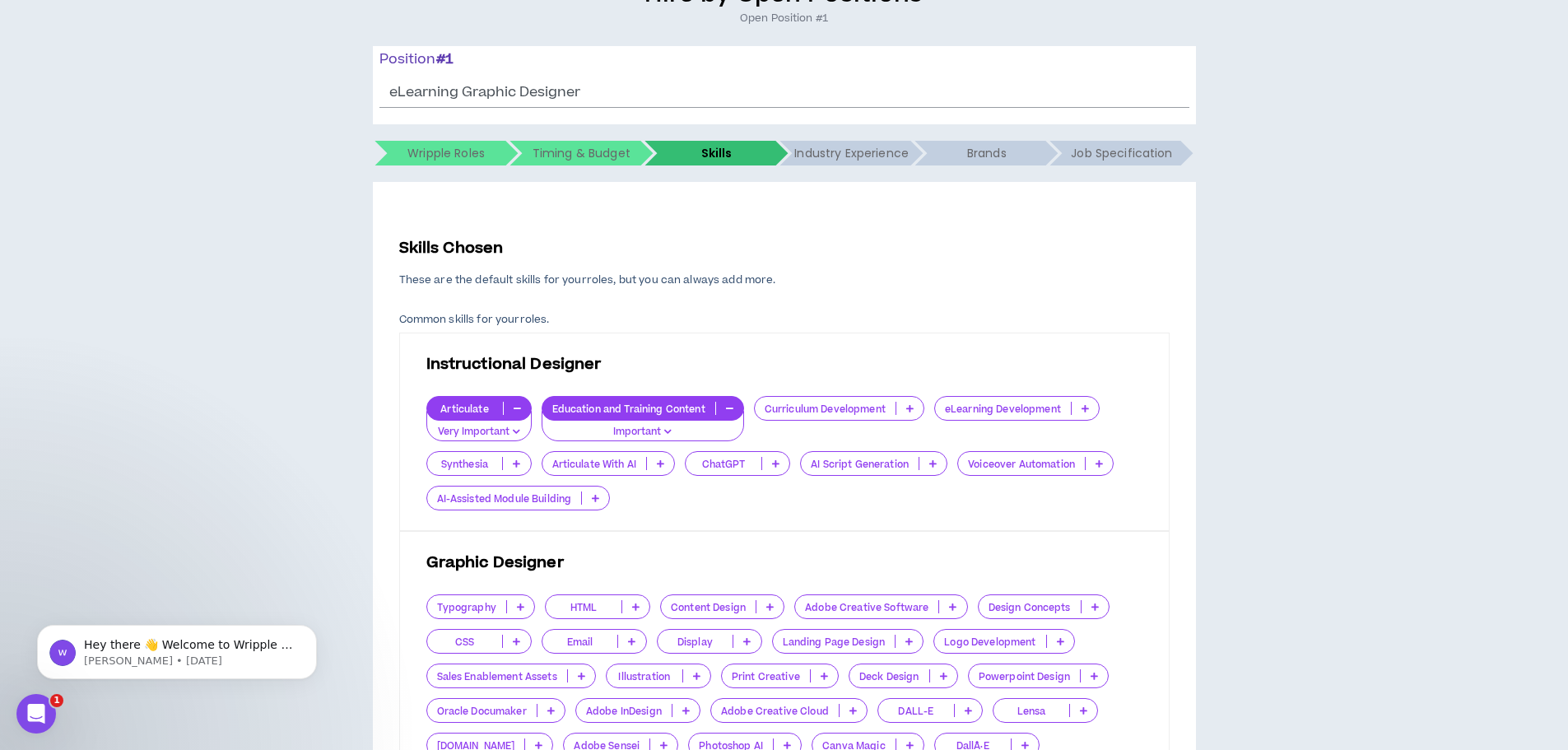
click at [1082, 410] on icon at bounding box center [1085, 408] width 8 height 9
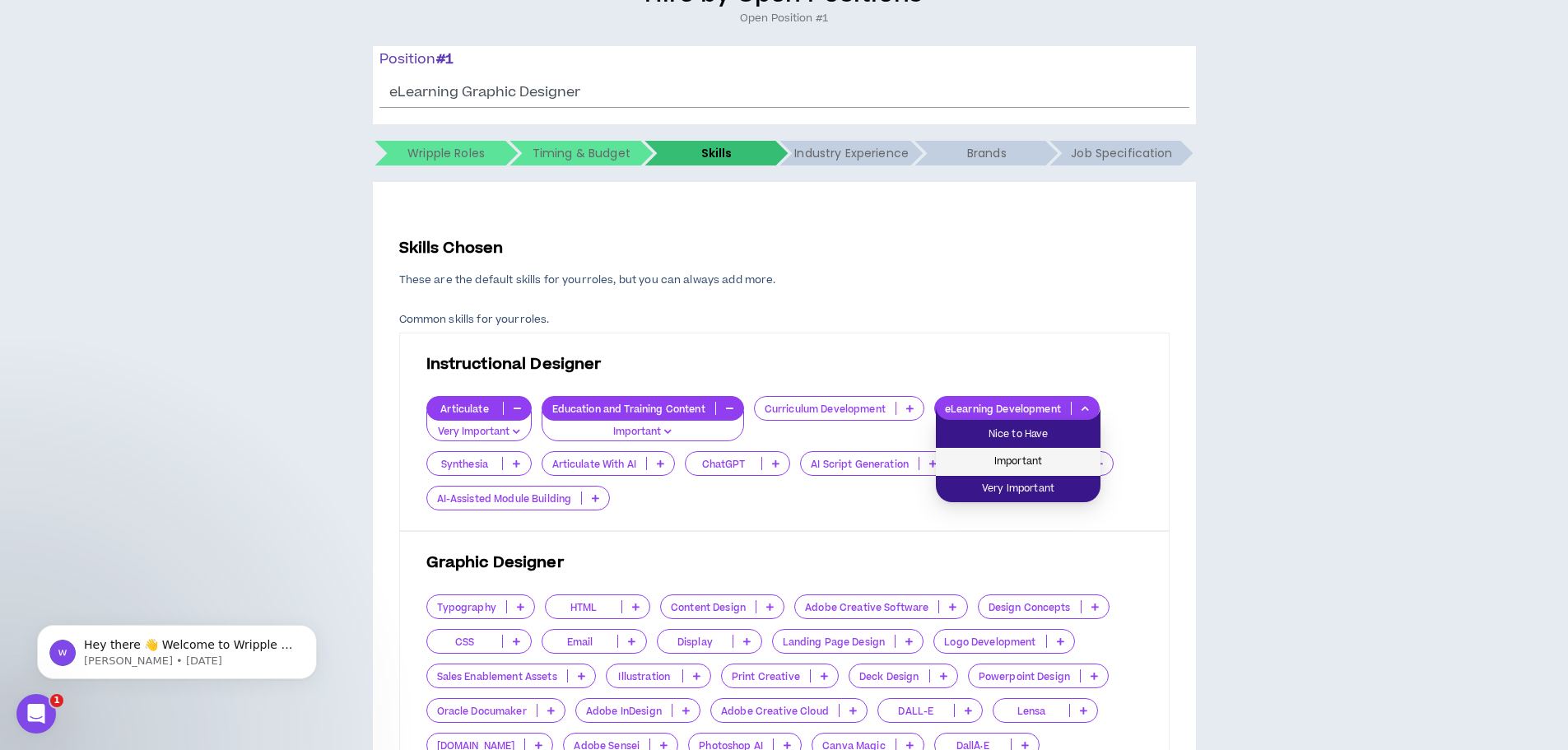
click at [1048, 459] on span "Important" at bounding box center [1017, 462] width 145 height 18
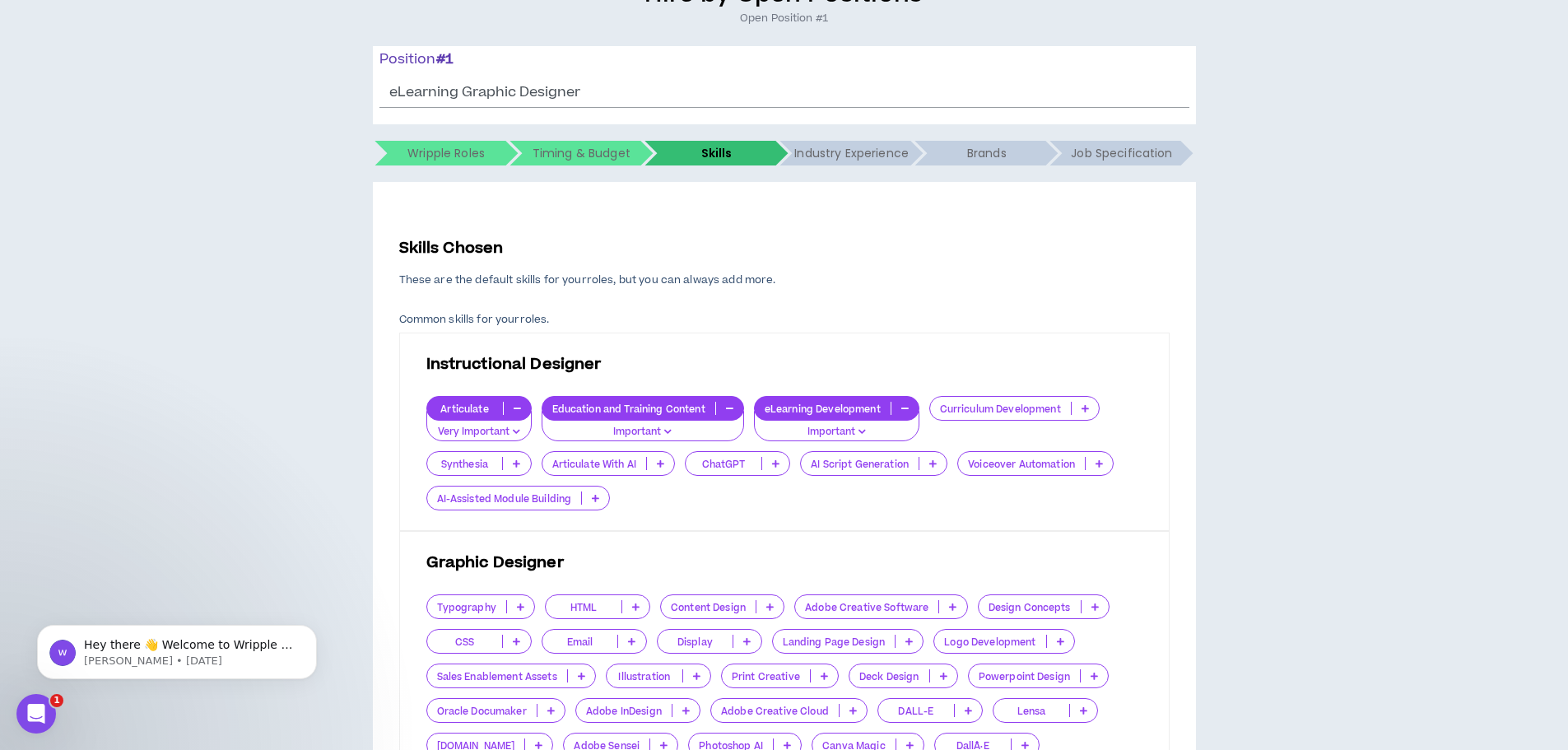
click at [663, 464] on icon at bounding box center [661, 463] width 8 height 9
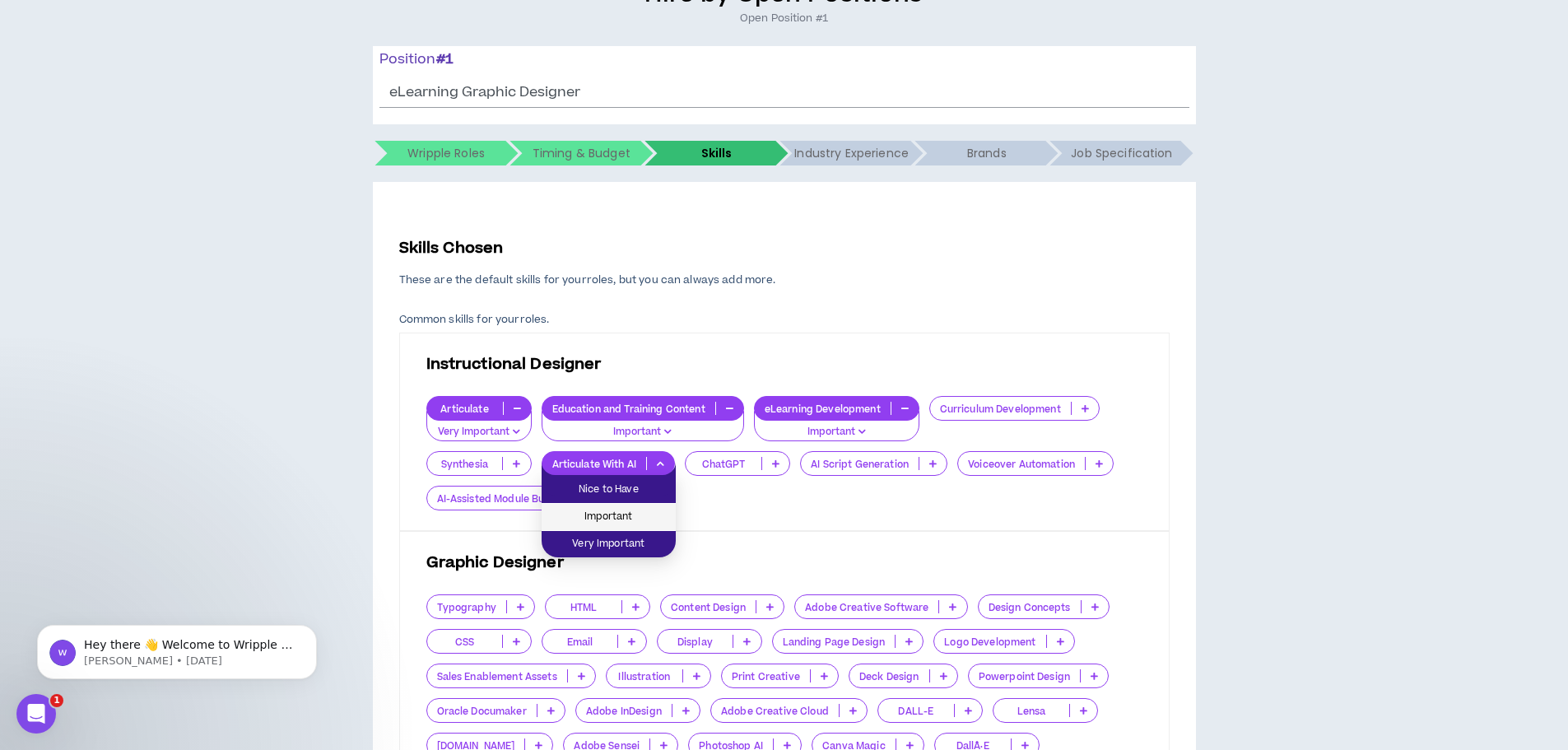
click at [628, 521] on span "Important" at bounding box center [608, 516] width 114 height 18
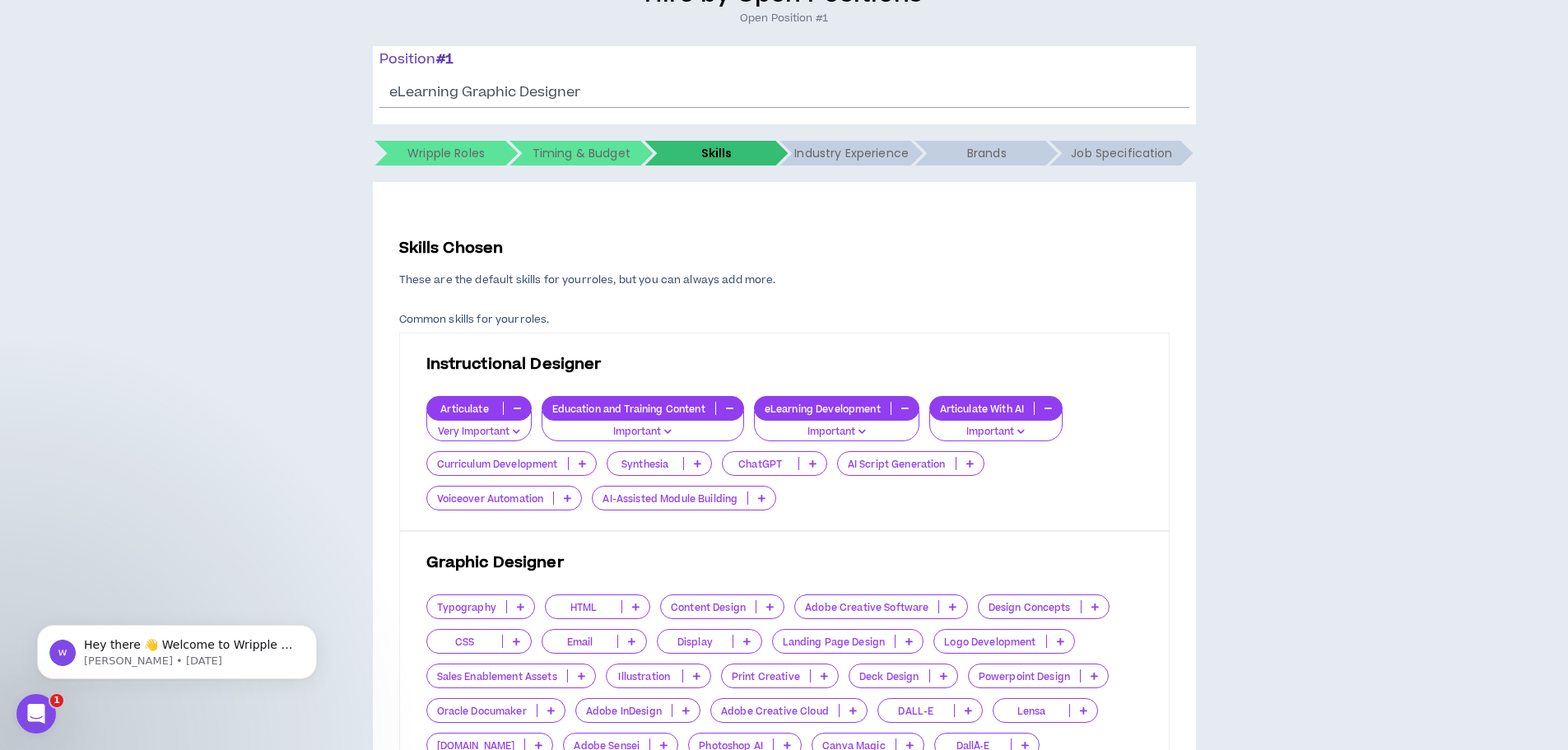
click at [762, 499] on icon at bounding box center [761, 497] width 8 height 9
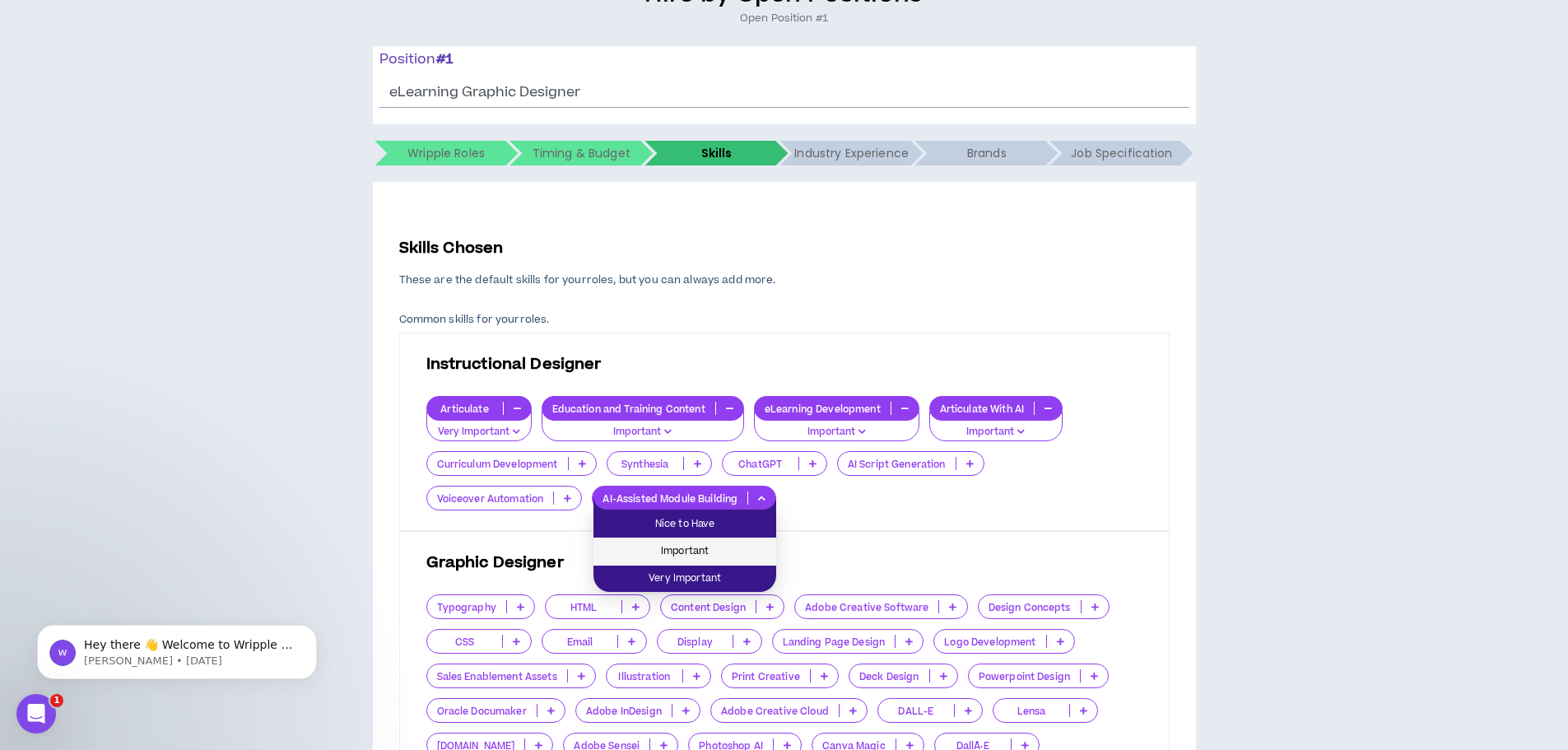
click at [706, 546] on span "Important" at bounding box center [685, 551] width 163 height 18
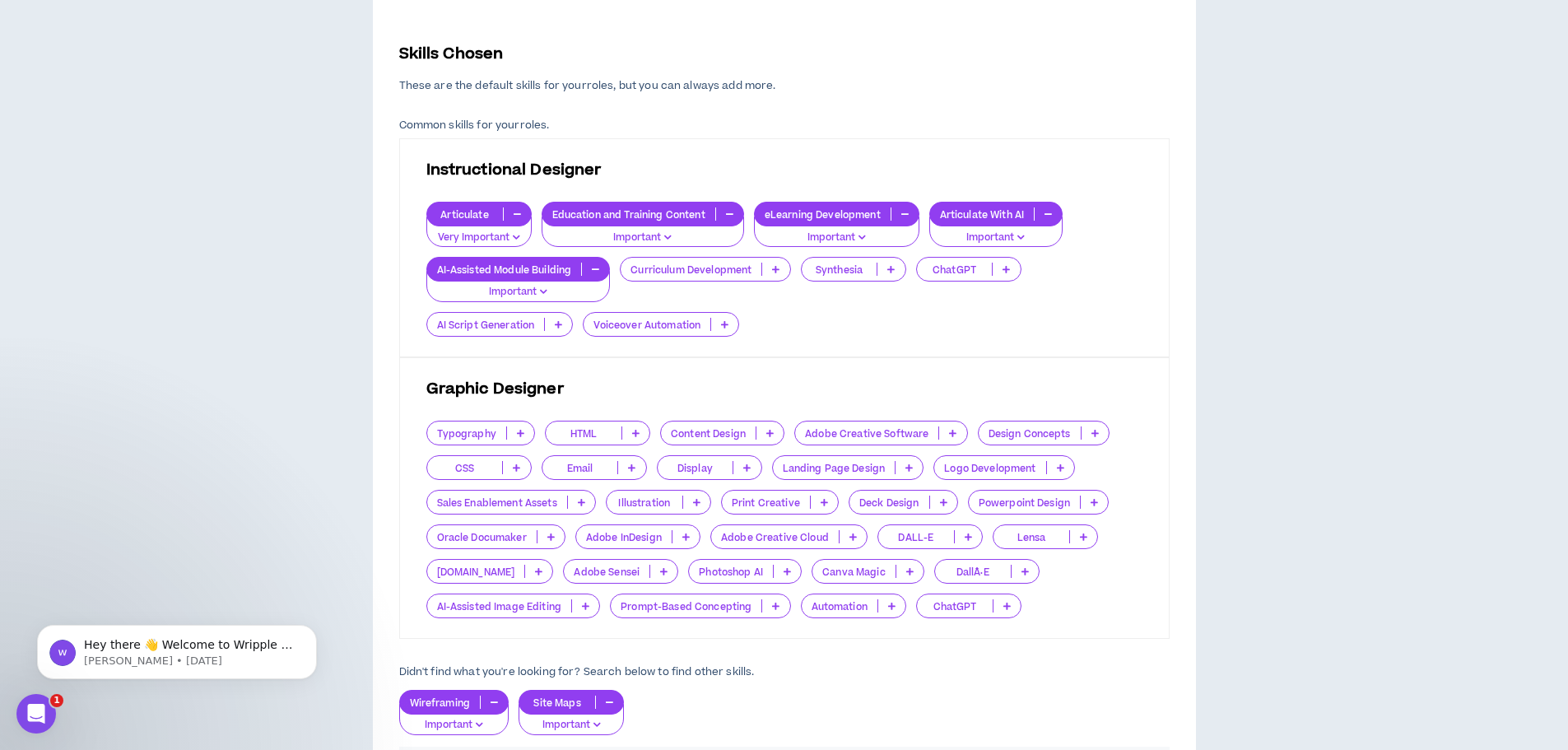
scroll to position [412, 0]
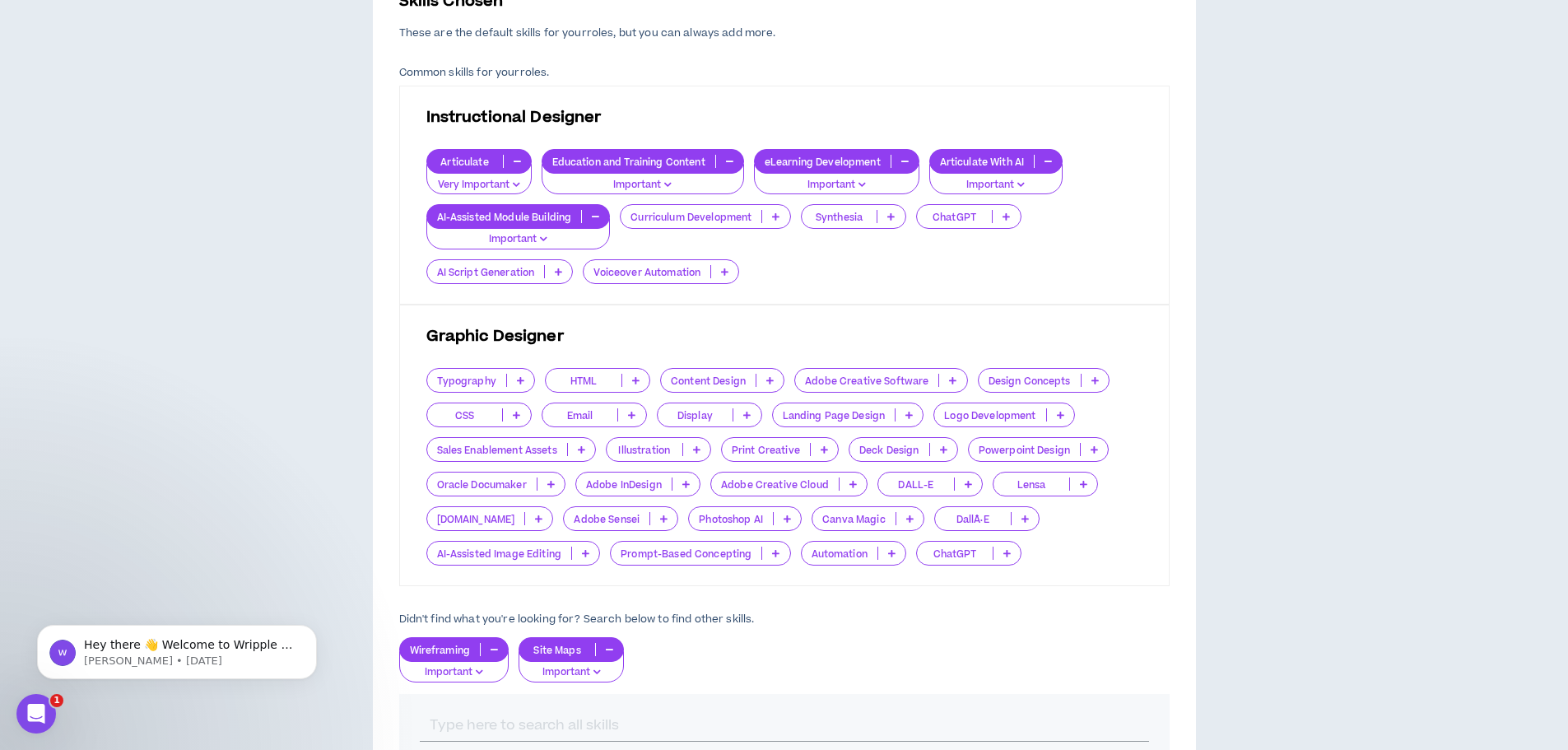
click at [1098, 453] on icon at bounding box center [1094, 449] width 8 height 9
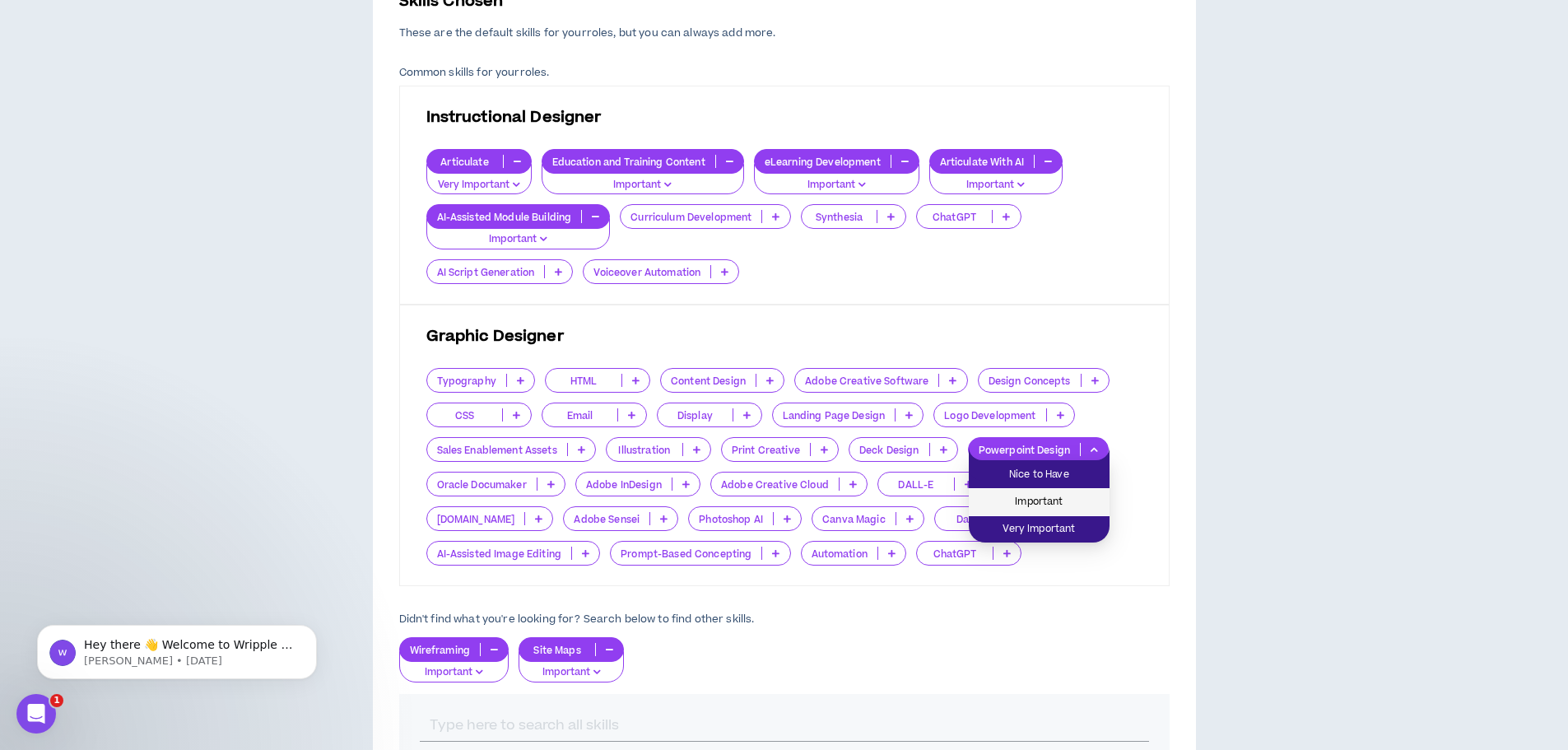
click at [1060, 502] on span "Important" at bounding box center [1038, 502] width 121 height 18
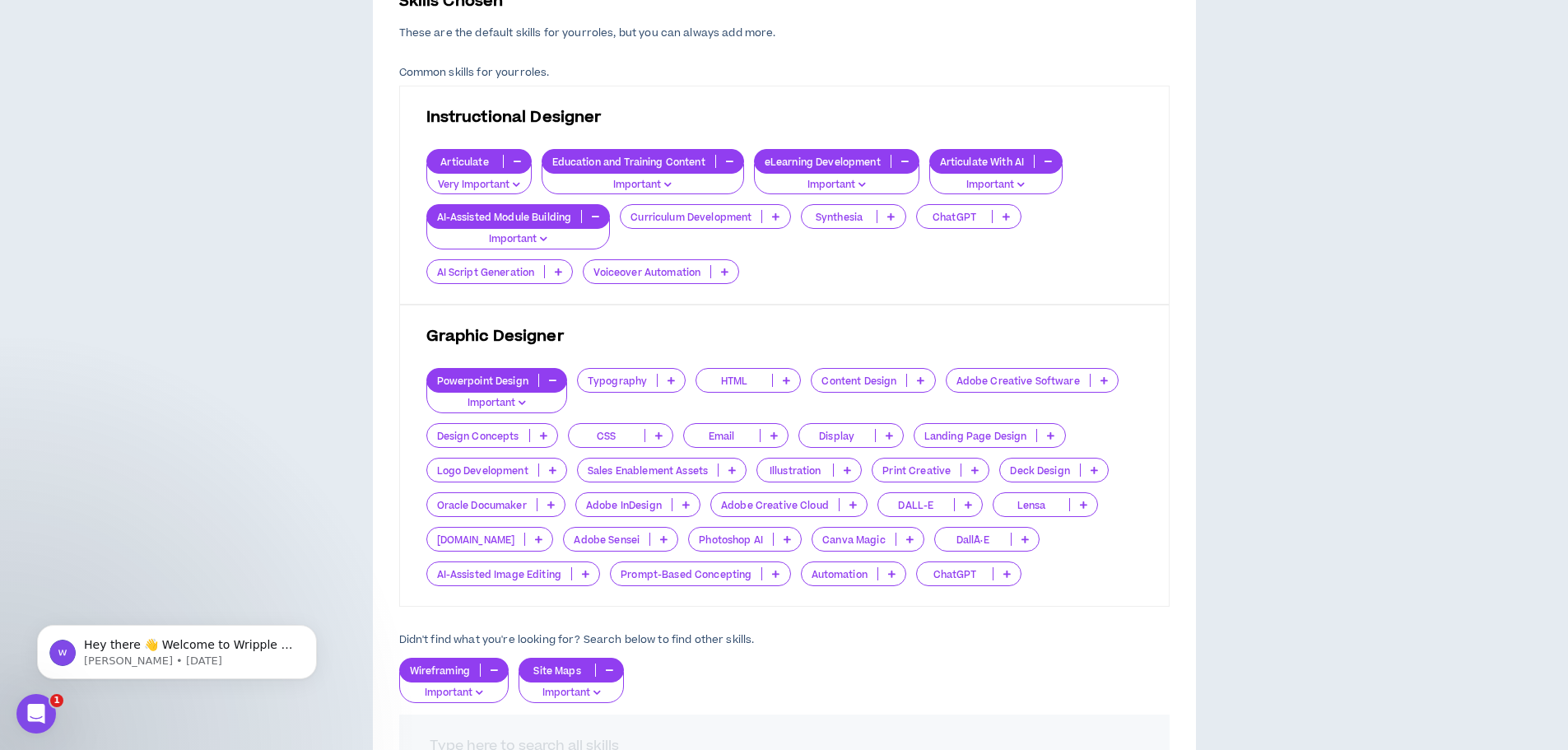
click at [721, 576] on p "Prompt-Based Concepting" at bounding box center [685, 574] width 150 height 12
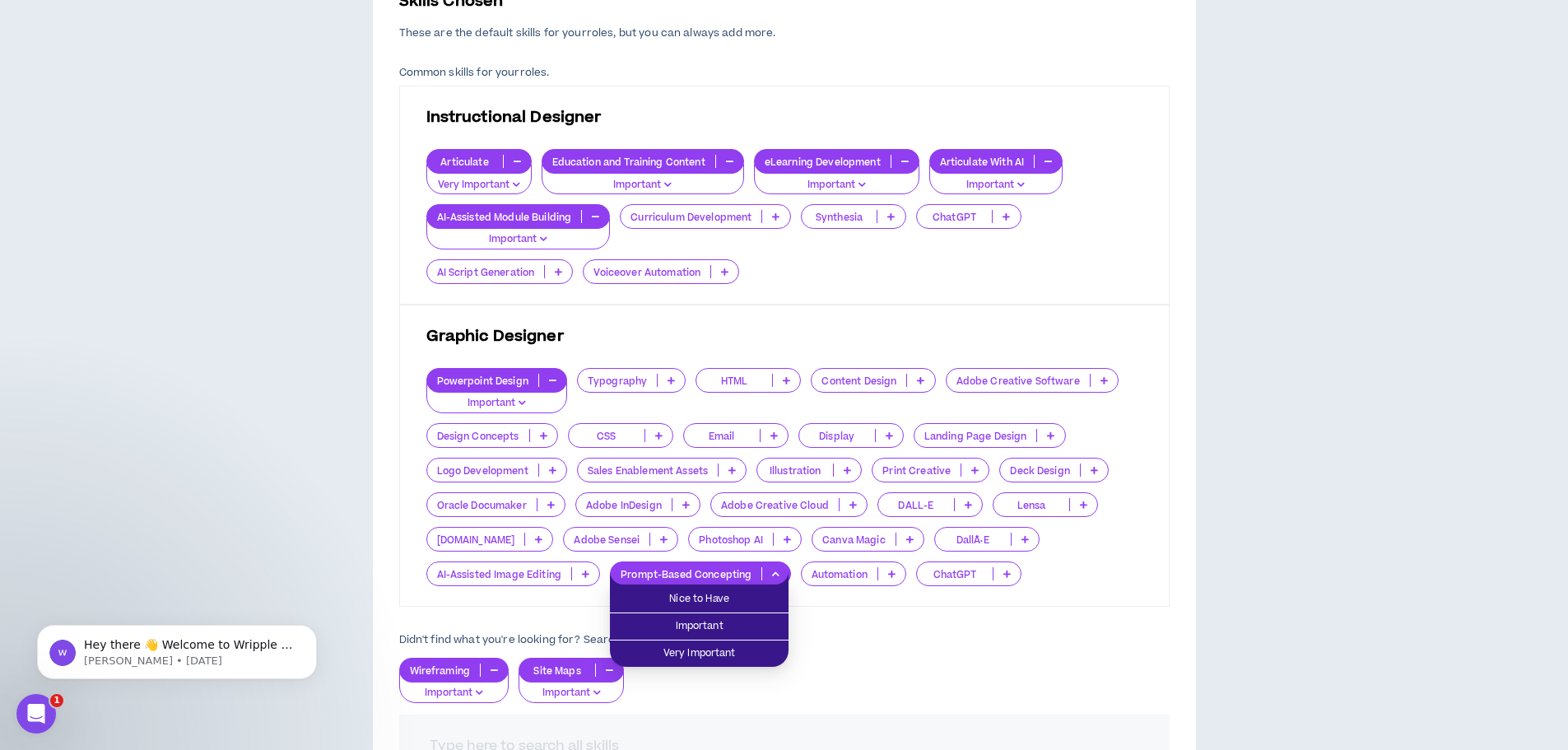
click at [721, 576] on p "Prompt-Based Concepting" at bounding box center [685, 574] width 150 height 12
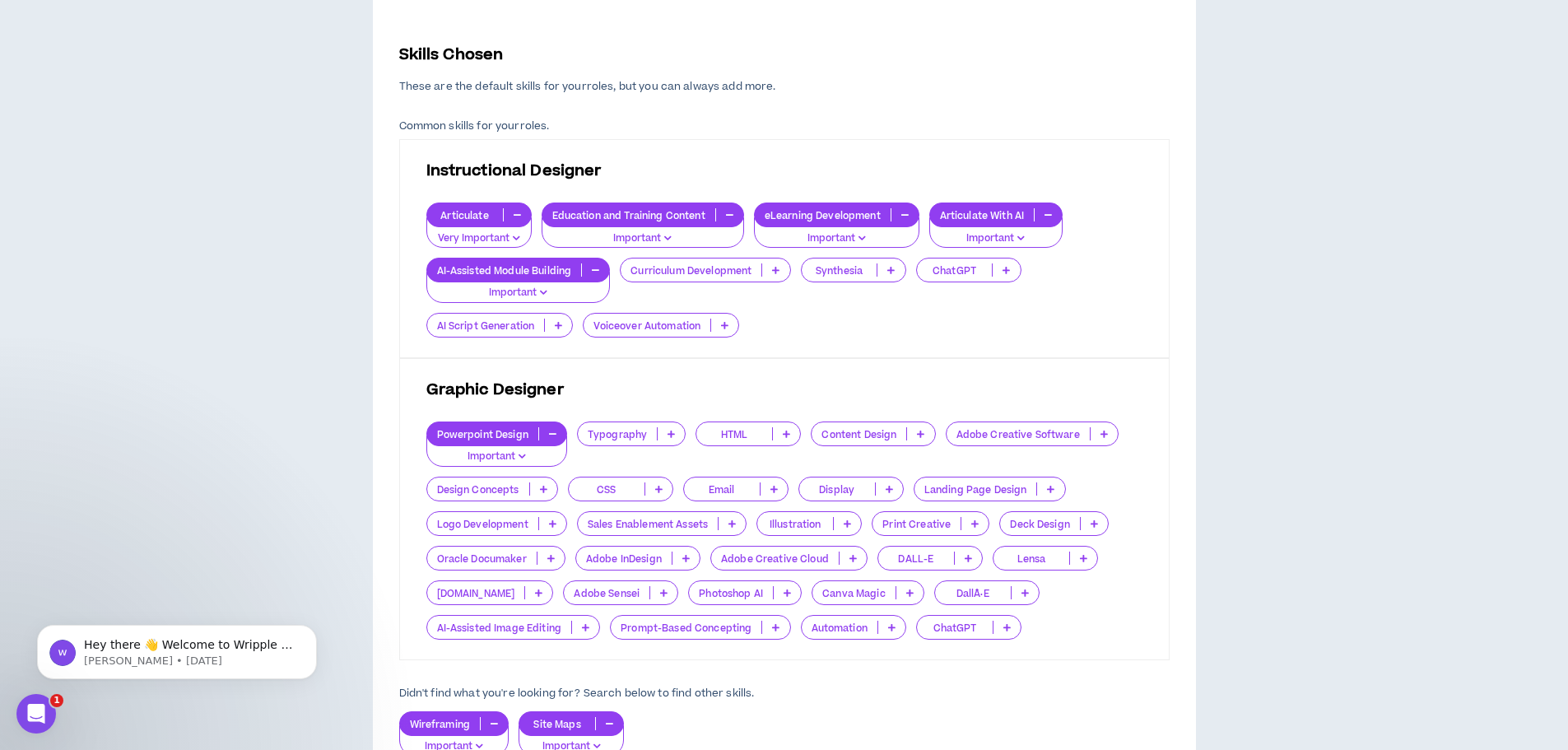
scroll to position [330, 0]
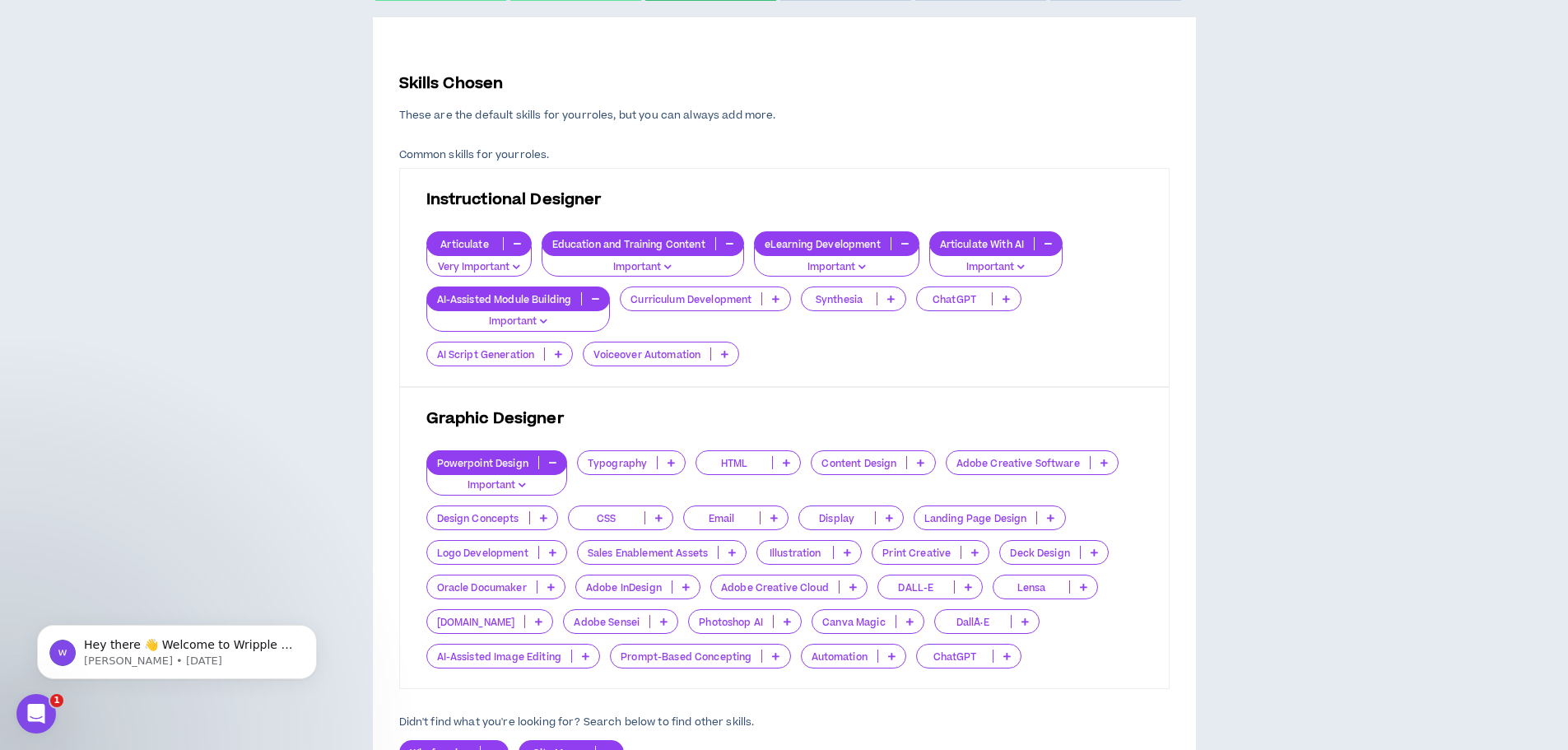
click at [557, 351] on icon at bounding box center [558, 353] width 8 height 9
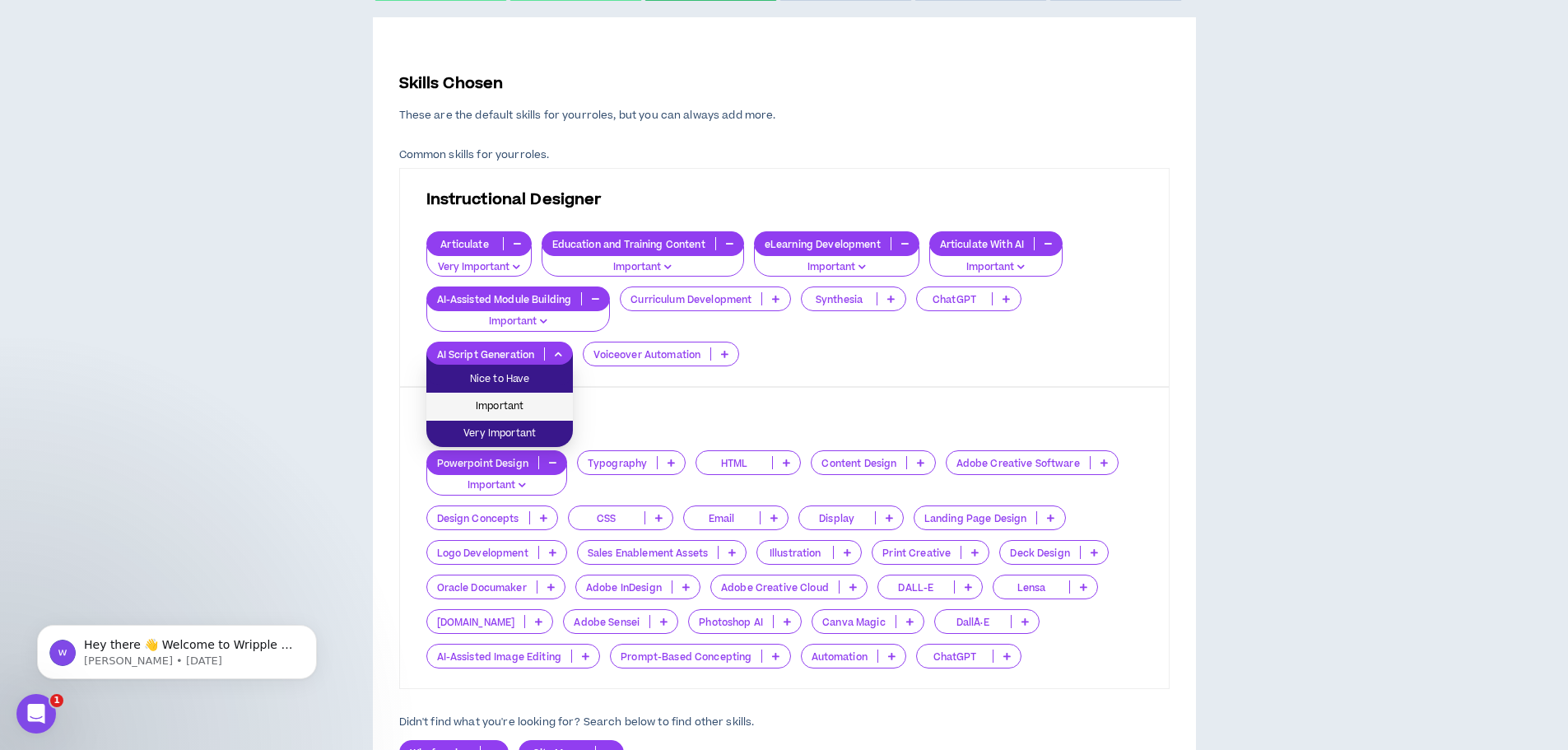
click at [517, 408] on span "Important" at bounding box center [499, 406] width 126 height 18
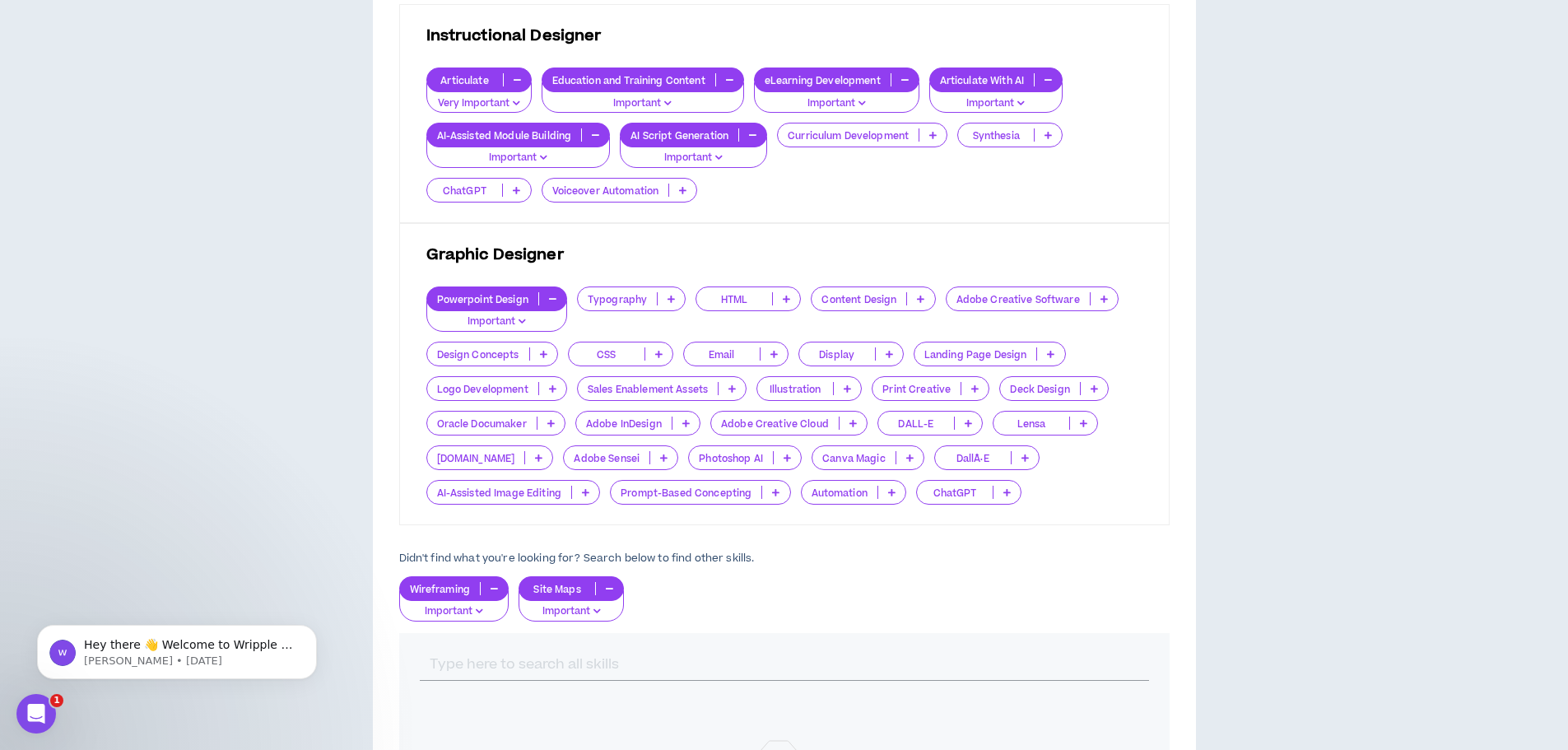
scroll to position [493, 0]
click at [547, 352] on icon at bounding box center [544, 352] width 8 height 9
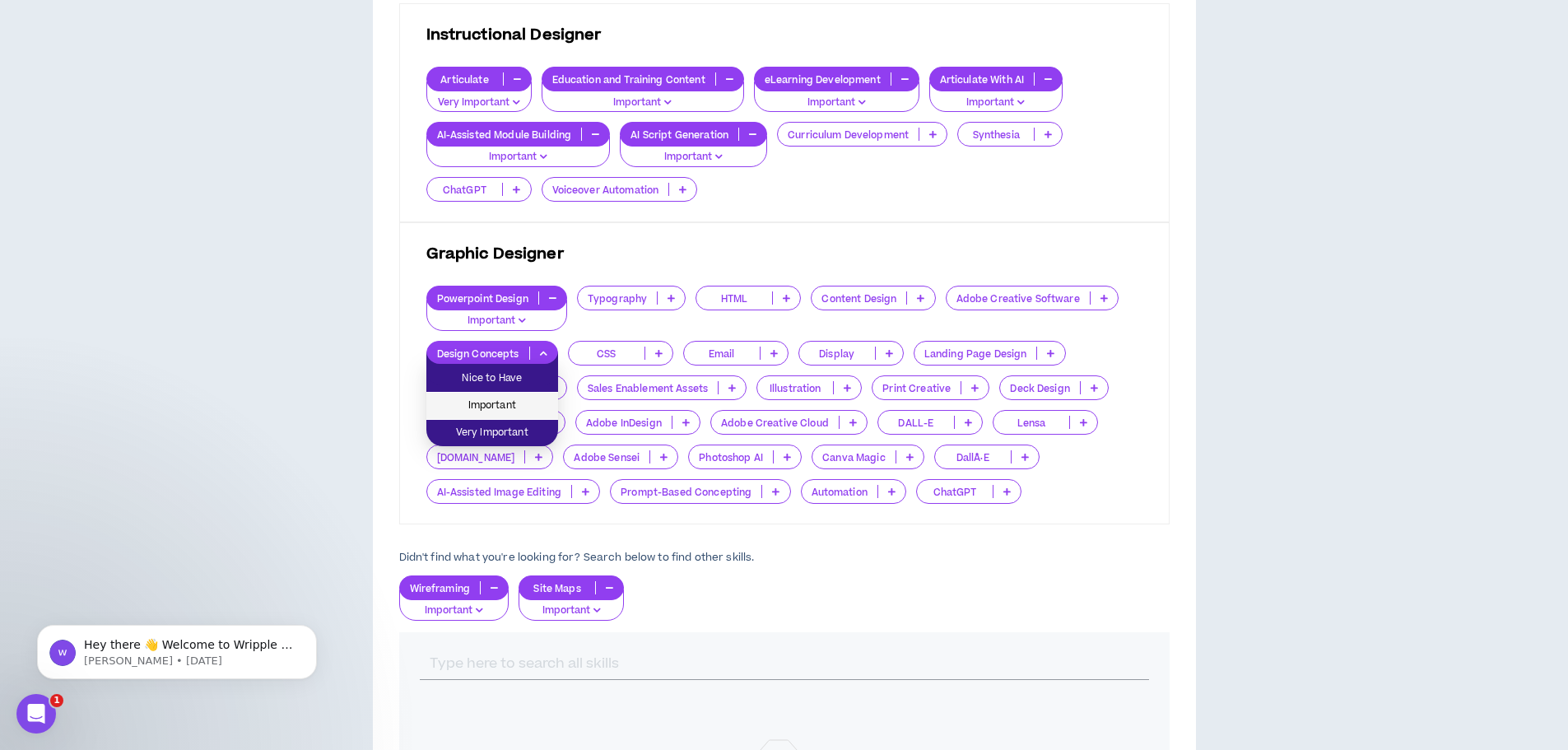
click at [505, 407] on span "Important" at bounding box center [491, 405] width 112 height 18
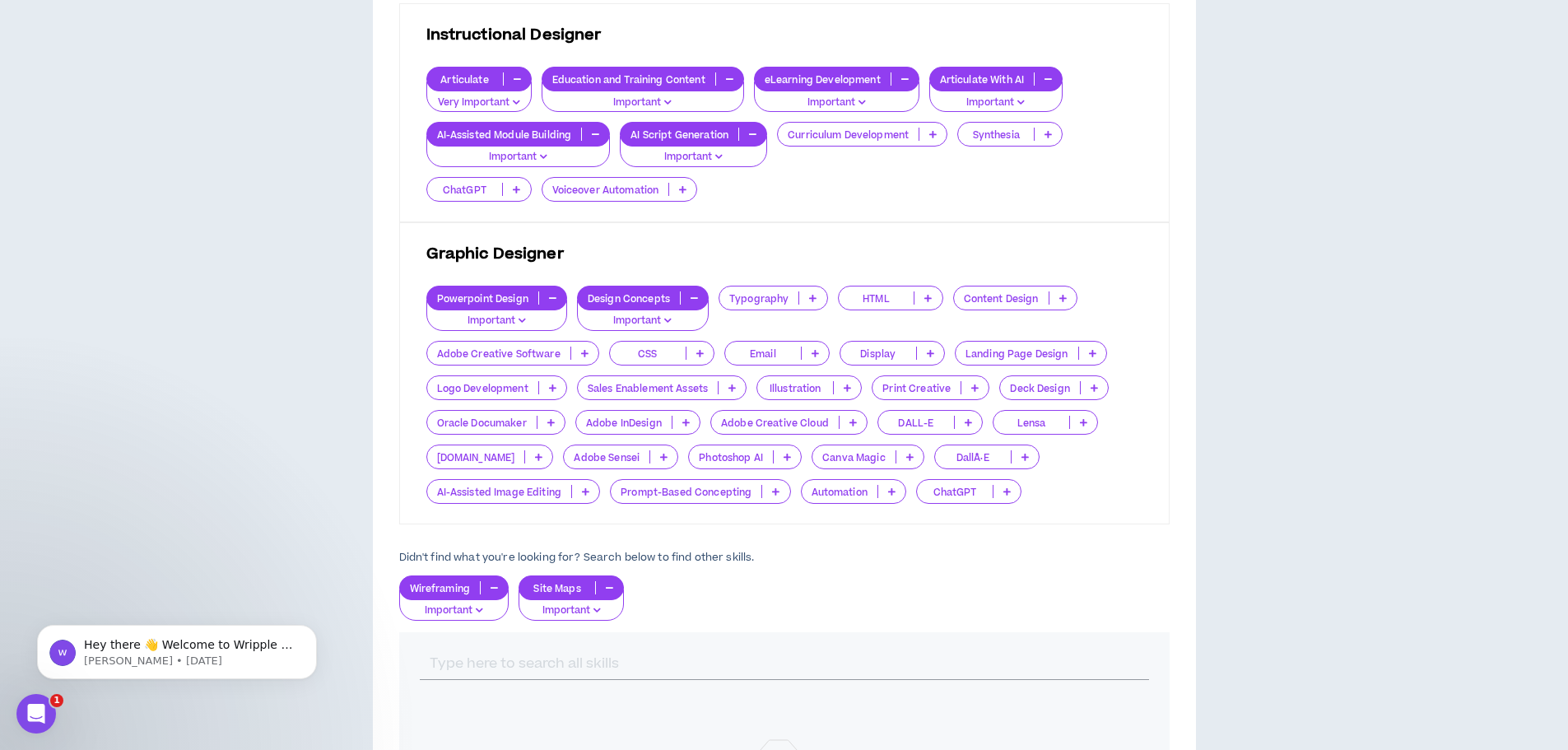
click at [1063, 296] on icon at bounding box center [1063, 298] width 8 height 9
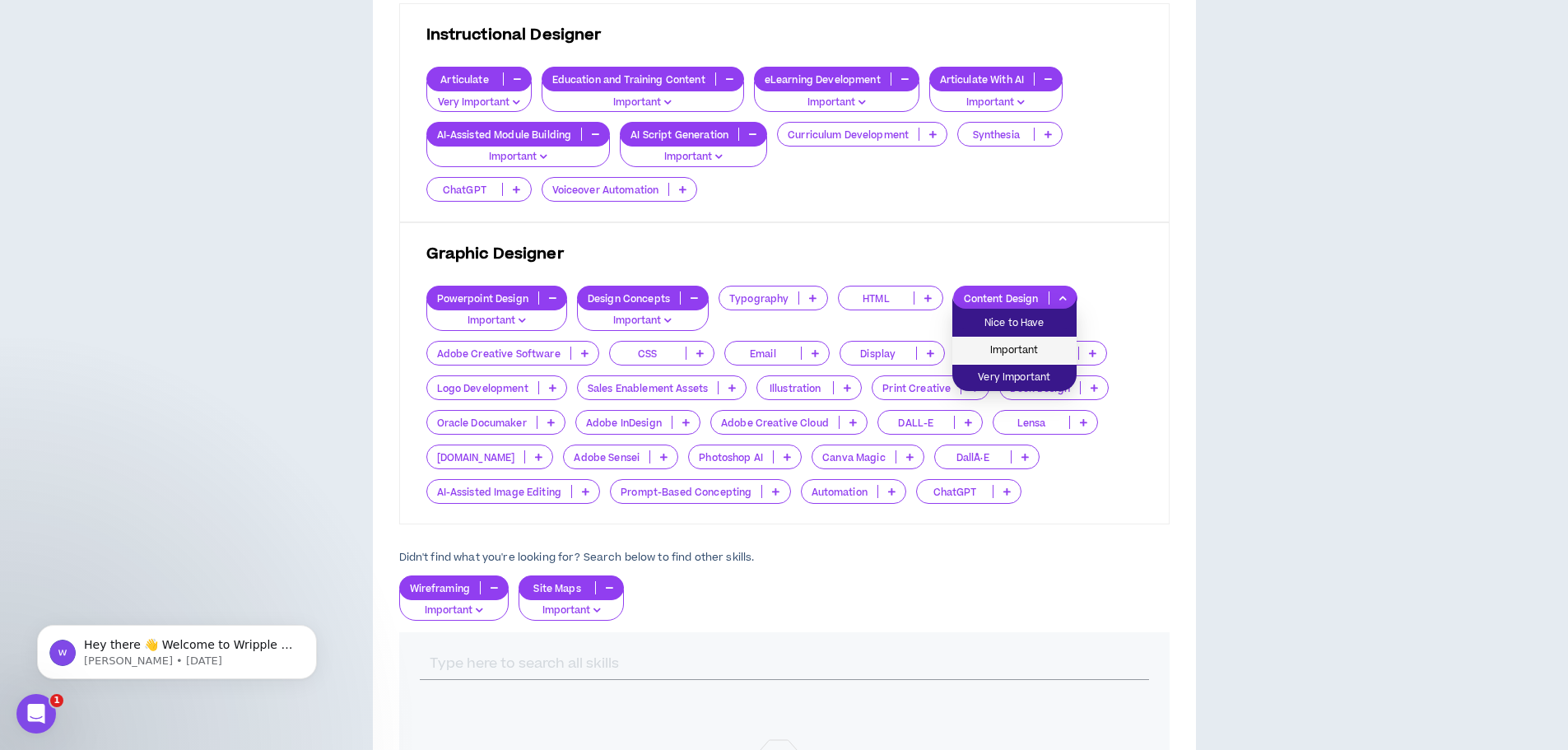
click at [1017, 358] on span "Important" at bounding box center [1013, 351] width 104 height 18
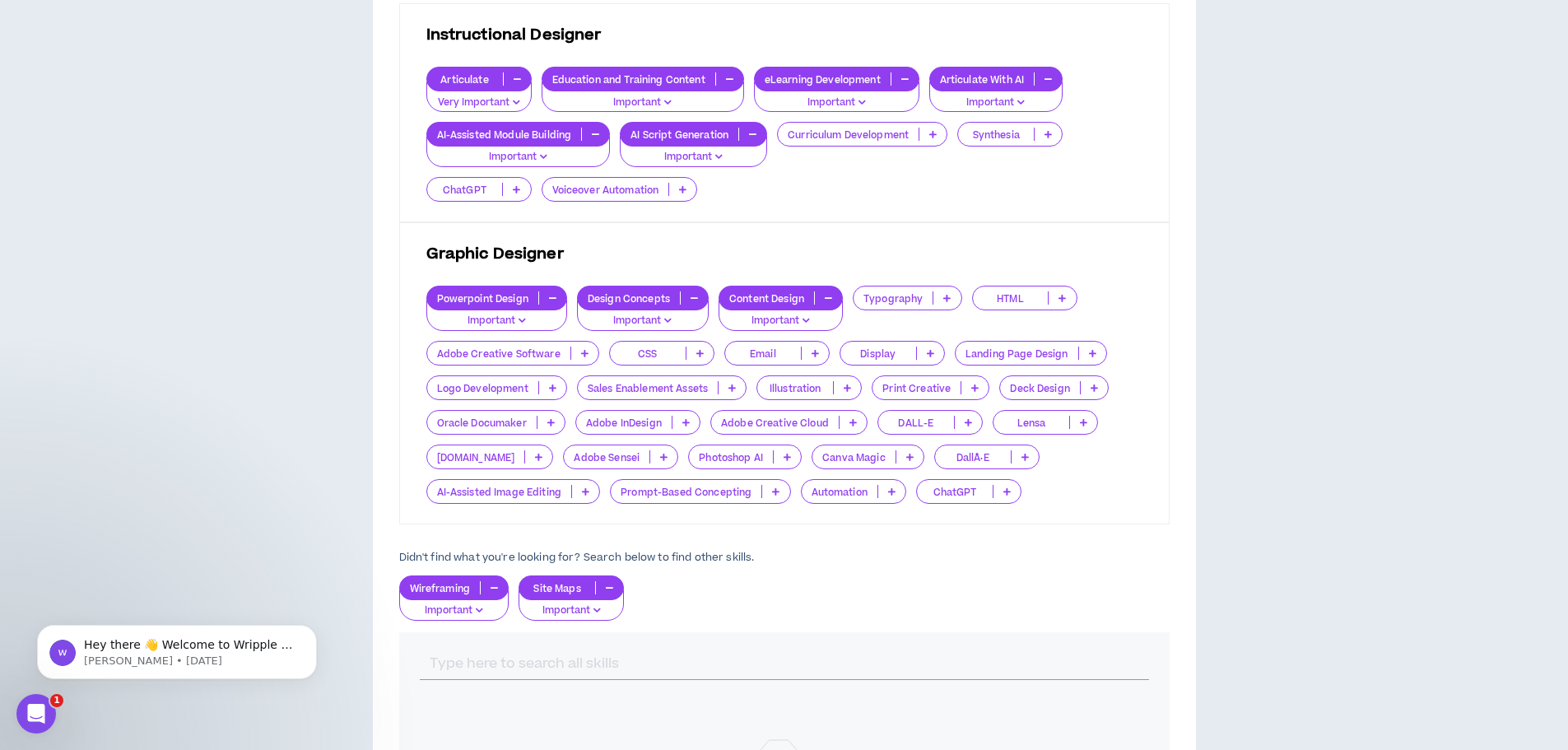
click at [734, 388] on icon at bounding box center [732, 387] width 8 height 9
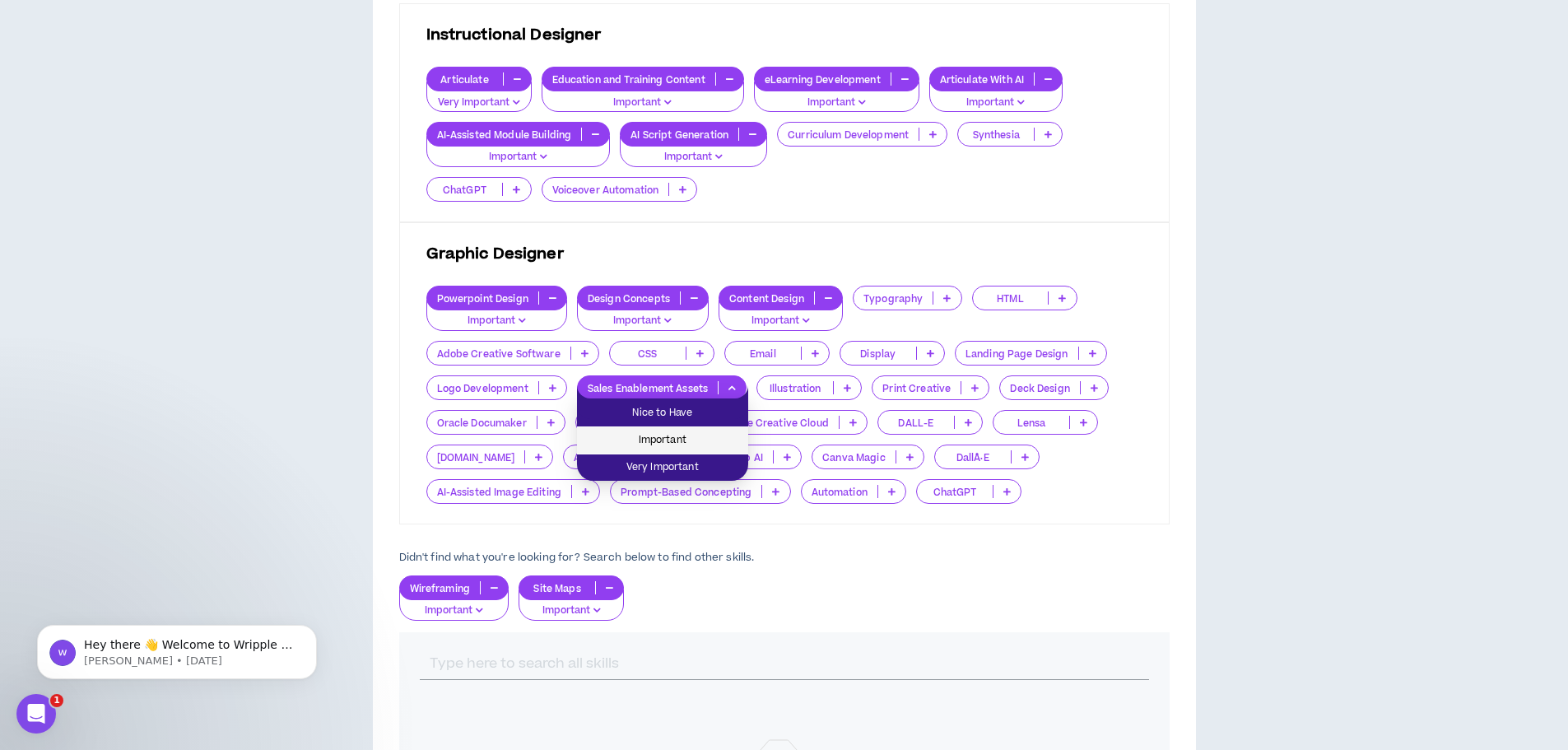
click at [678, 443] on span "Important" at bounding box center [663, 440] width 151 height 18
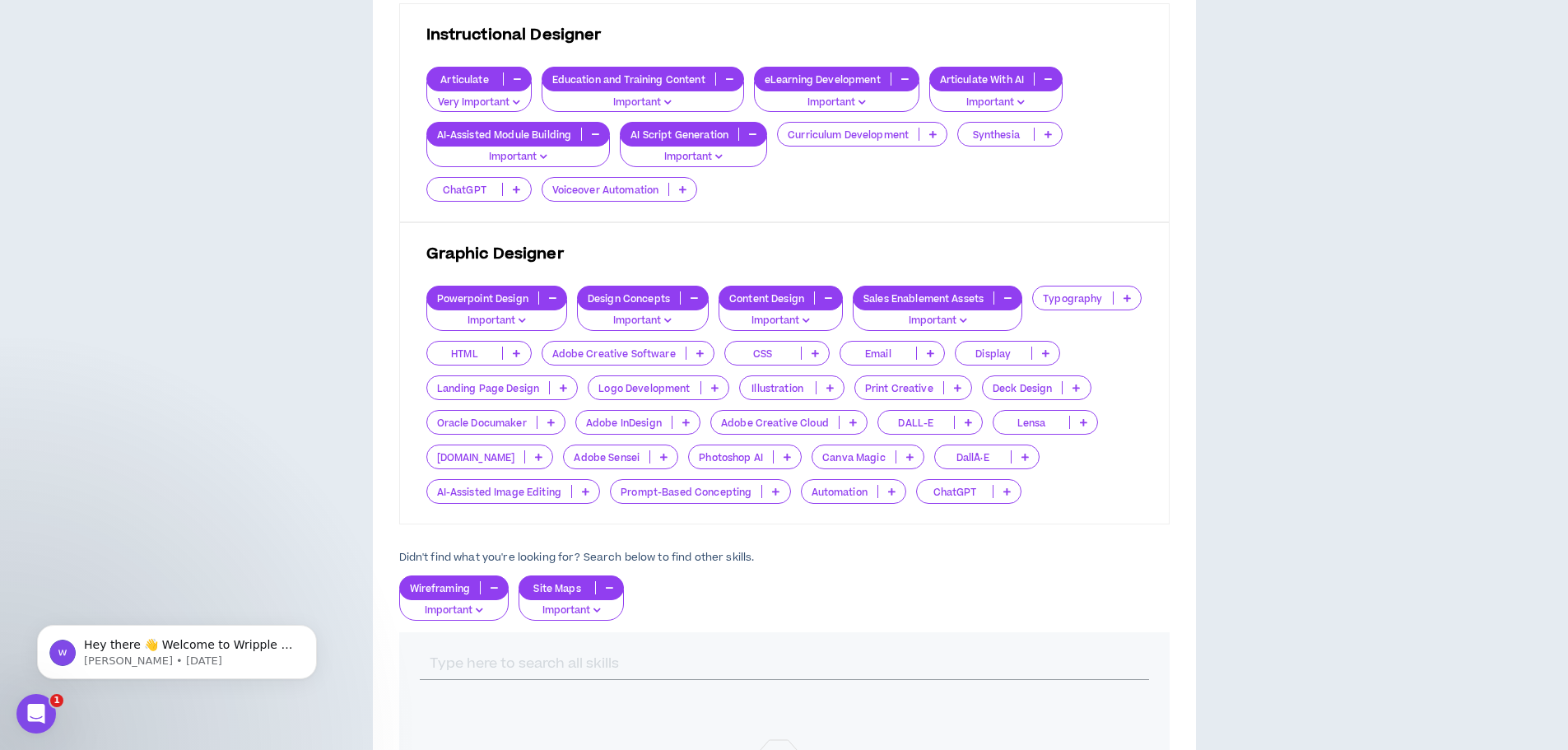
click at [1062, 395] on p at bounding box center [1076, 388] width 27 height 13
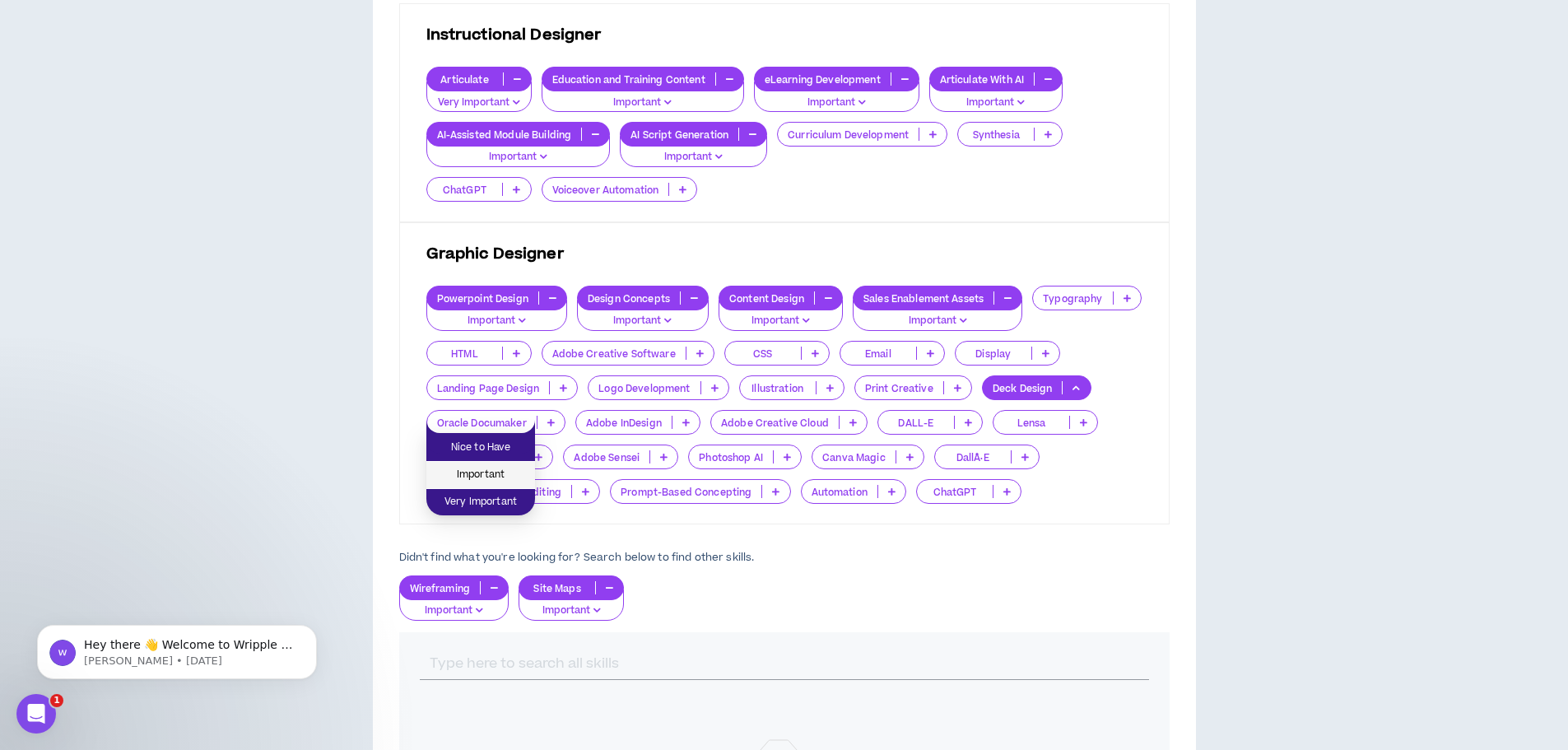
click at [500, 477] on span "Important" at bounding box center [480, 474] width 89 height 18
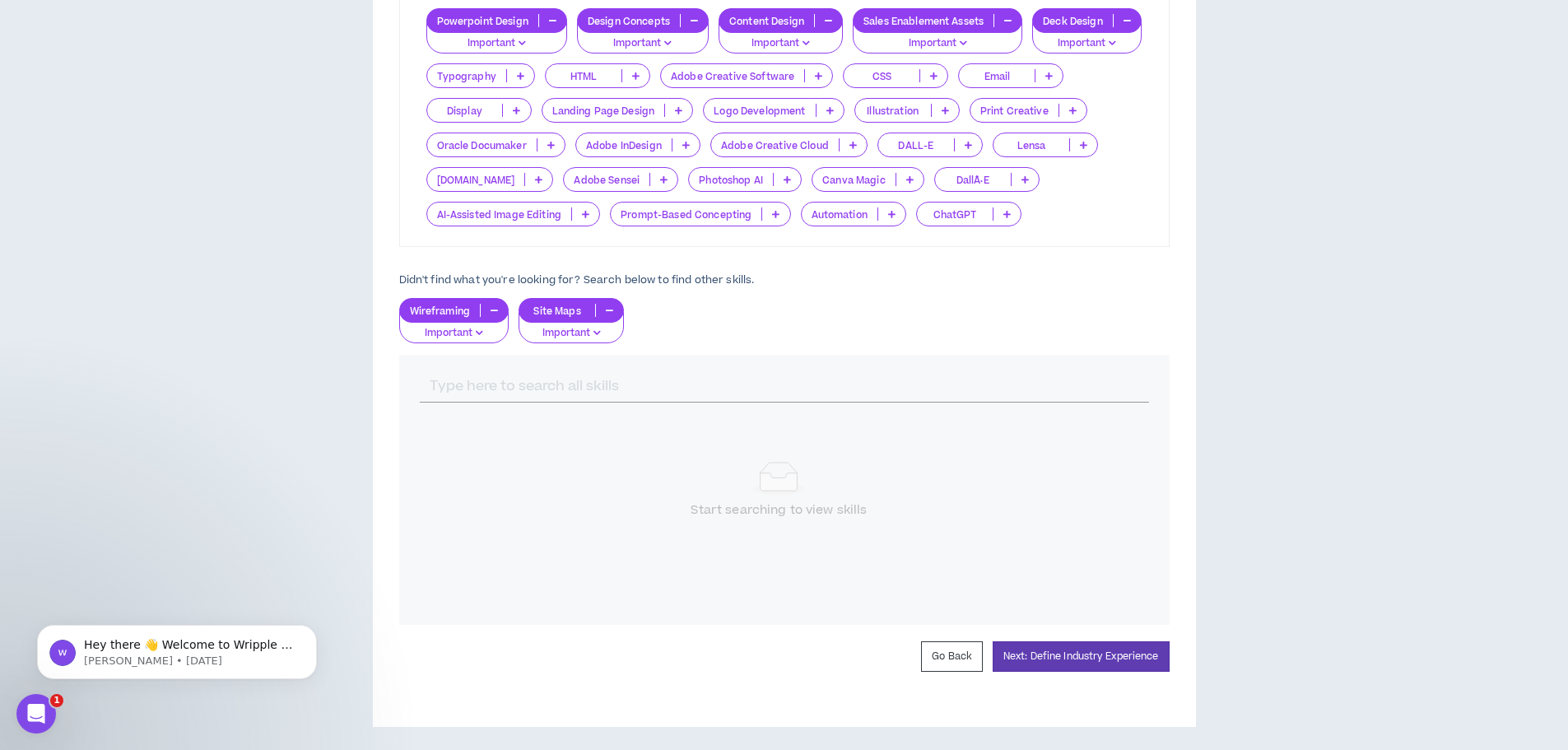
scroll to position [797, 0]
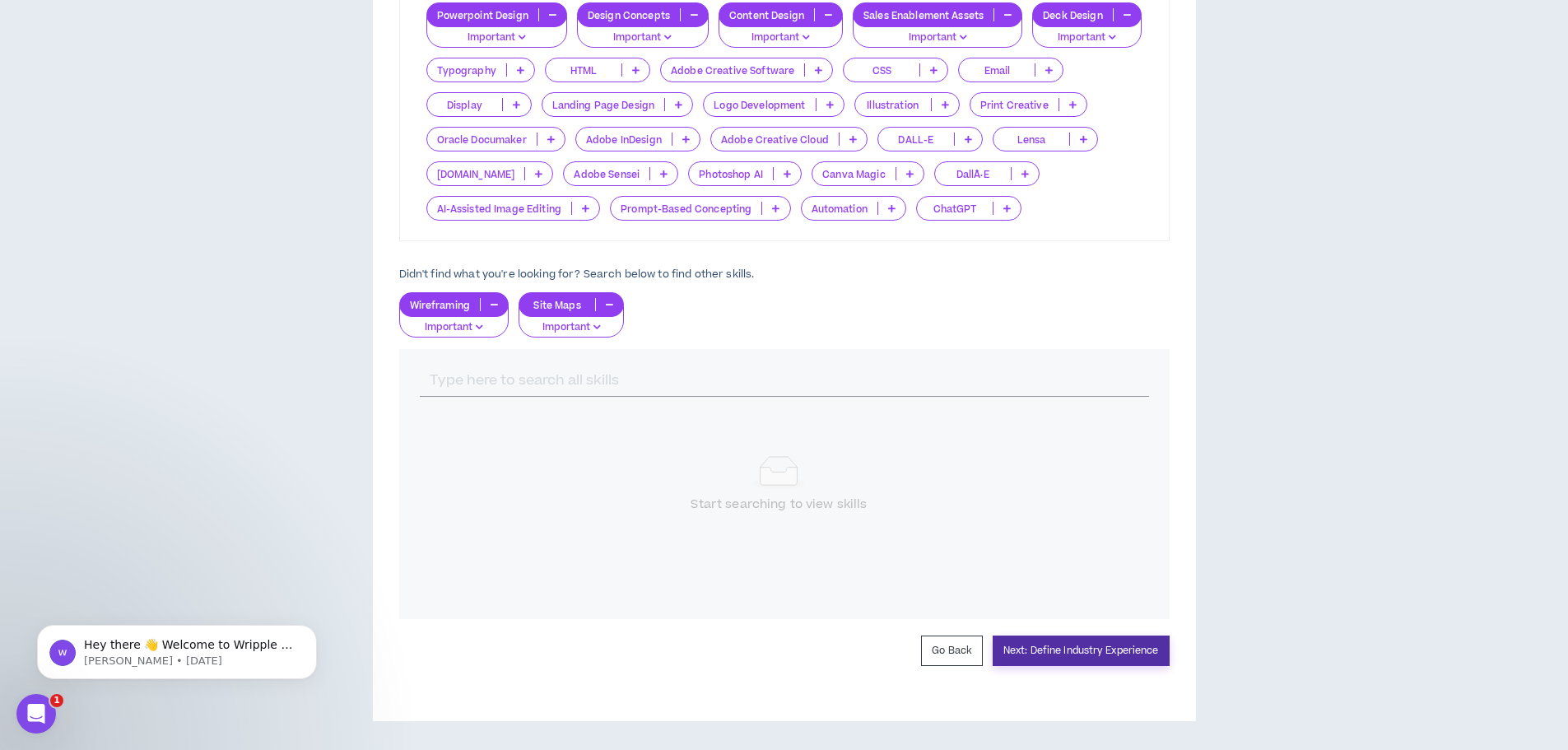
click at [1085, 652] on button "Next: Define Industry Experience" at bounding box center [1080, 650] width 177 height 31
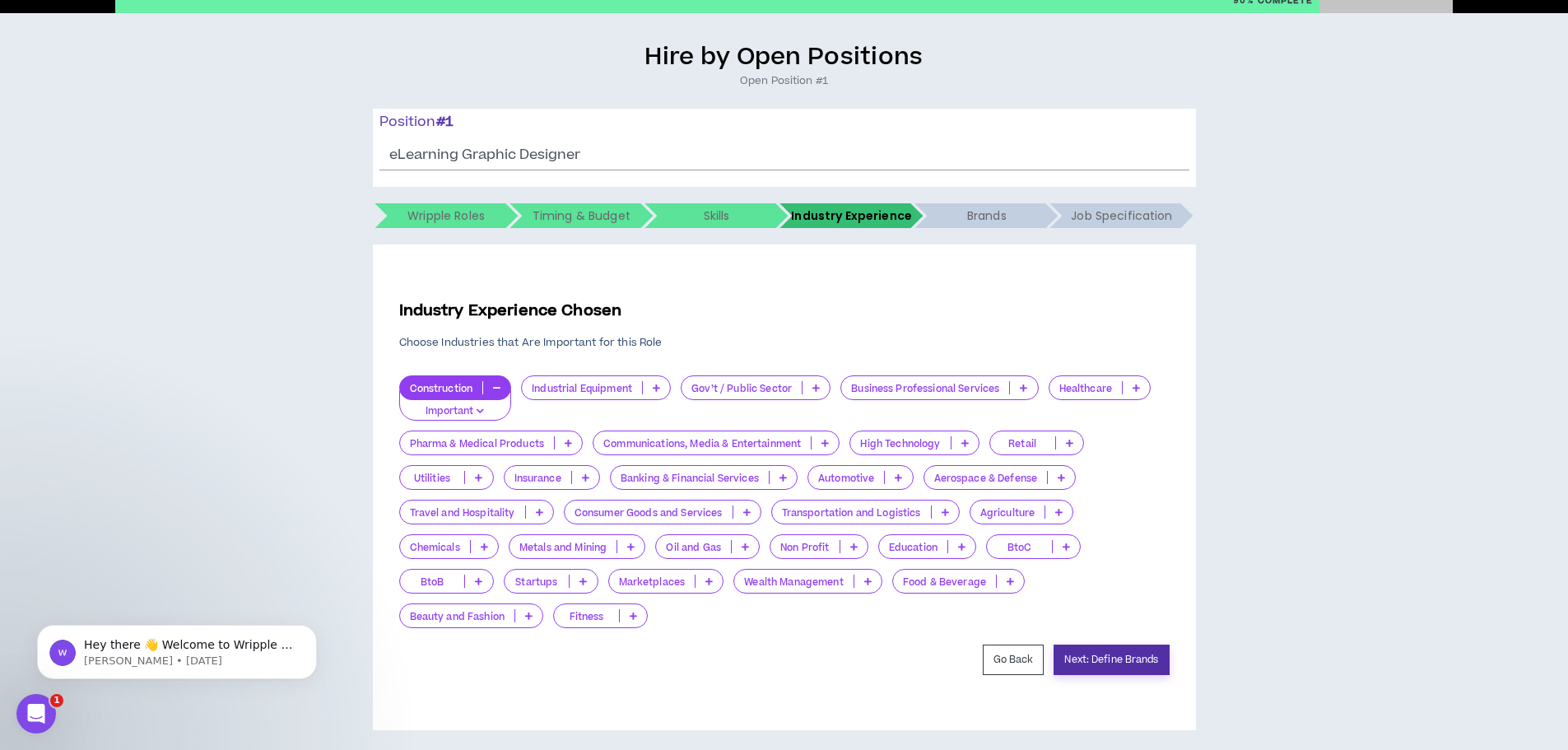
scroll to position [111, 0]
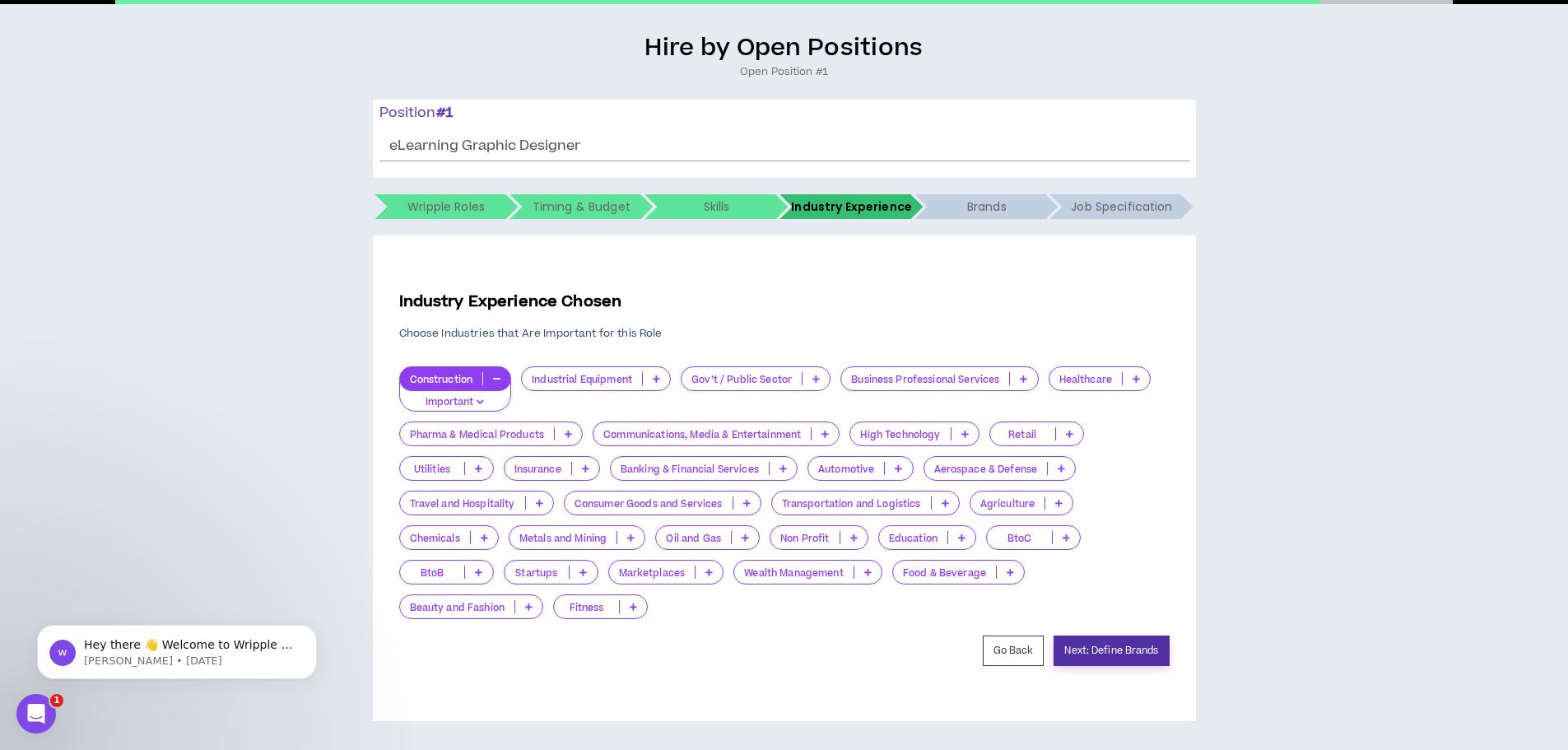
click at [1132, 648] on button "Next: Define Brands" at bounding box center [1111, 650] width 115 height 31
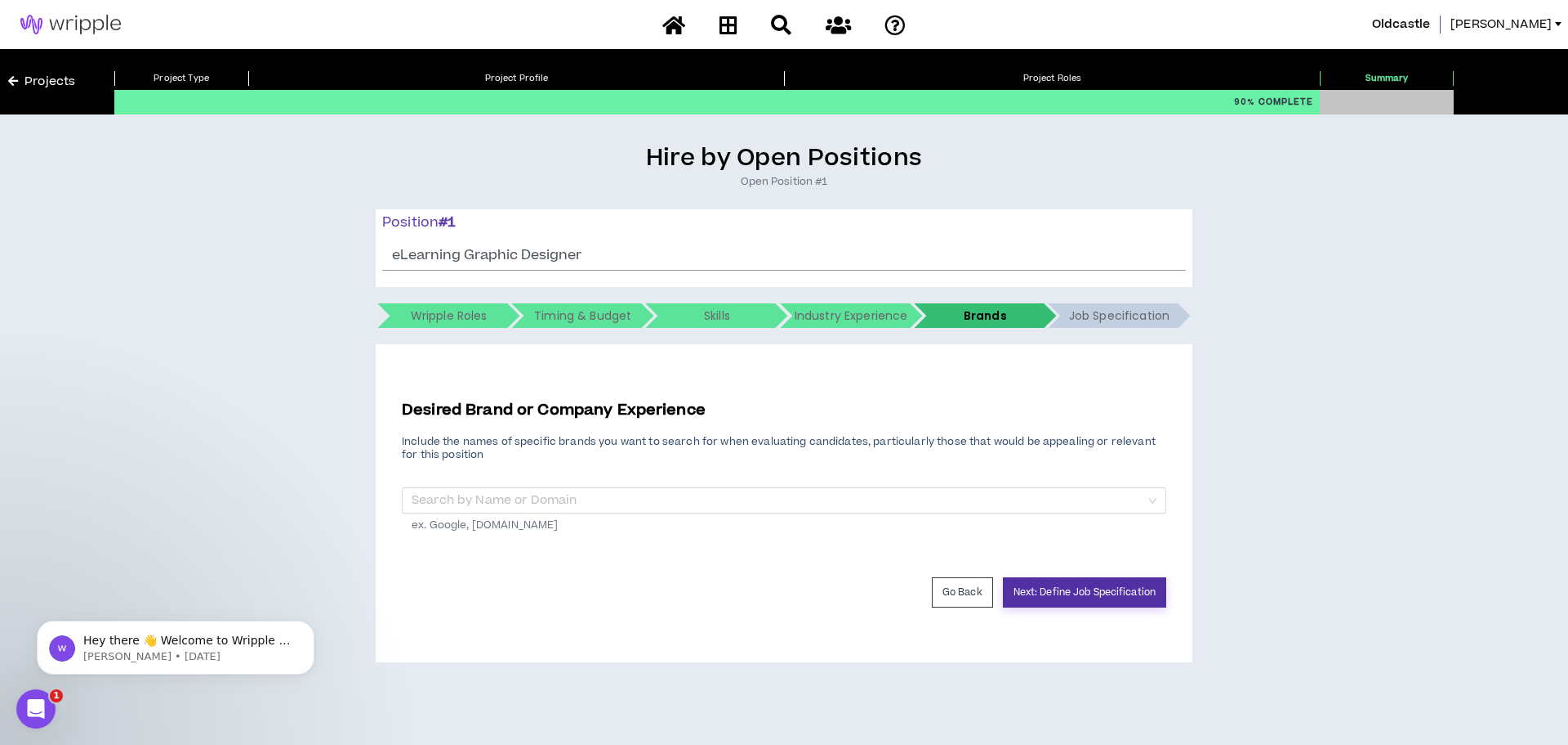
click at [1108, 594] on button "Next: Define Job Specification" at bounding box center [1085, 593] width 164 height 30
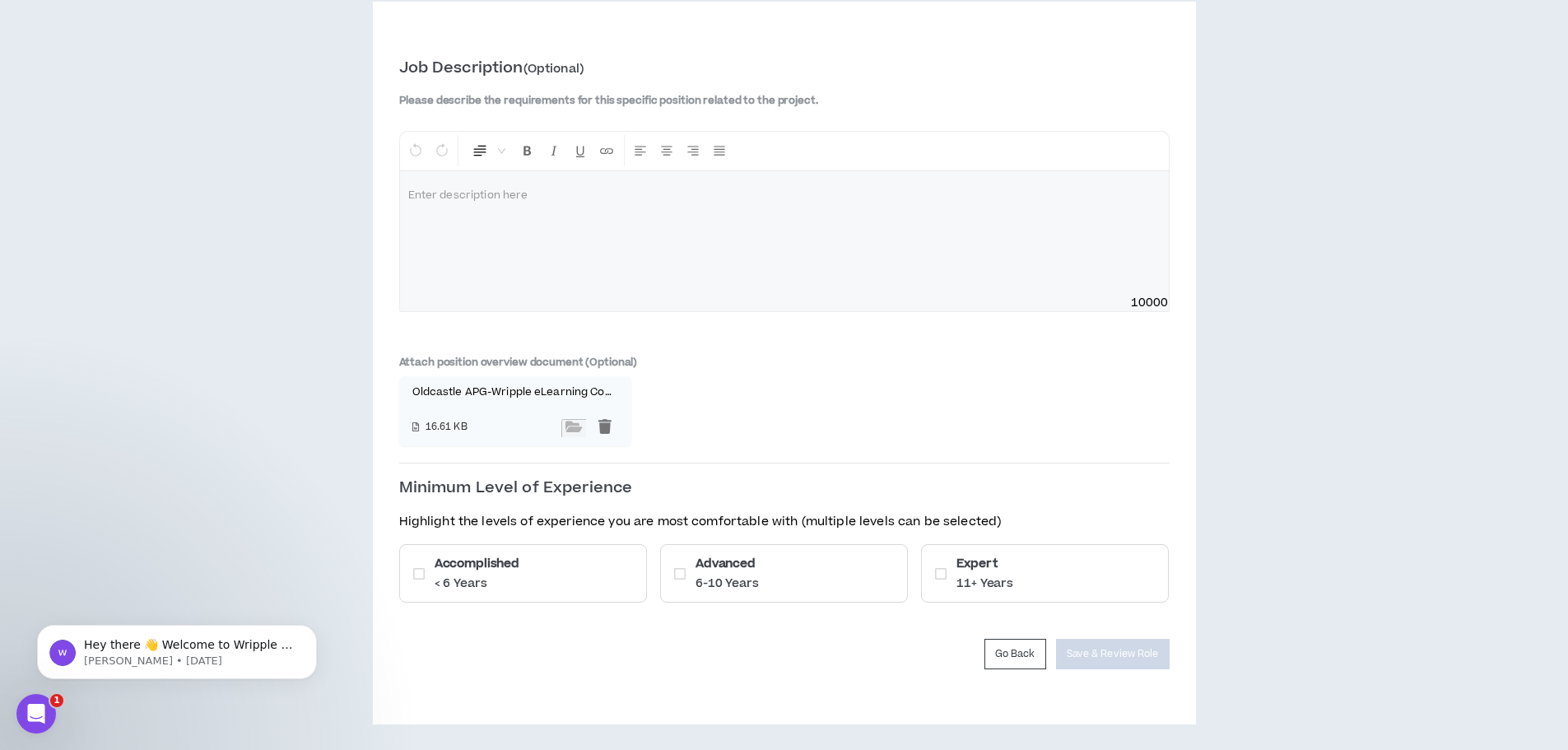
scroll to position [348, 0]
click at [486, 564] on h6 "Accomplished" at bounding box center [477, 560] width 84 height 17
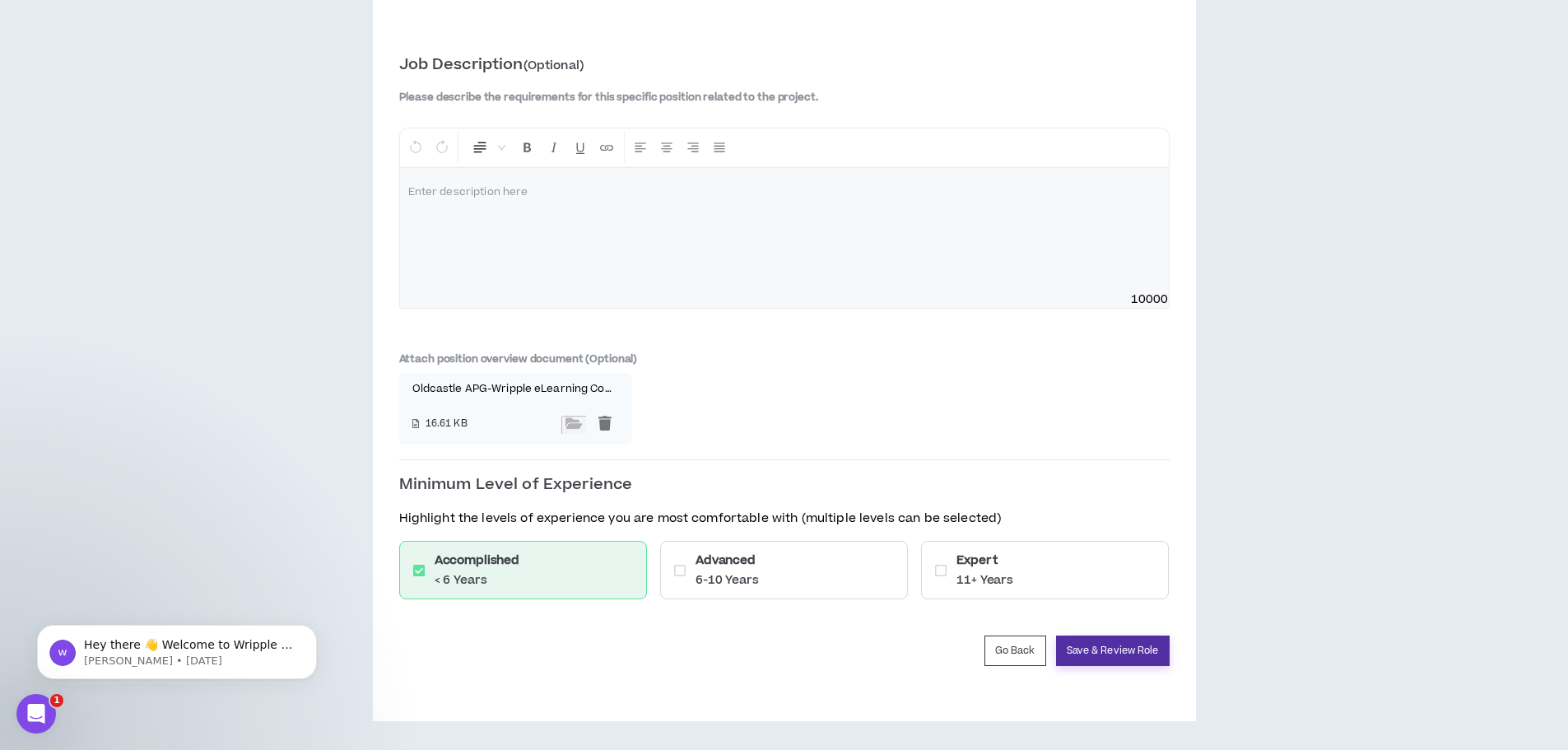
click at [1144, 656] on button "Save & Review Role" at bounding box center [1112, 650] width 114 height 31
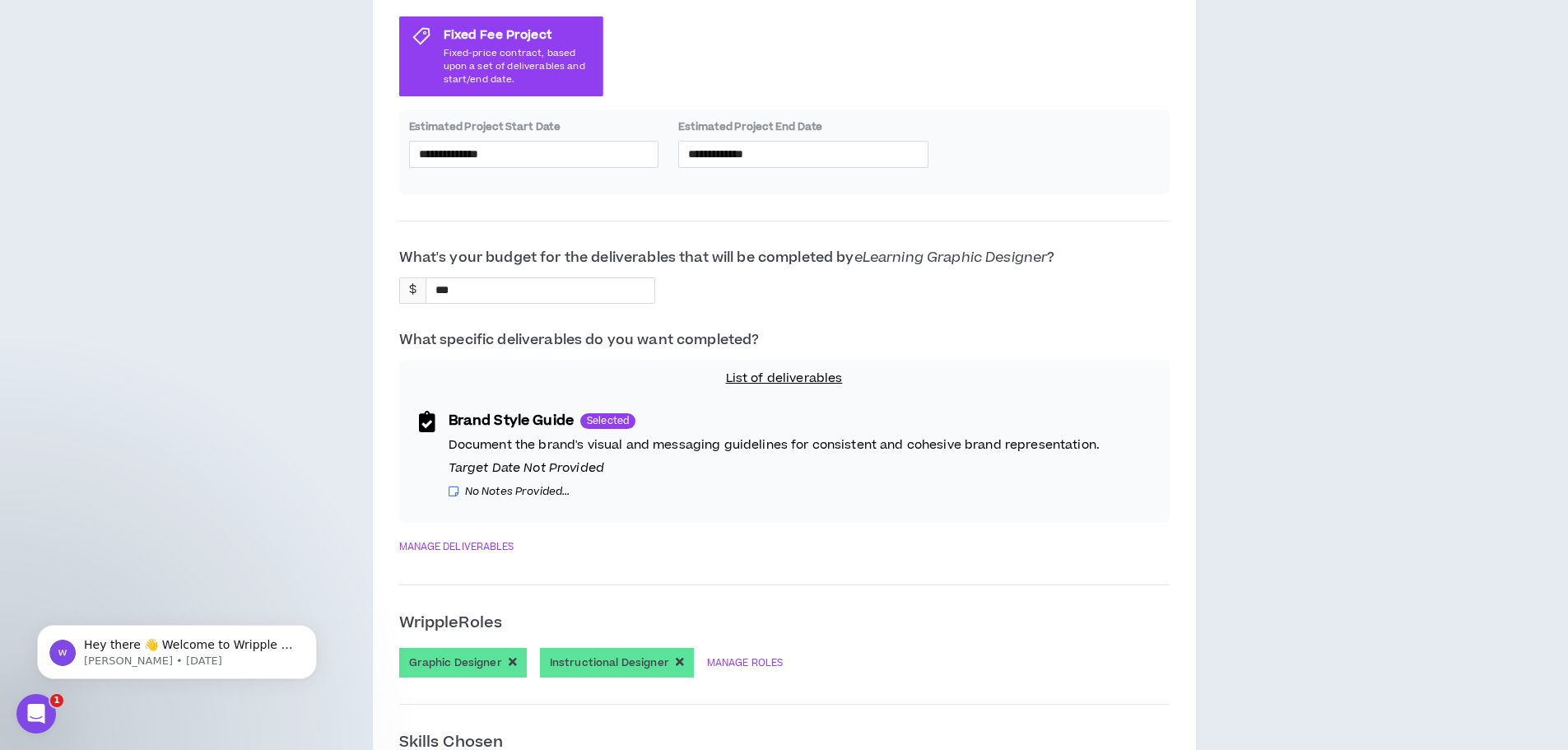
scroll to position [493, 0]
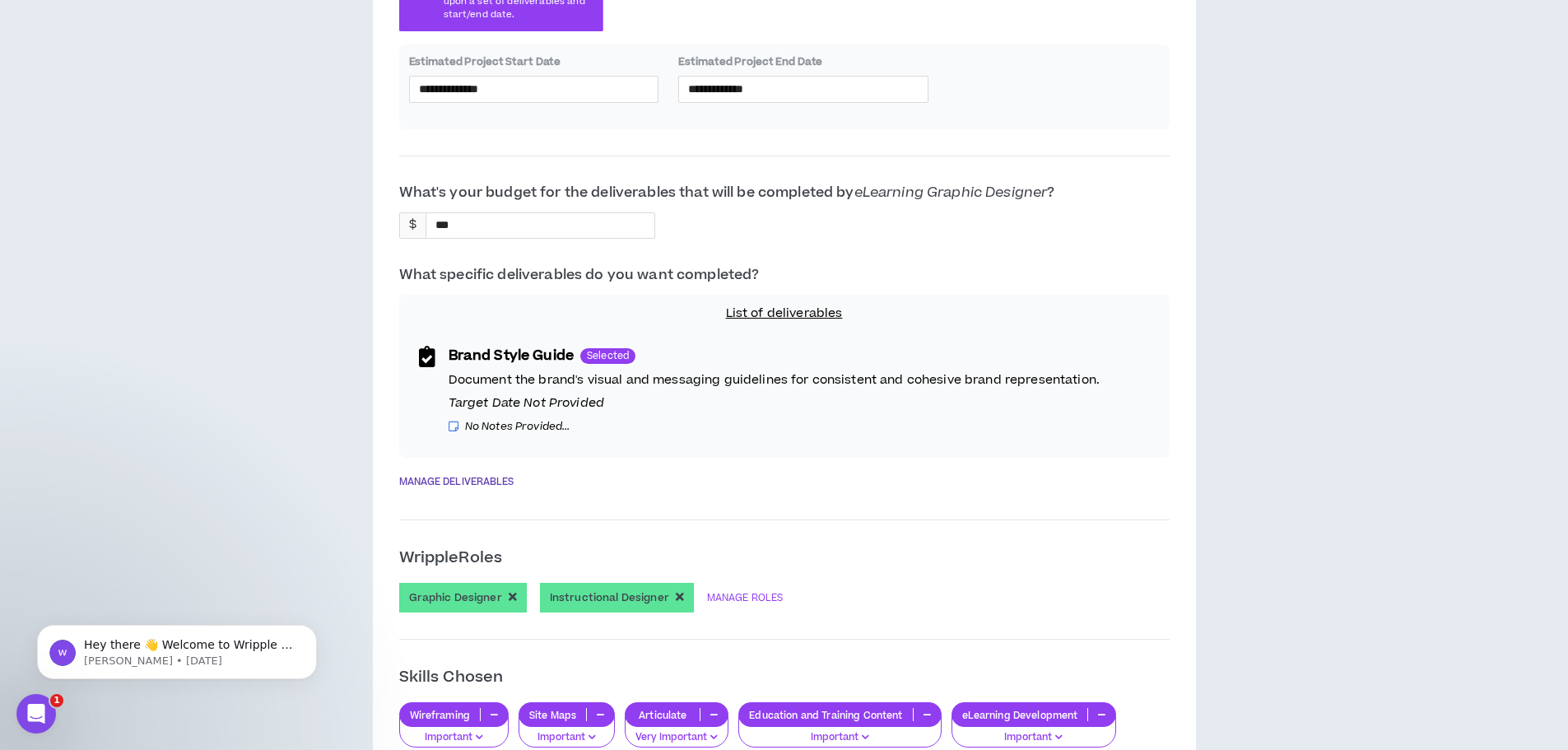
click at [478, 482] on link "MANAGE DELIVERABLES" at bounding box center [457, 481] width 115 height 22
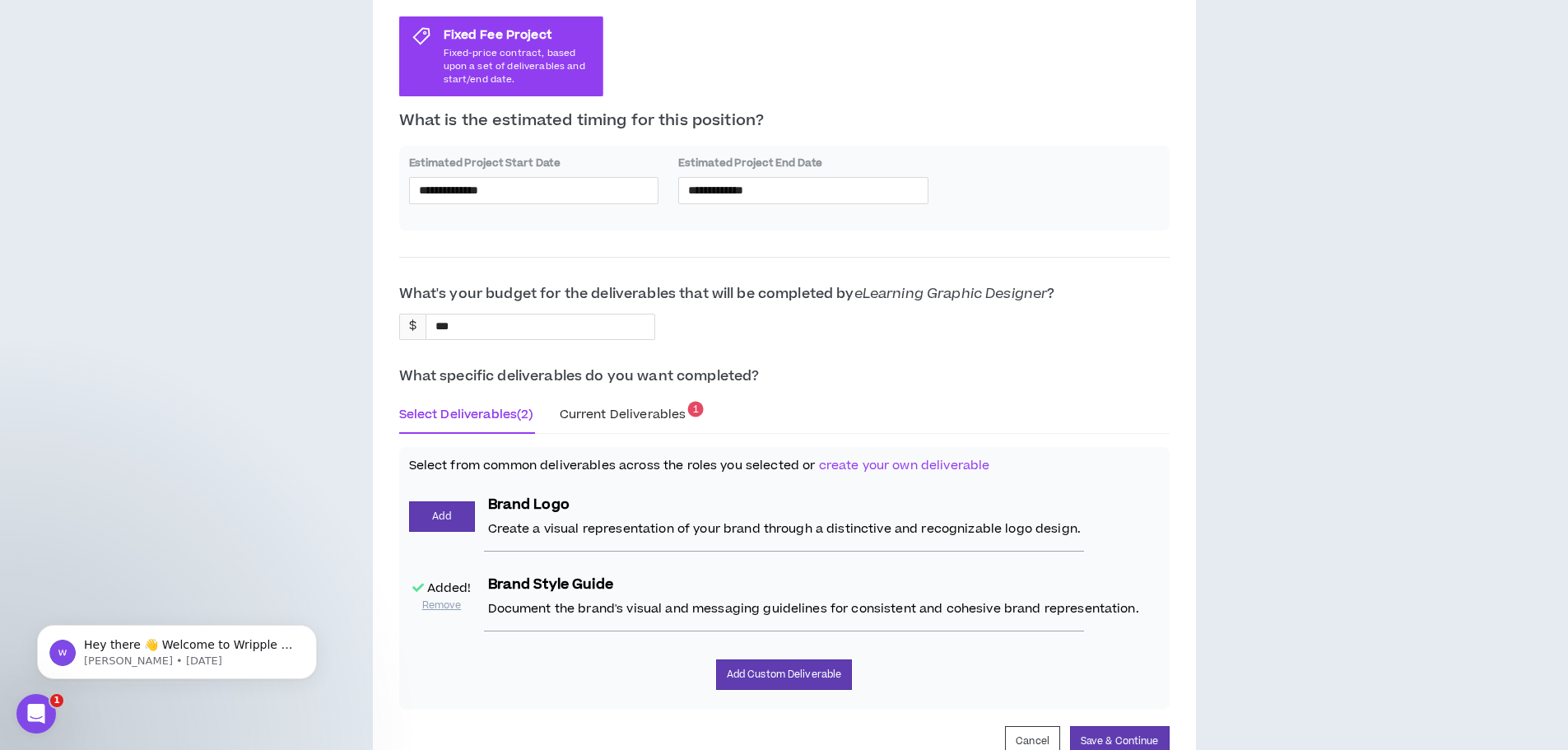
scroll to position [412, 0]
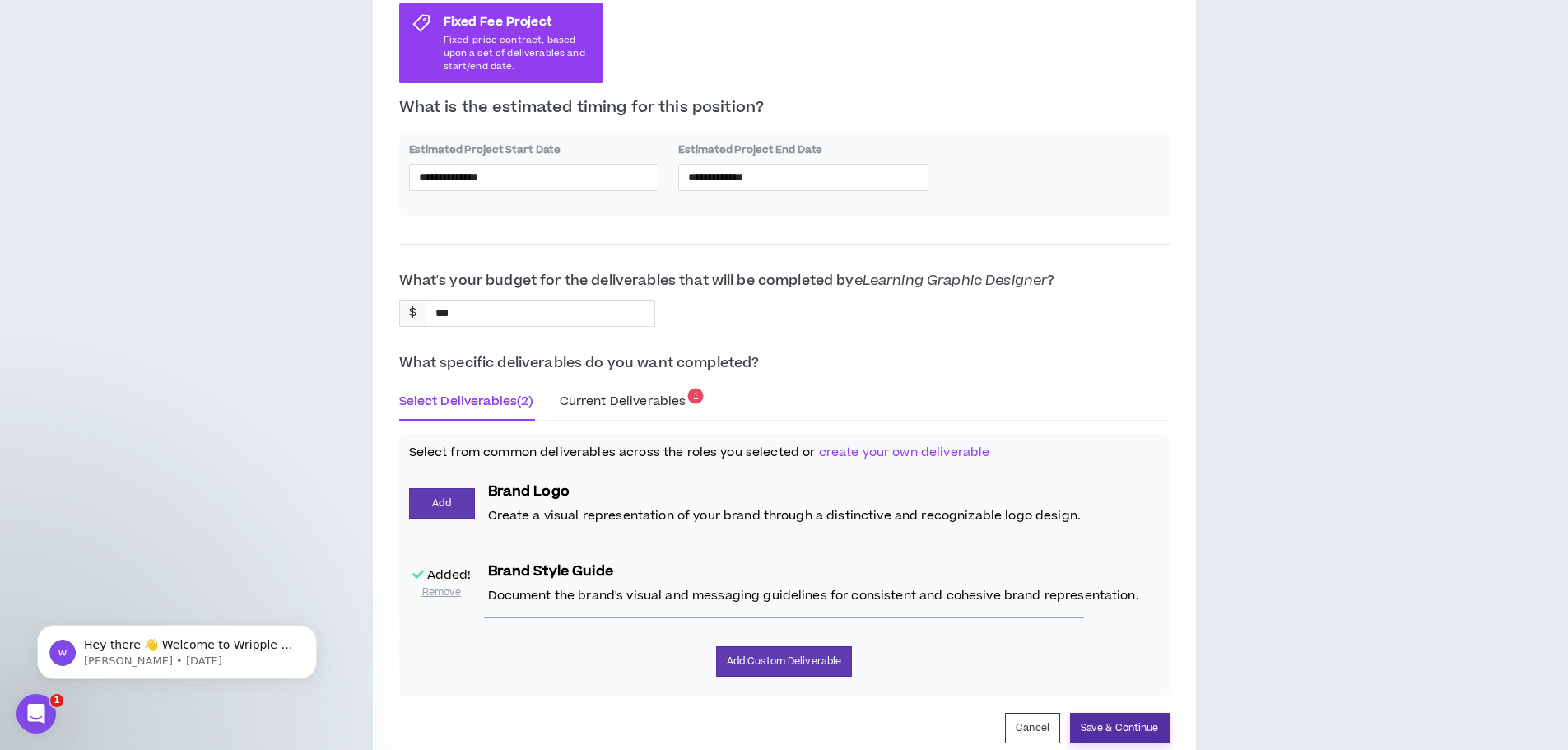
drag, startPoint x: 1135, startPoint y: 729, endPoint x: 1268, endPoint y: 751, distance: 134.8
click at [1122, 725] on button "Save & Continue" at bounding box center [1120, 728] width 100 height 31
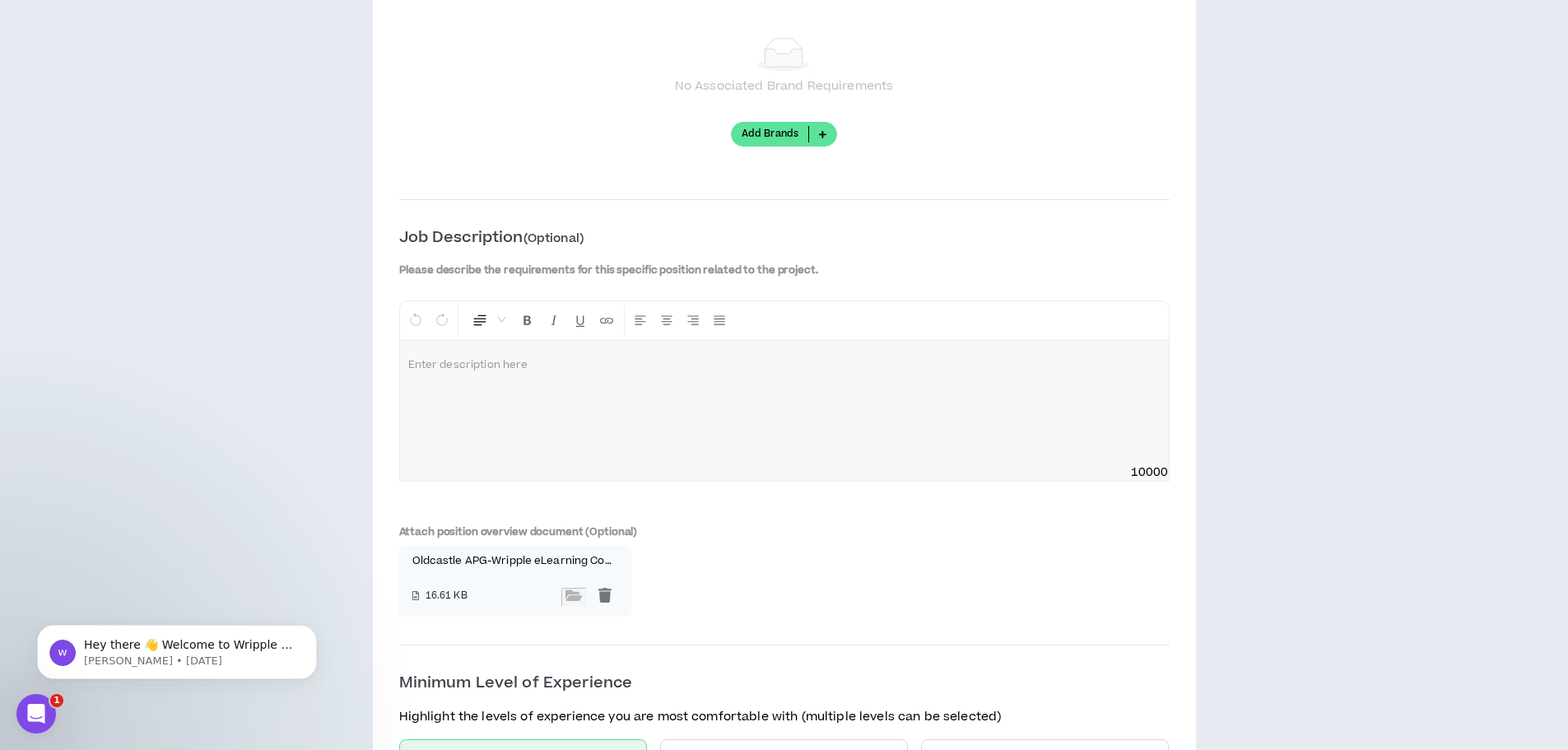
scroll to position [1646, 0]
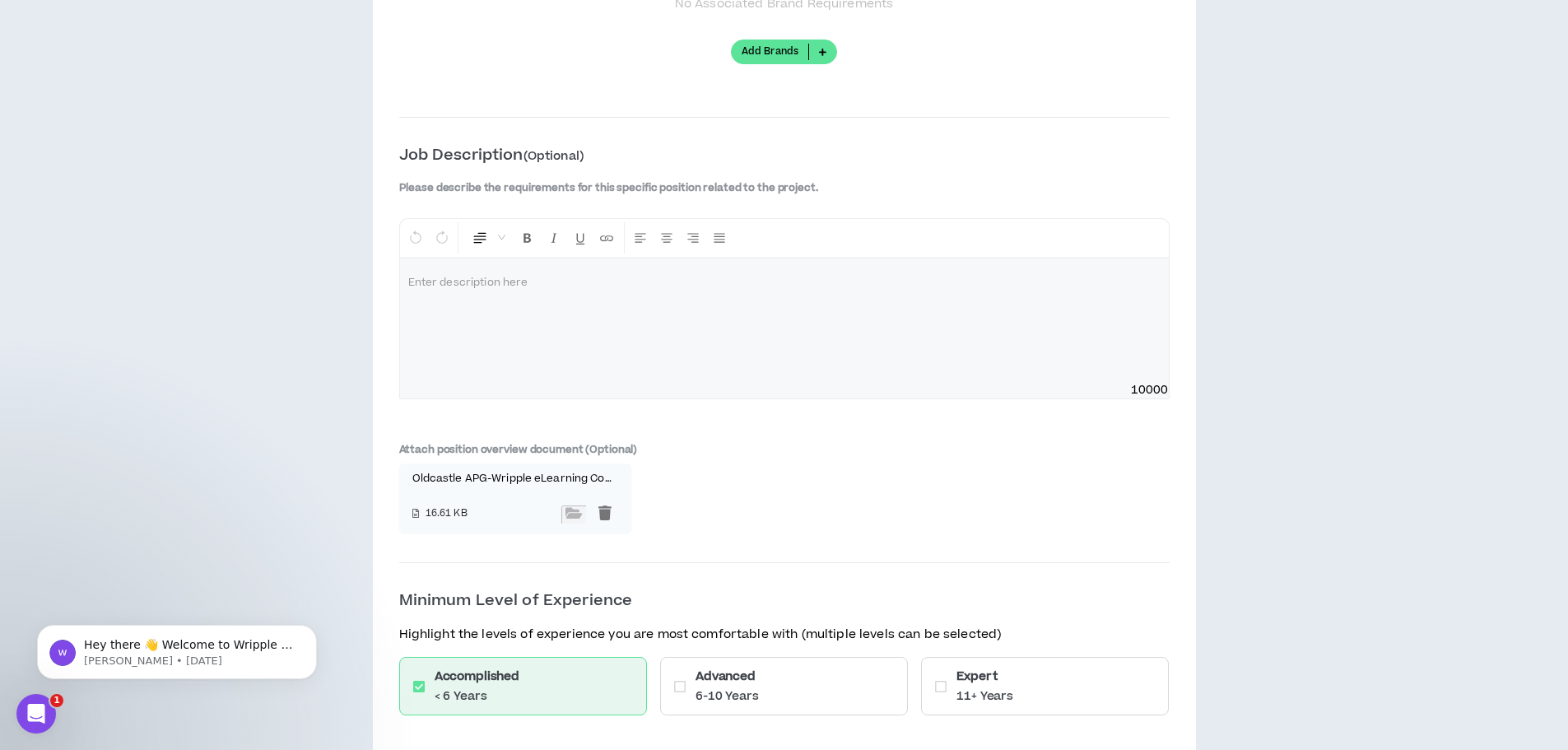
drag, startPoint x: 487, startPoint y: 278, endPoint x: 686, endPoint y: 281, distance: 199.0
click at [487, 279] on p at bounding box center [784, 283] width 752 height 16
click at [604, 517] on div at bounding box center [605, 513] width 25 height 18
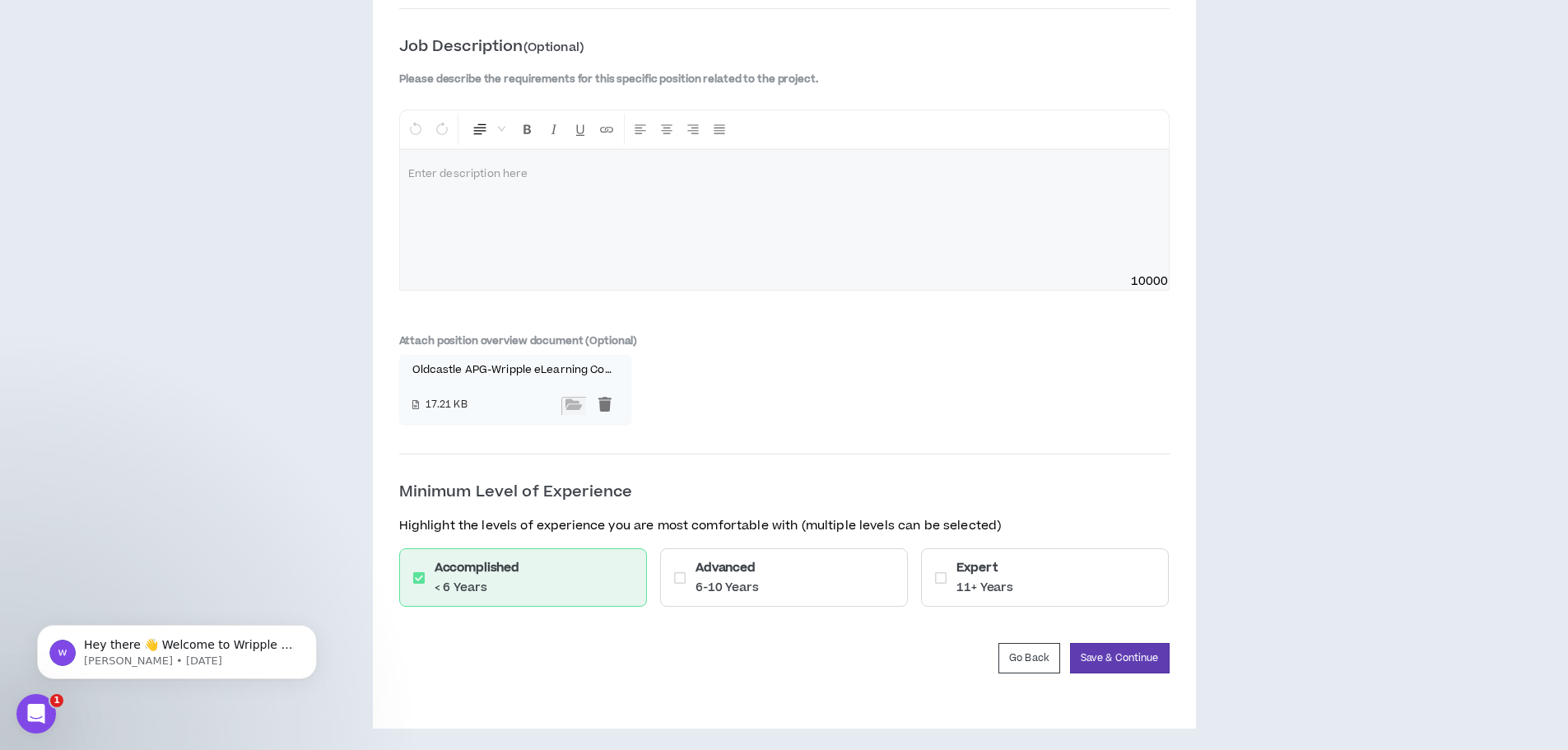
scroll to position [1761, 0]
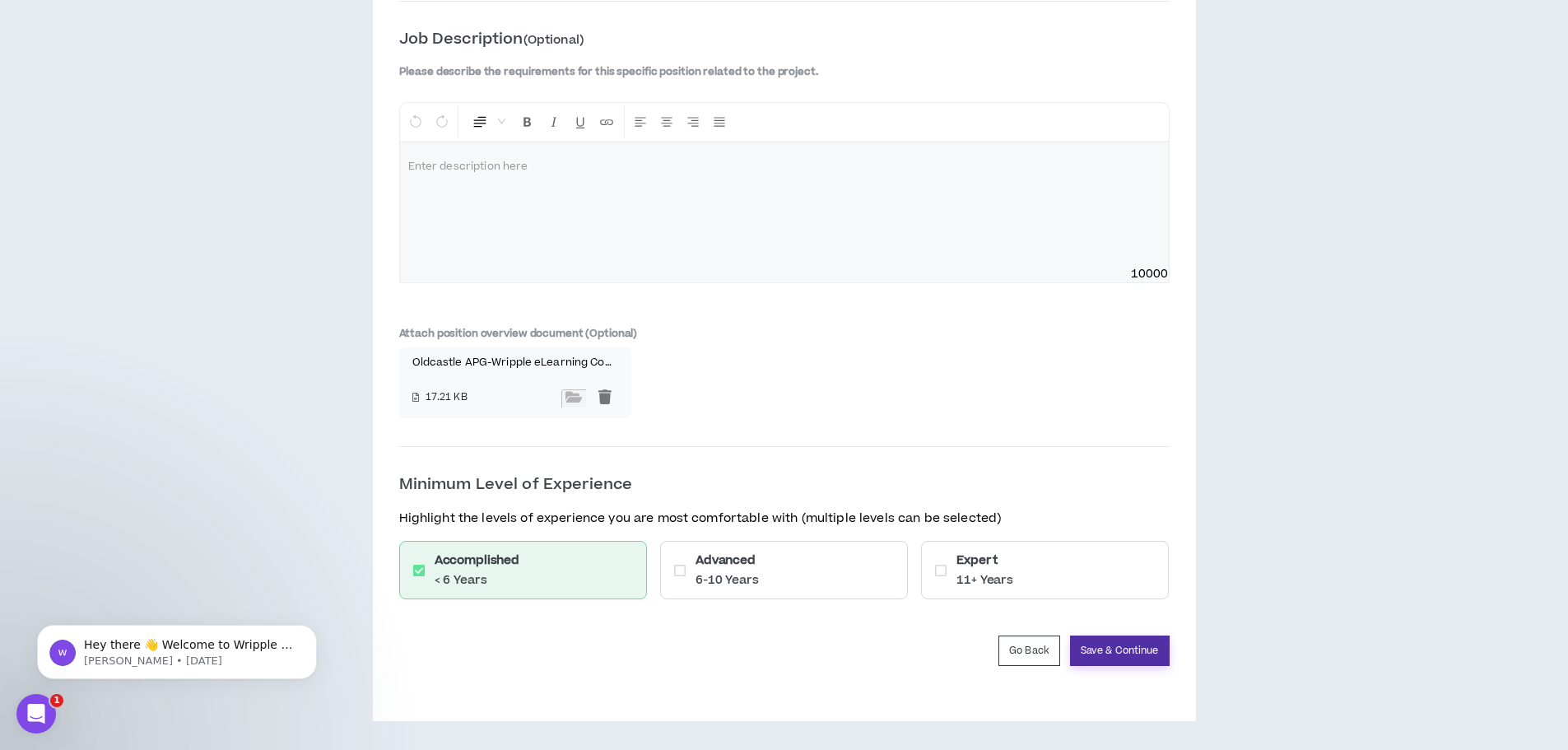
click at [1130, 646] on button "Save & Continue" at bounding box center [1120, 650] width 100 height 31
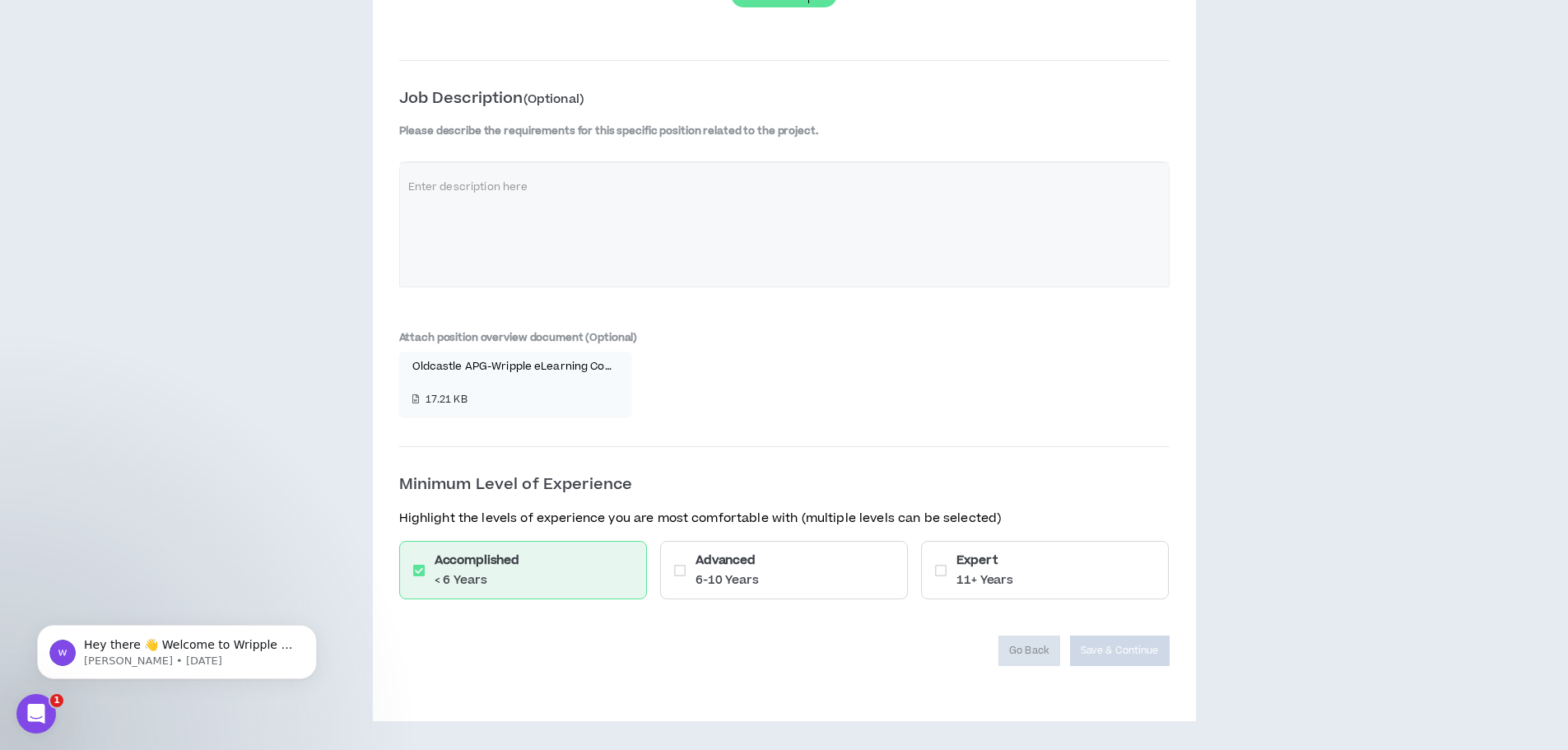
scroll to position [1702, 0]
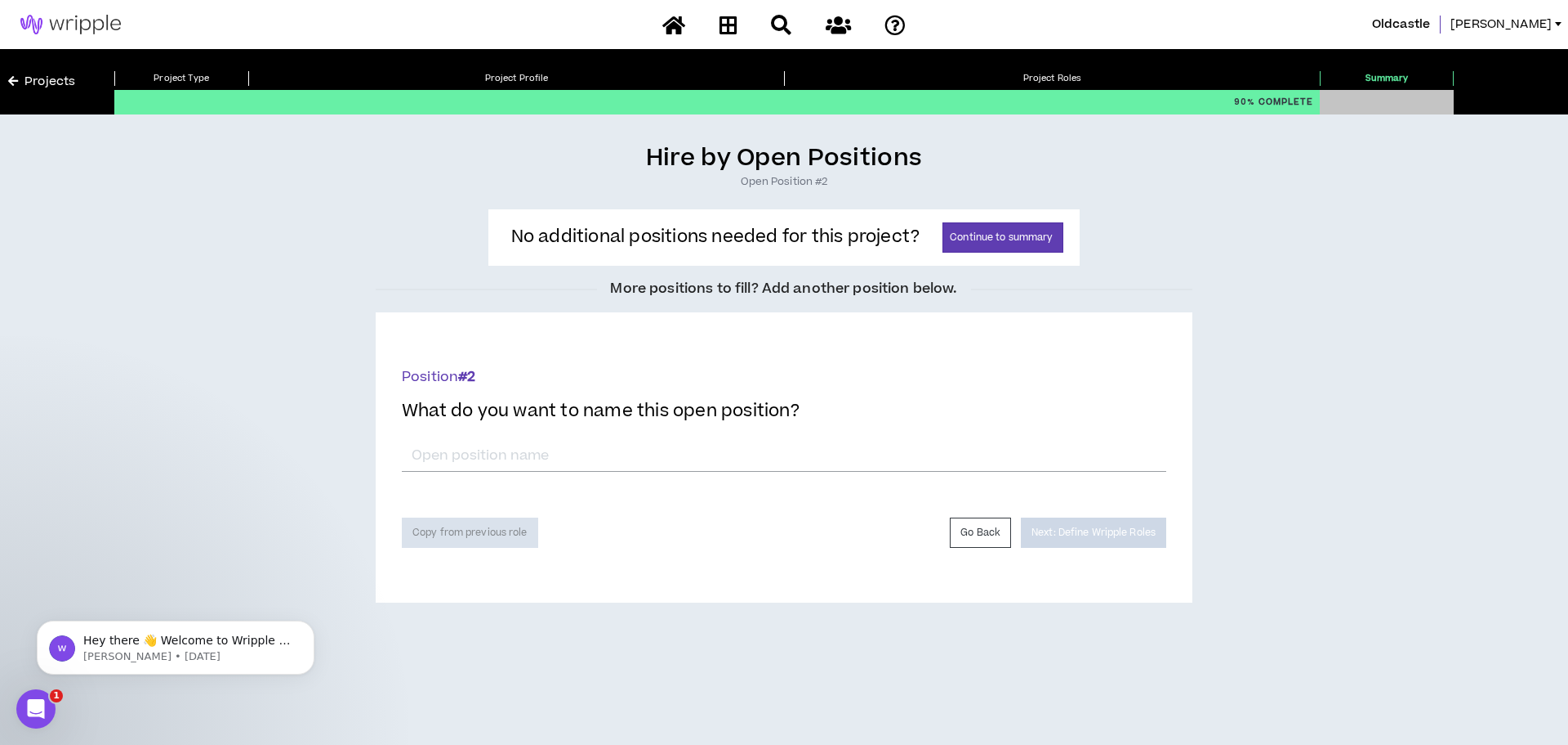
click at [49, 78] on link "Projects" at bounding box center [42, 81] width 67 height 18
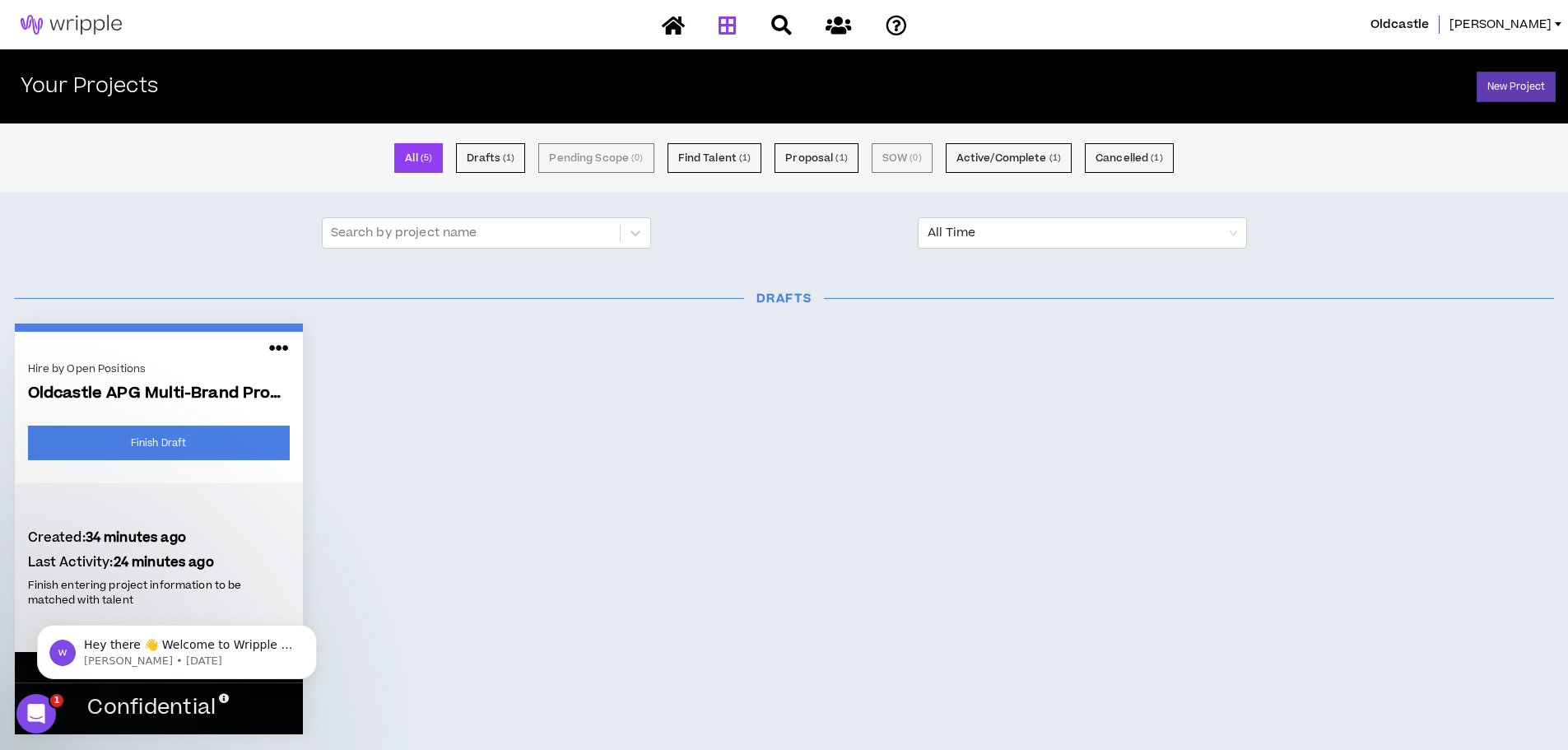
click at [278, 342] on icon at bounding box center [279, 348] width 20 height 26
click at [163, 446] on link "Finish Draft" at bounding box center [158, 443] width 261 height 34
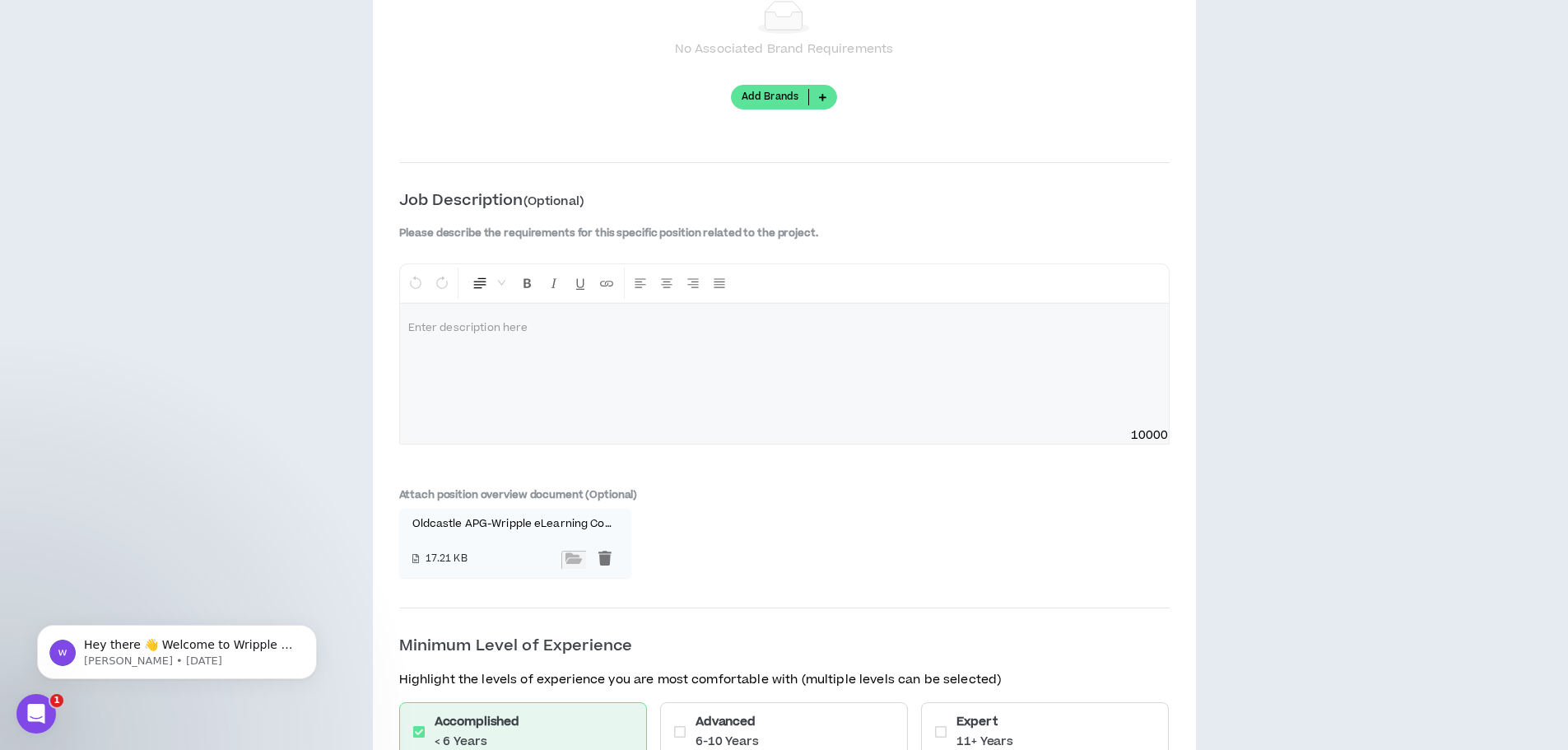
scroll to position [1646, 0]
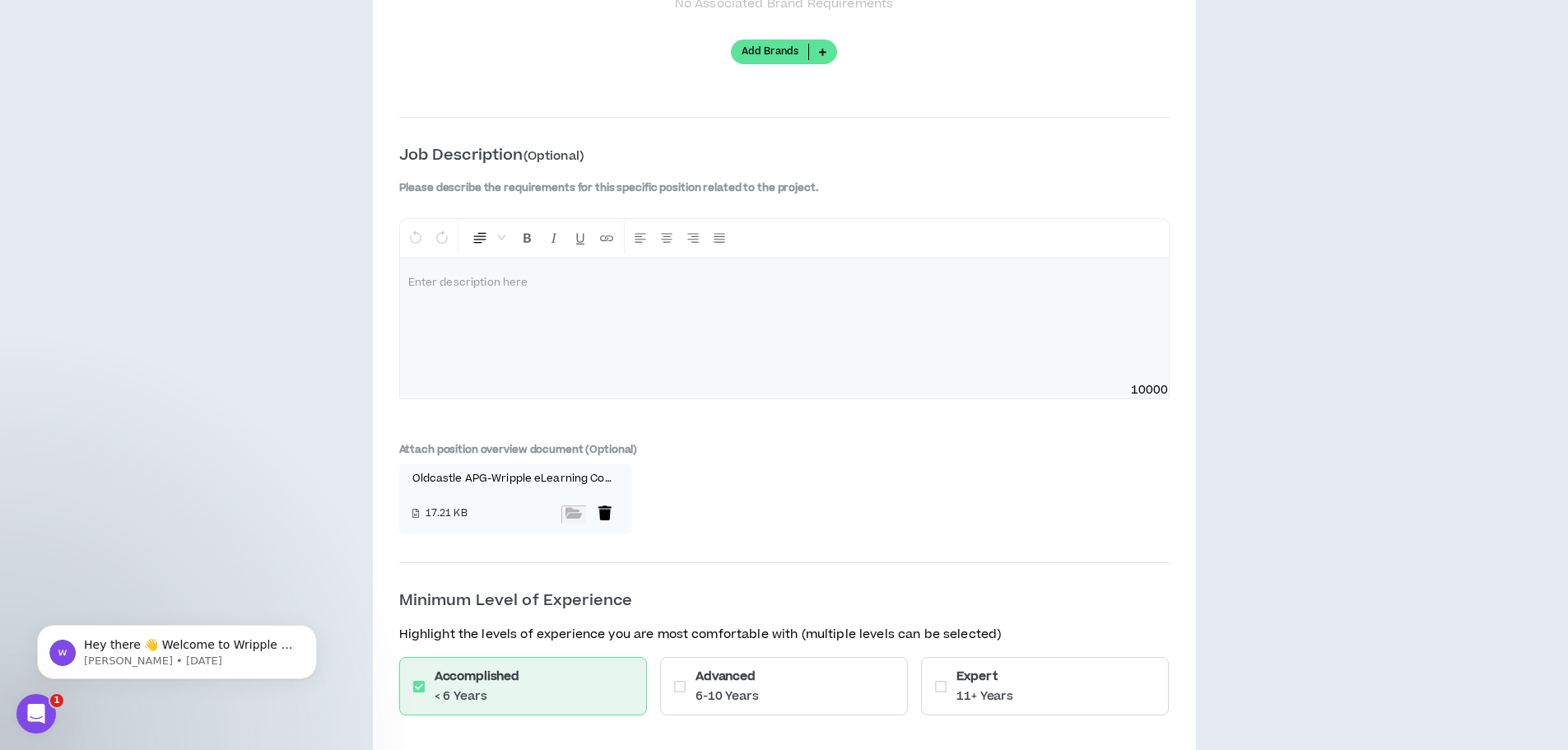
click at [604, 511] on div at bounding box center [605, 513] width 25 height 18
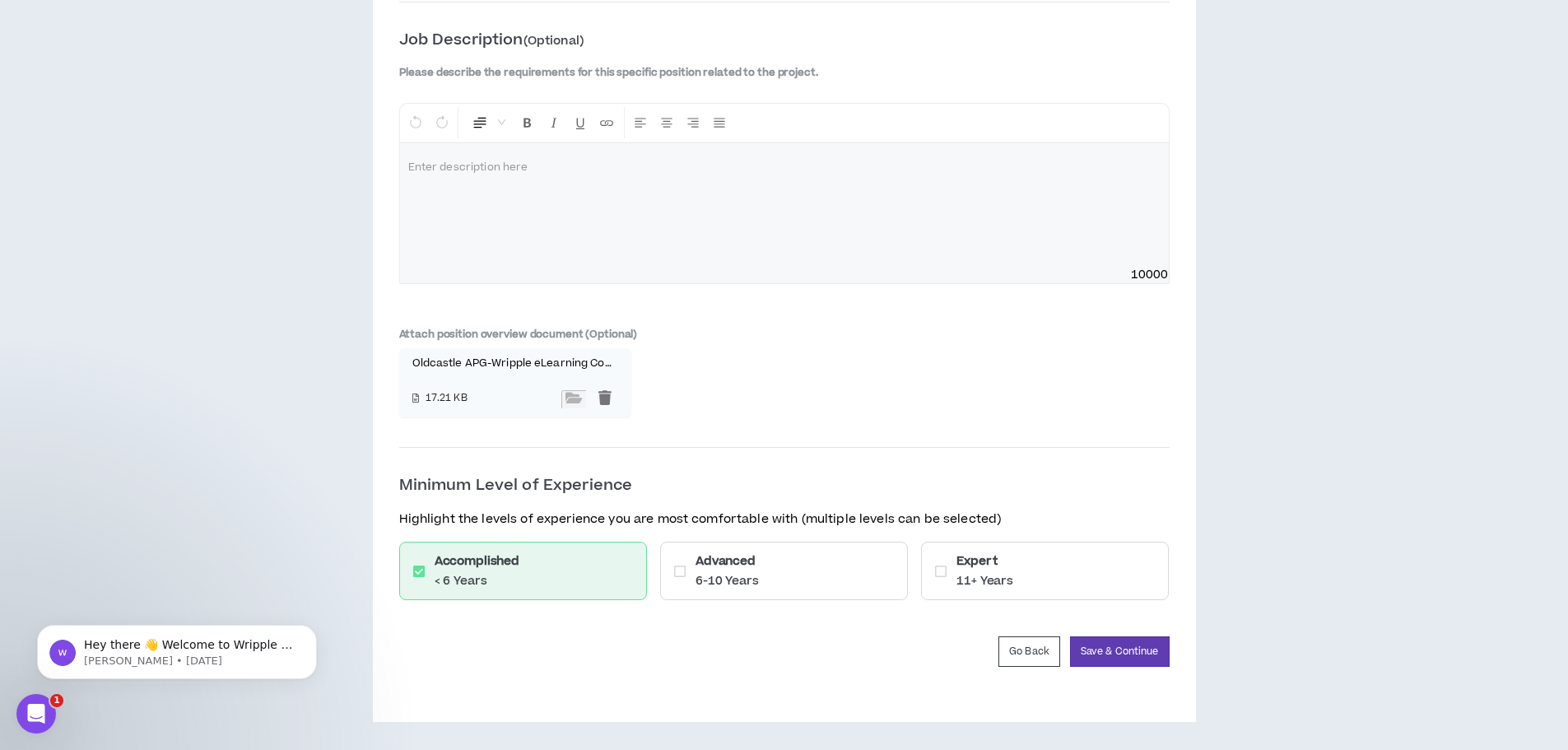
scroll to position [1761, 0]
click at [1124, 651] on button "Save & Continue" at bounding box center [1120, 650] width 100 height 31
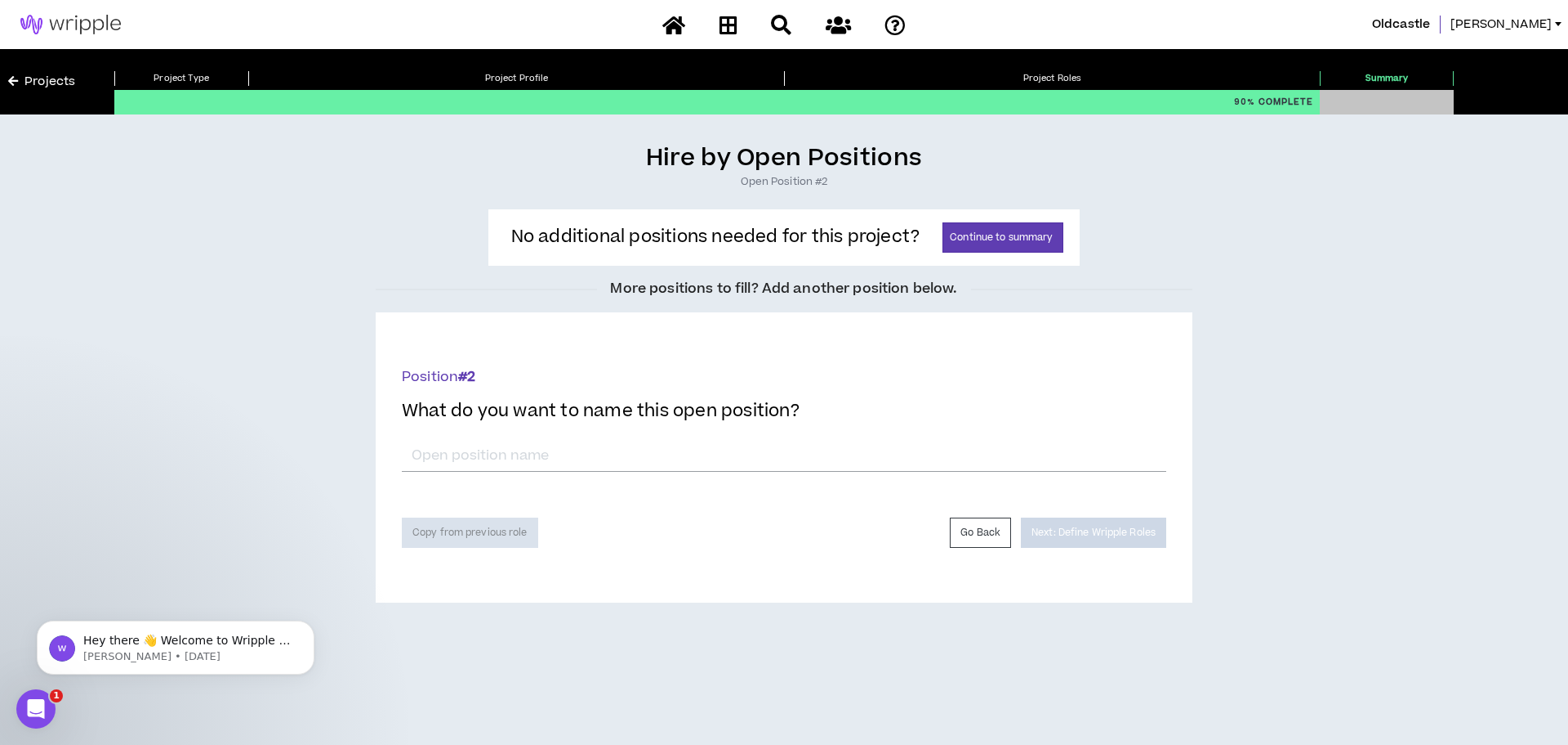
click at [35, 84] on link "Projects" at bounding box center [42, 81] width 67 height 18
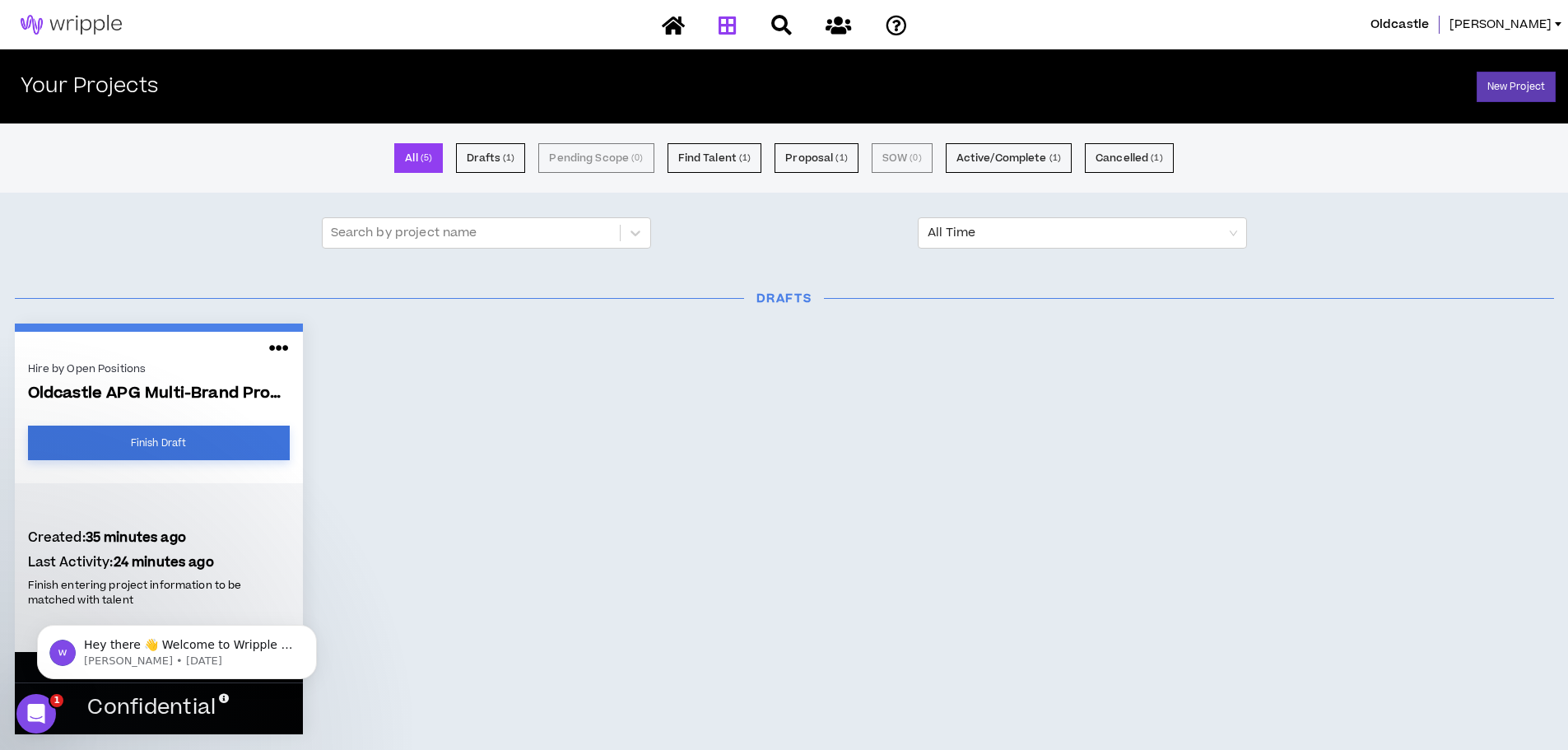
click at [181, 436] on link "Finish Draft" at bounding box center [158, 443] width 261 height 34
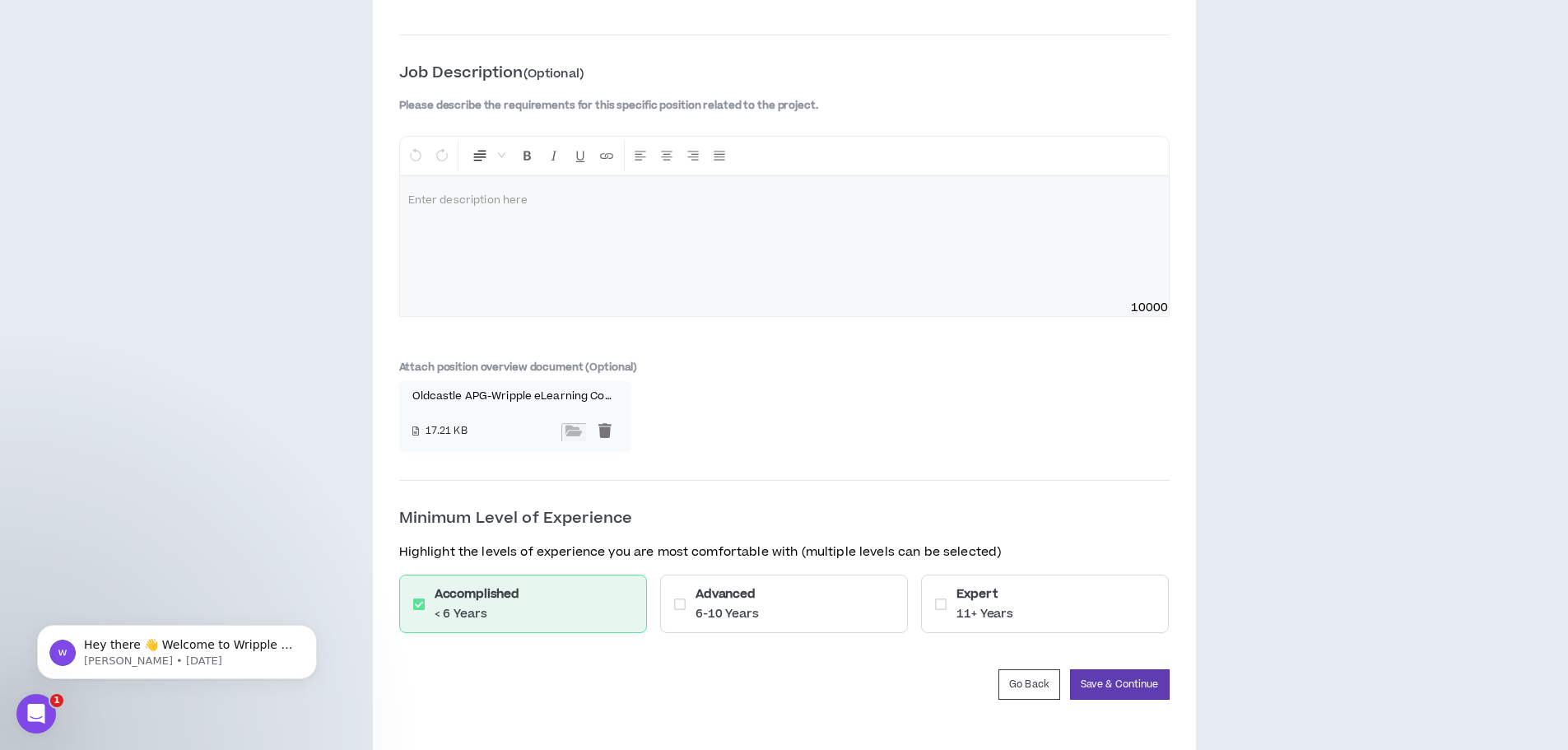
scroll to position [1761, 0]
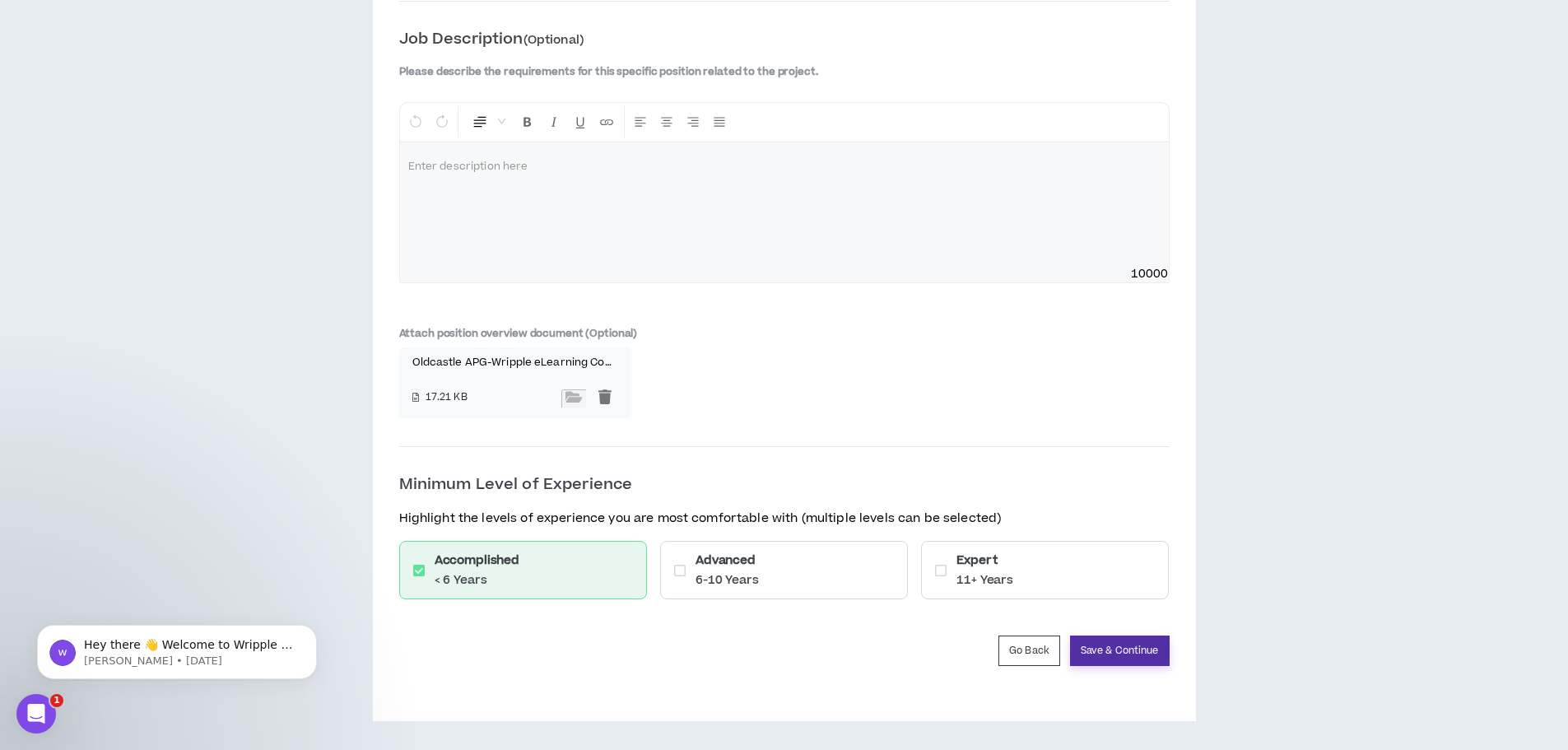
click at [1120, 648] on button "Save & Continue" at bounding box center [1120, 650] width 100 height 31
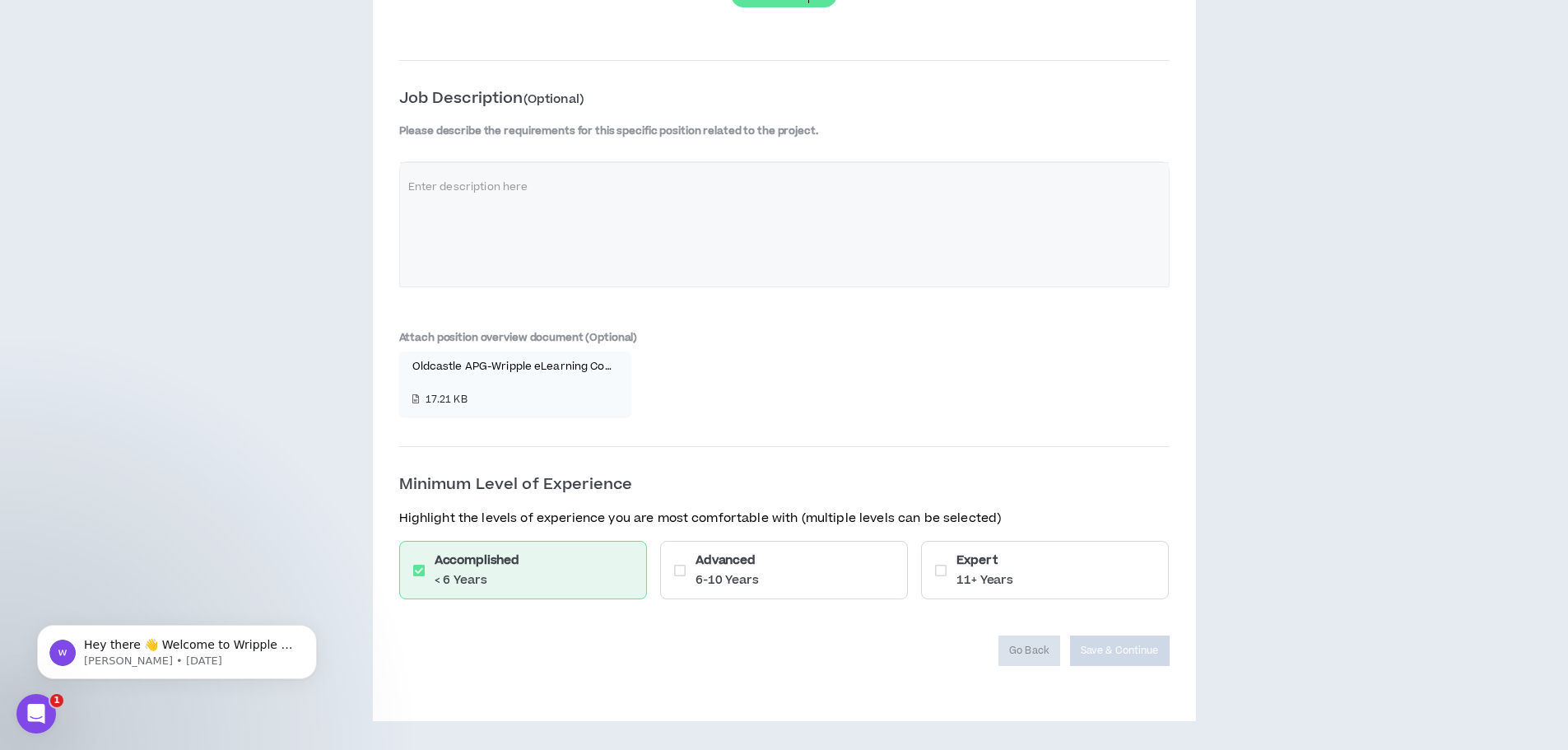
scroll to position [1702, 0]
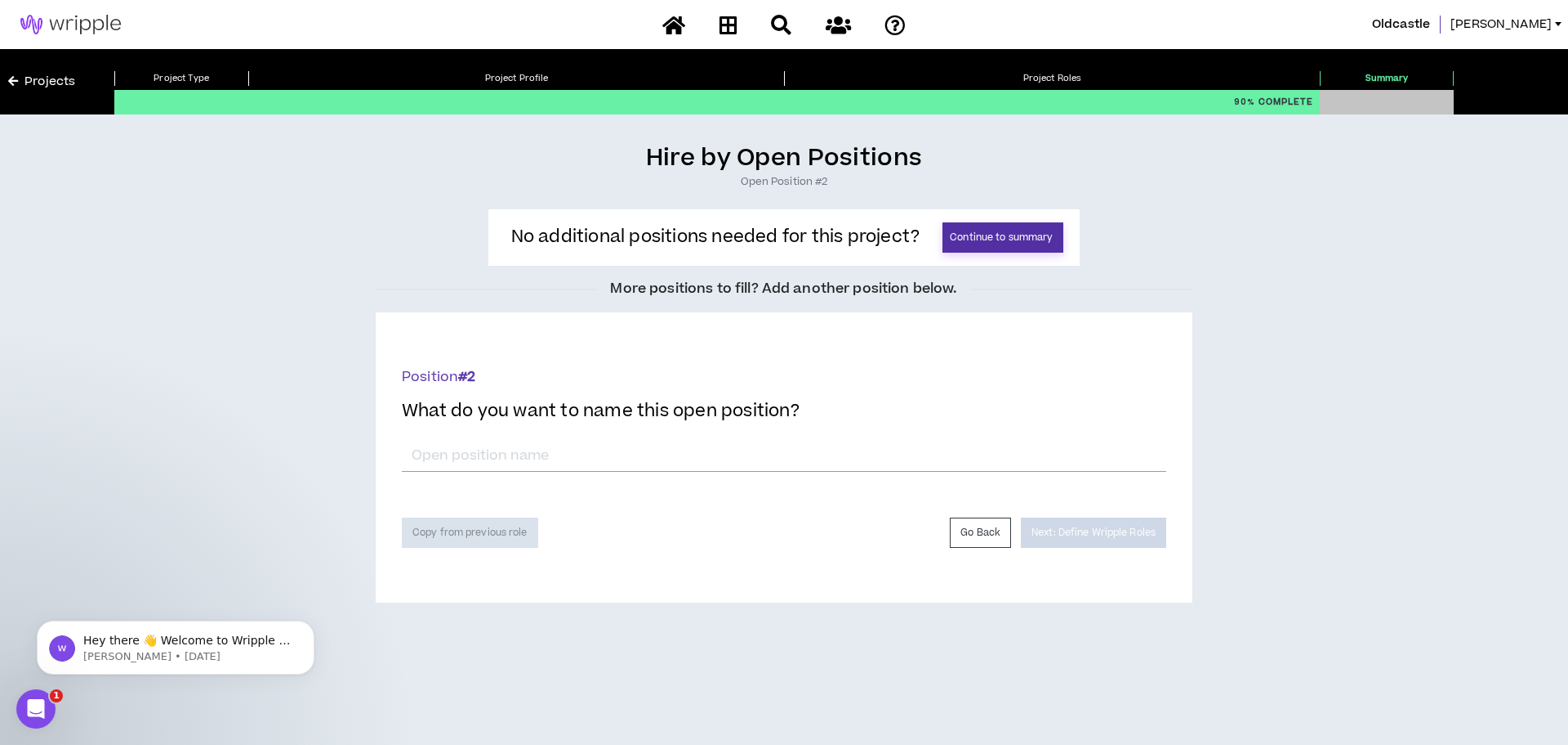
click at [1018, 240] on button "Continue to summary" at bounding box center [1002, 238] width 121 height 30
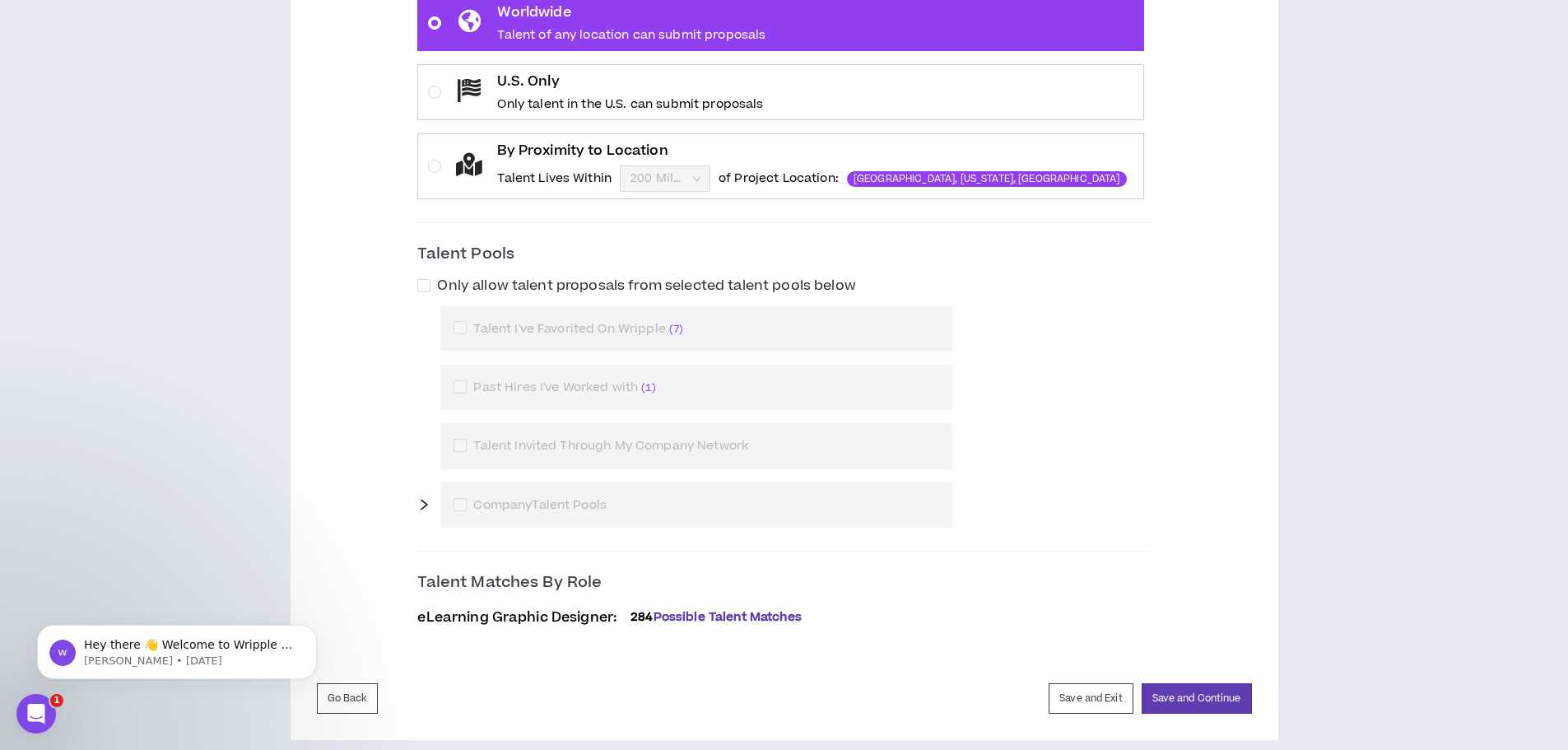
scroll to position [548, 0]
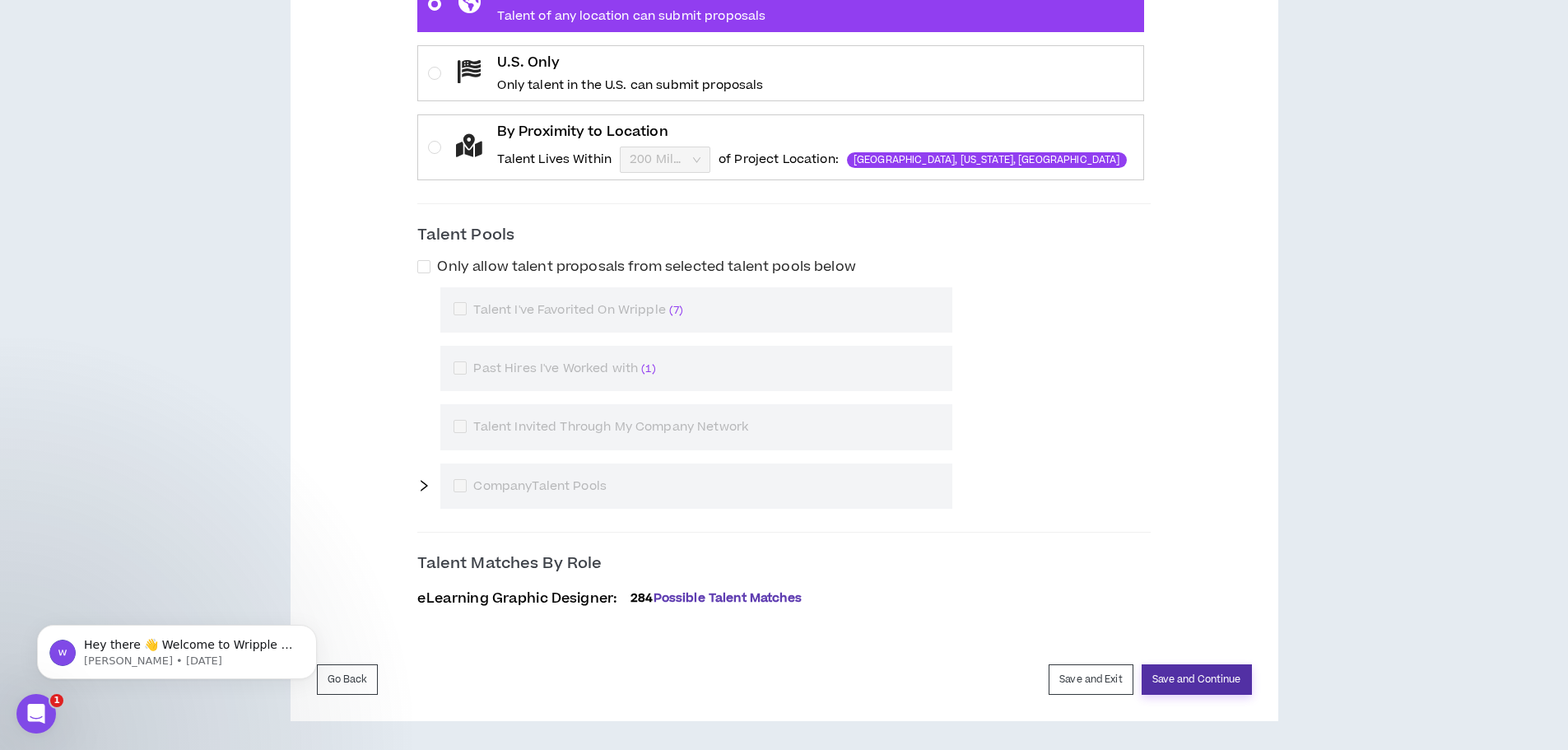
click at [1222, 679] on button "Save and Continue" at bounding box center [1196, 679] width 110 height 31
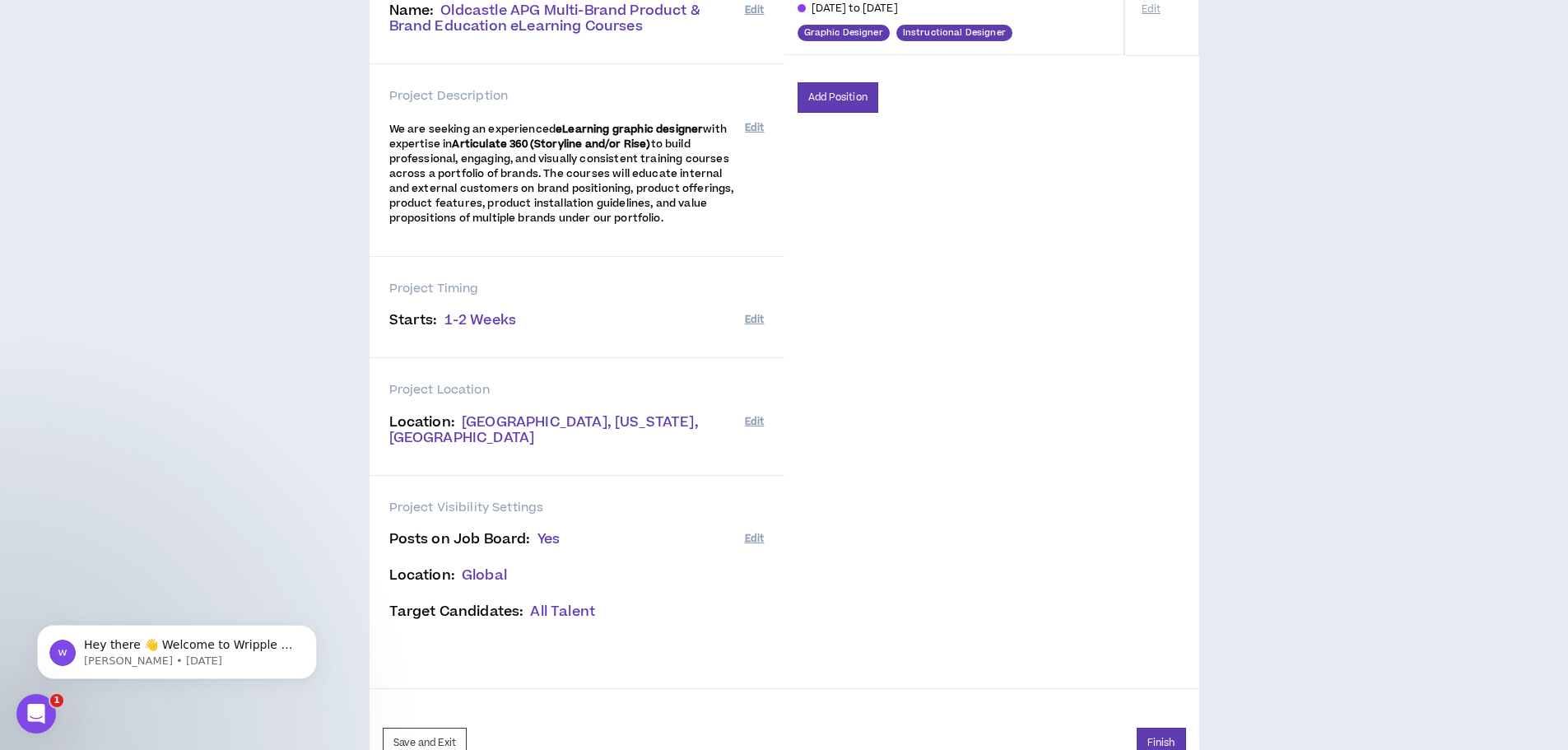
scroll to position [278, 0]
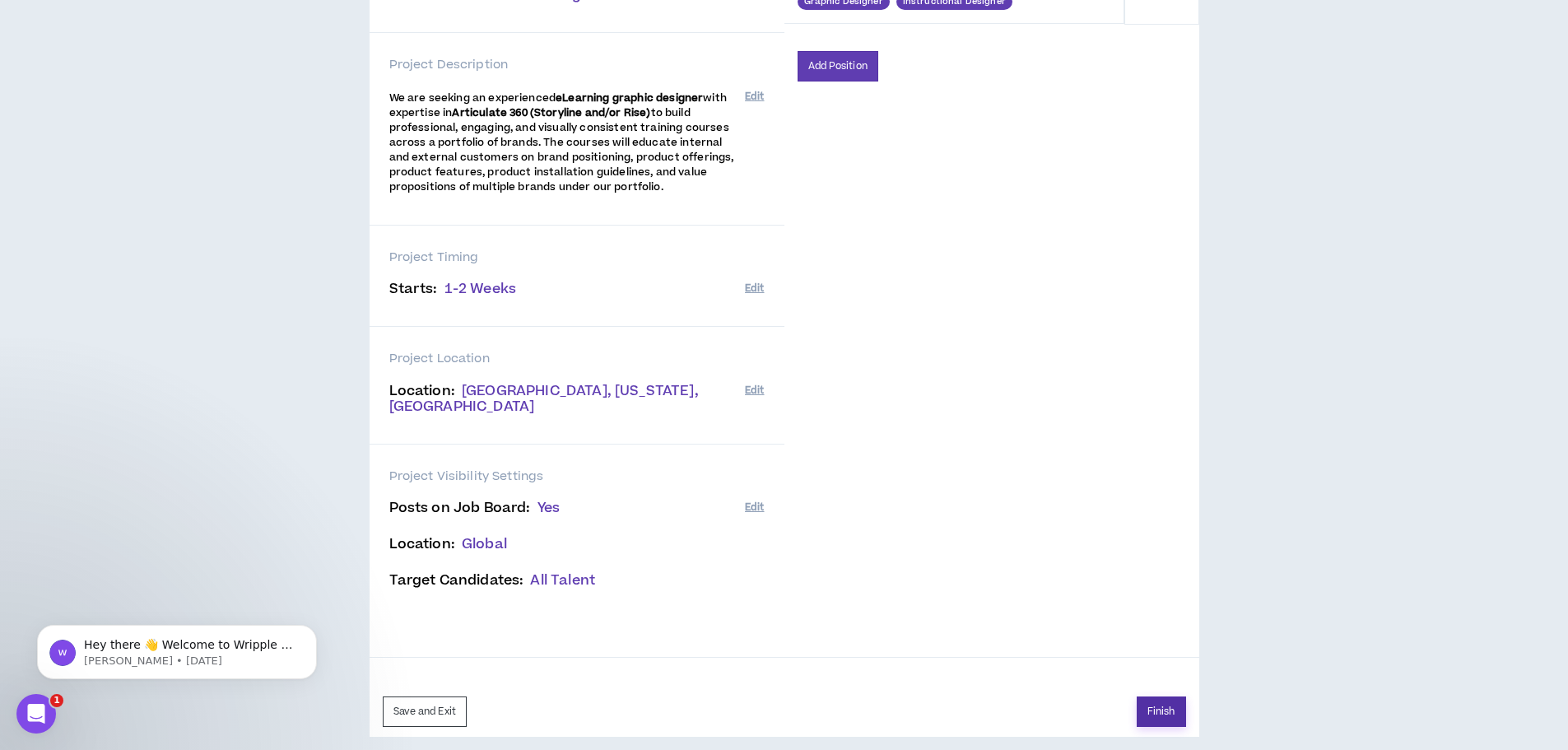
click at [1159, 707] on button "Finish" at bounding box center [1161, 712] width 50 height 31
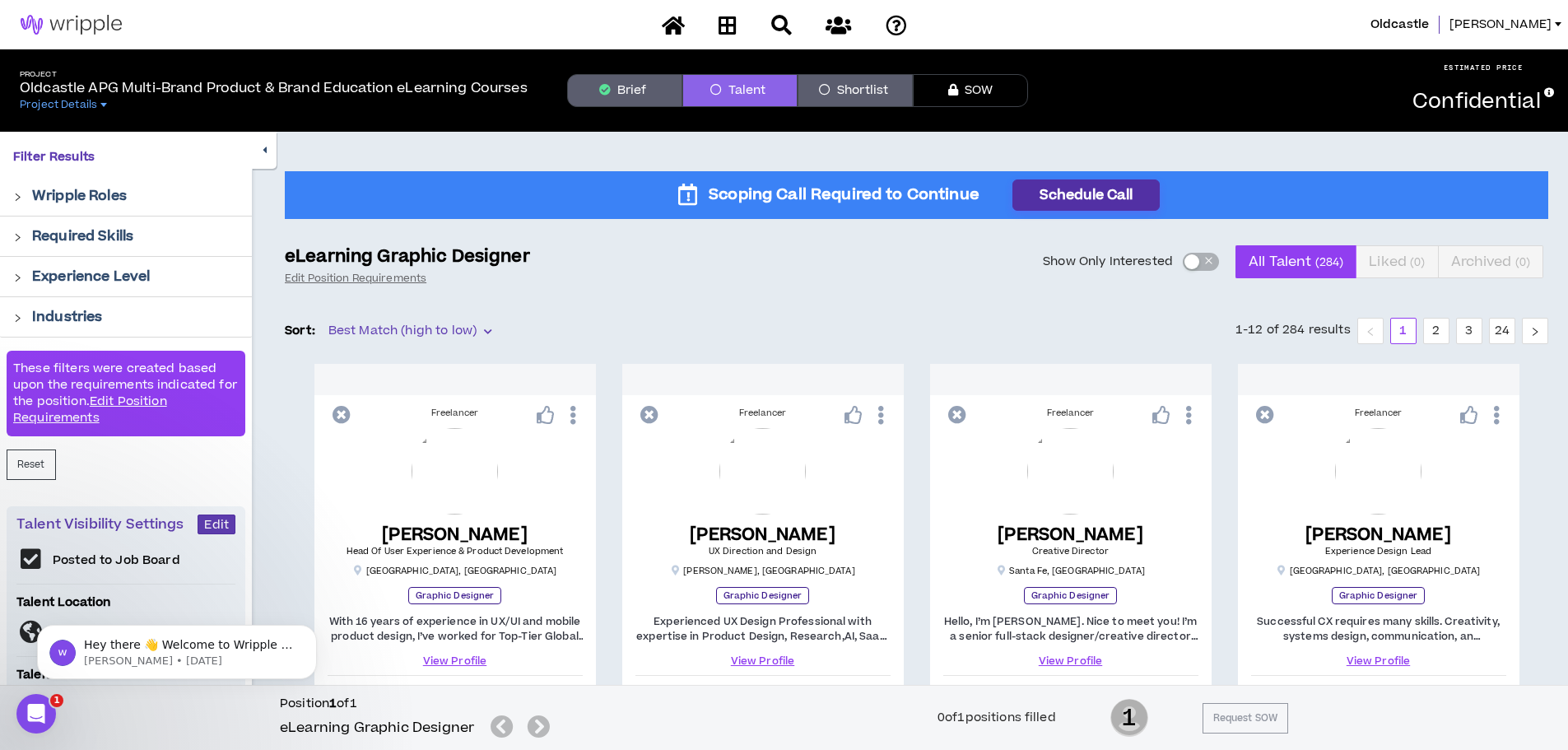
click at [1083, 195] on button "Schedule Call" at bounding box center [1086, 194] width 148 height 32
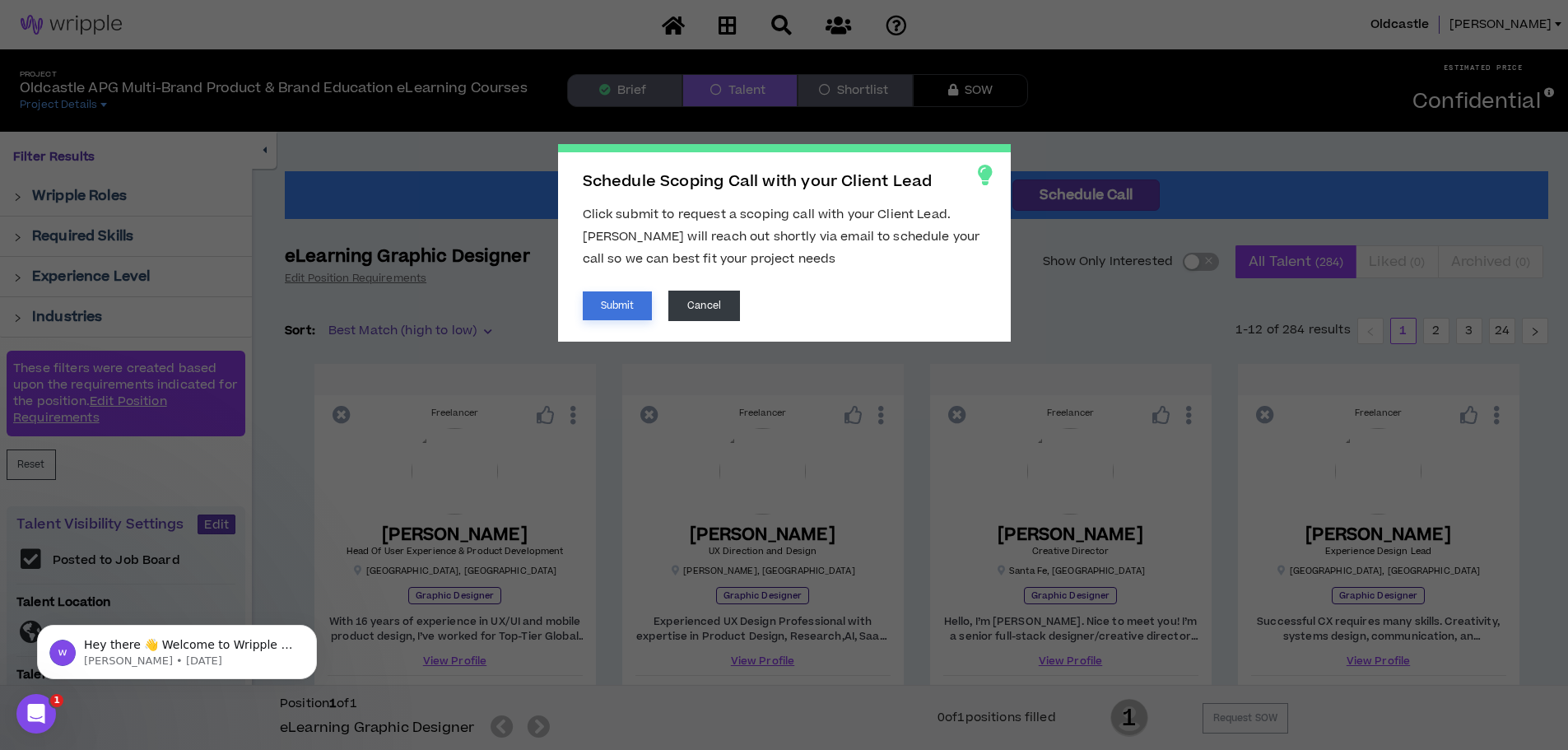
click at [629, 307] on button "Submit" at bounding box center [617, 306] width 70 height 29
